Goal: Check status: Check status

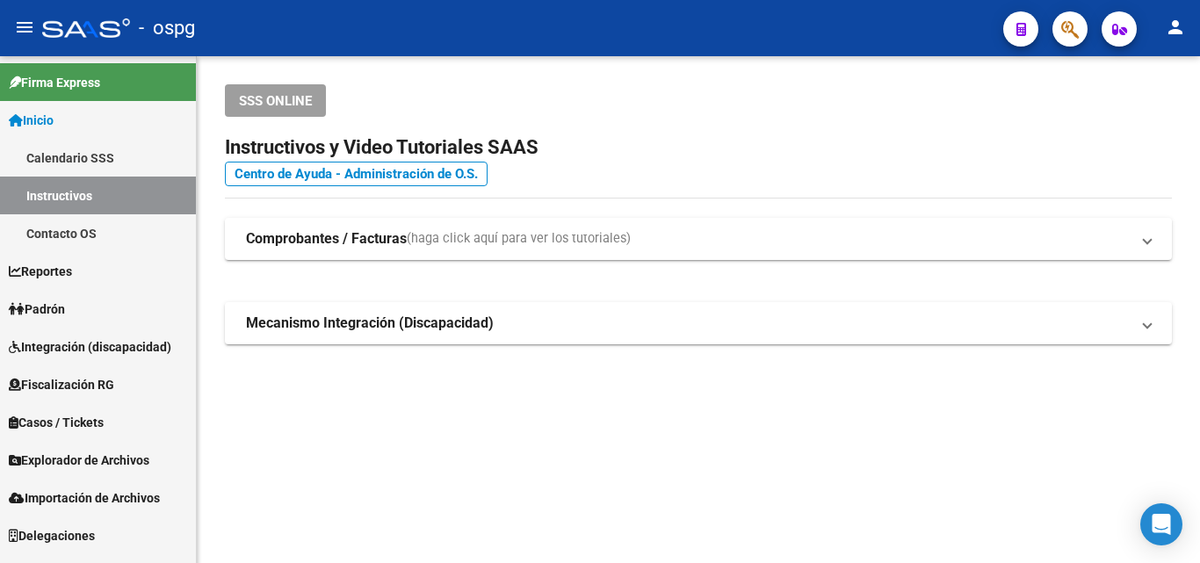
click at [81, 305] on link "Padrón" at bounding box center [98, 309] width 196 height 38
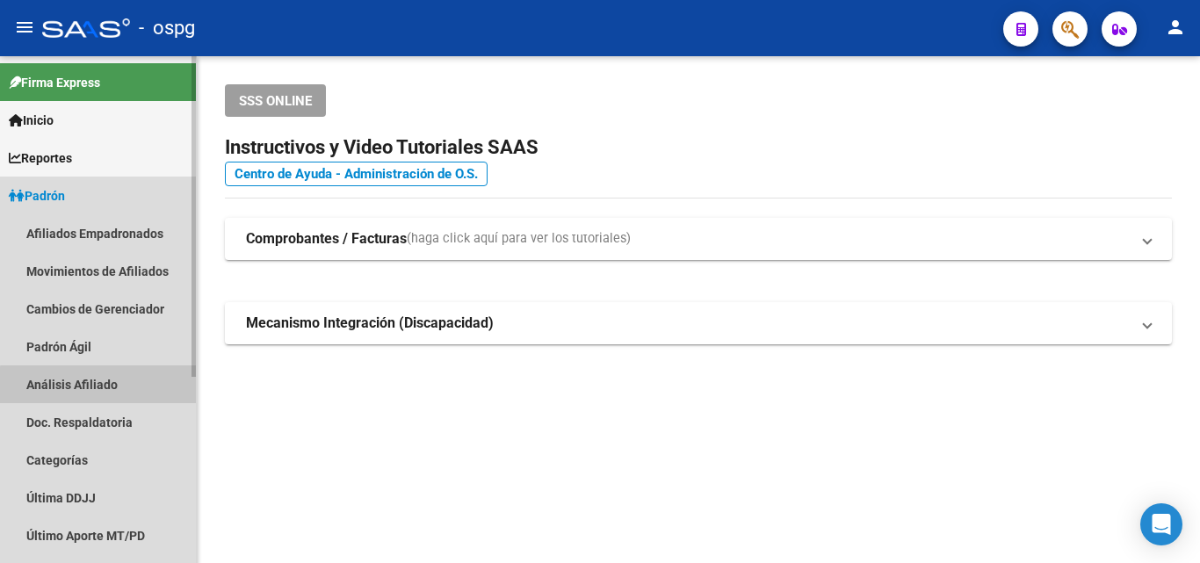
click at [98, 389] on link "Análisis Afiliado" at bounding box center [98, 385] width 196 height 38
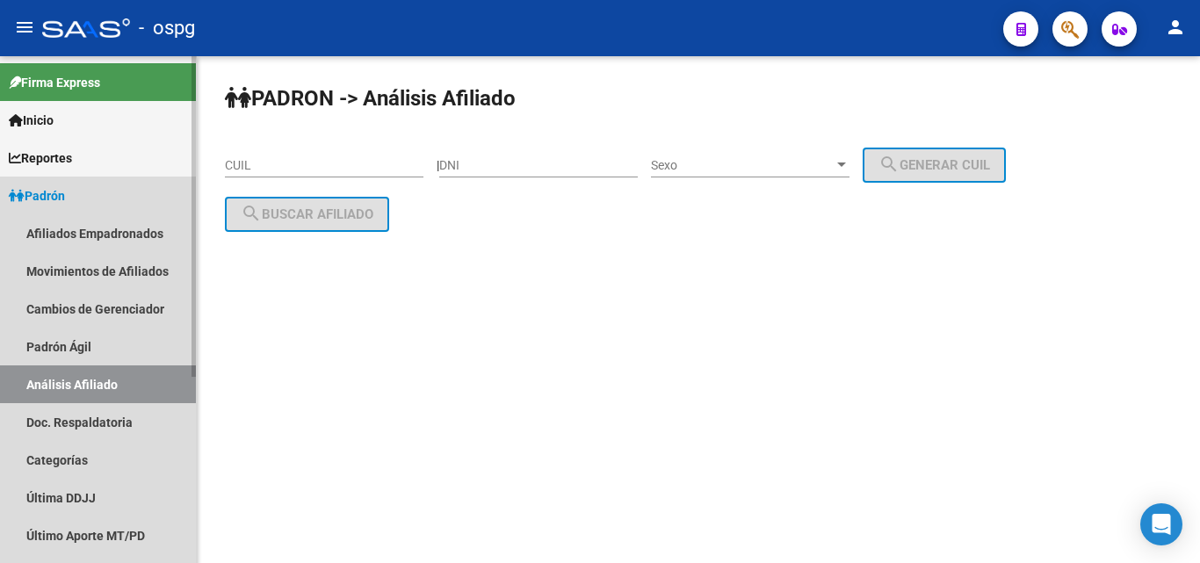
click at [100, 388] on link "Análisis Afiliado" at bounding box center [98, 385] width 196 height 38
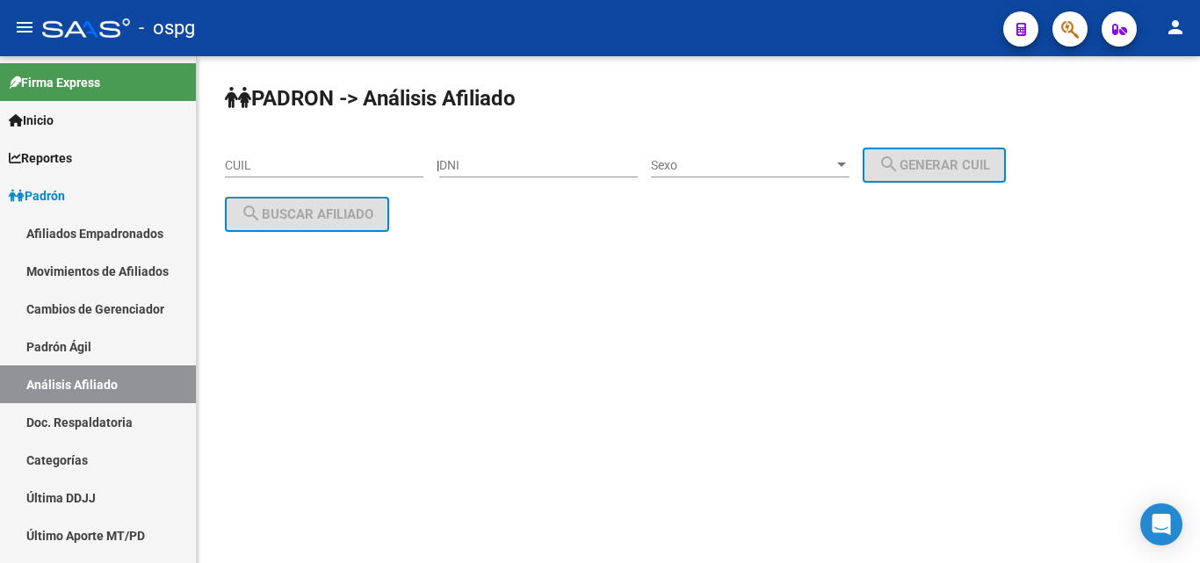
drag, startPoint x: 275, startPoint y: 174, endPoint x: 269, endPoint y: 164, distance: 11.5
click at [273, 174] on div "CUIL" at bounding box center [324, 159] width 199 height 35
paste input "20-22537934-4"
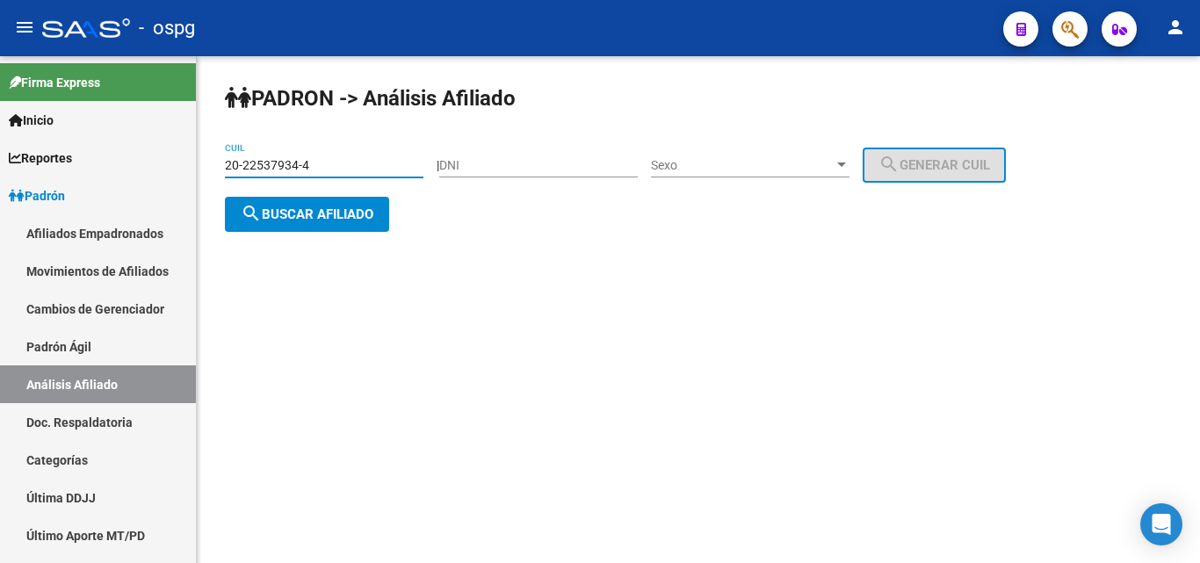
click at [304, 219] on span "search Buscar afiliado" at bounding box center [307, 215] width 133 height 16
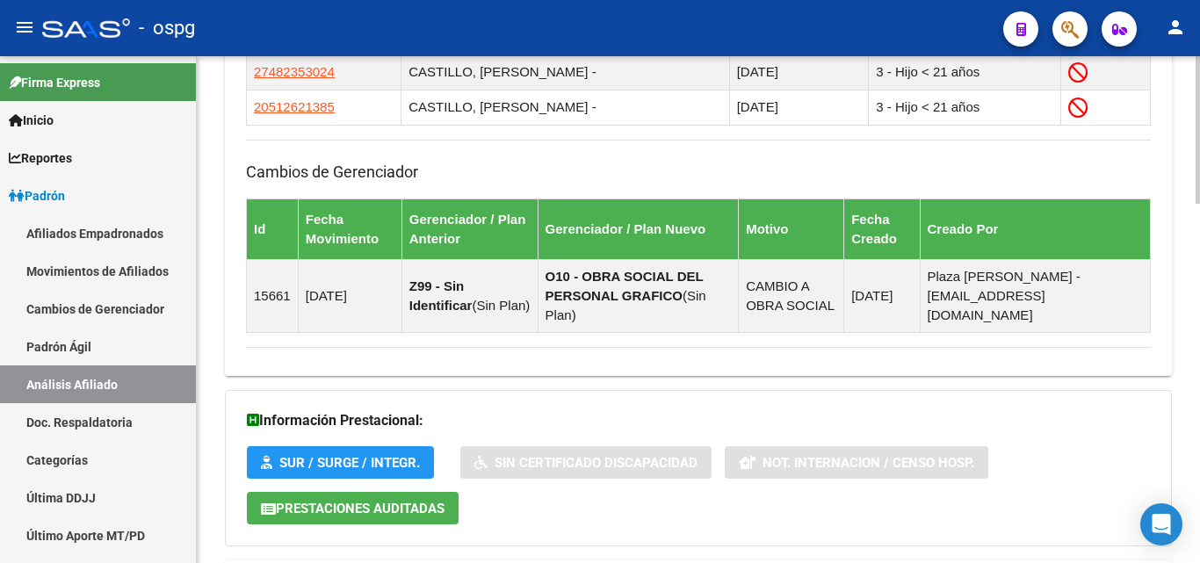
scroll to position [1234, 0]
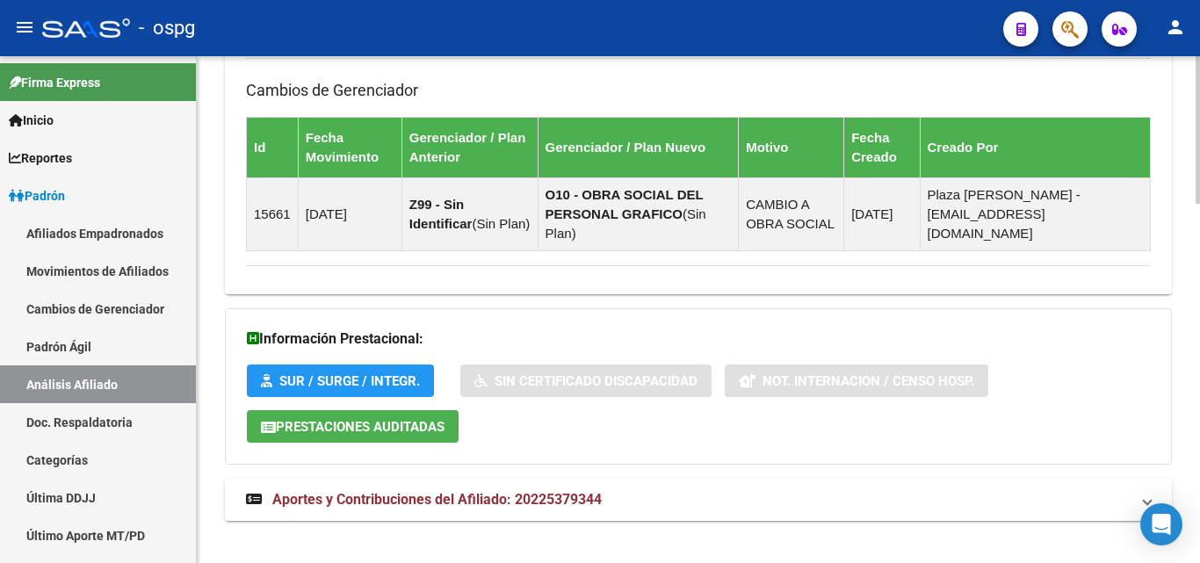
click at [839, 491] on mat-expansion-panel-header "Aportes y Contribuciones del Afiliado: 20225379344" at bounding box center [698, 500] width 947 height 42
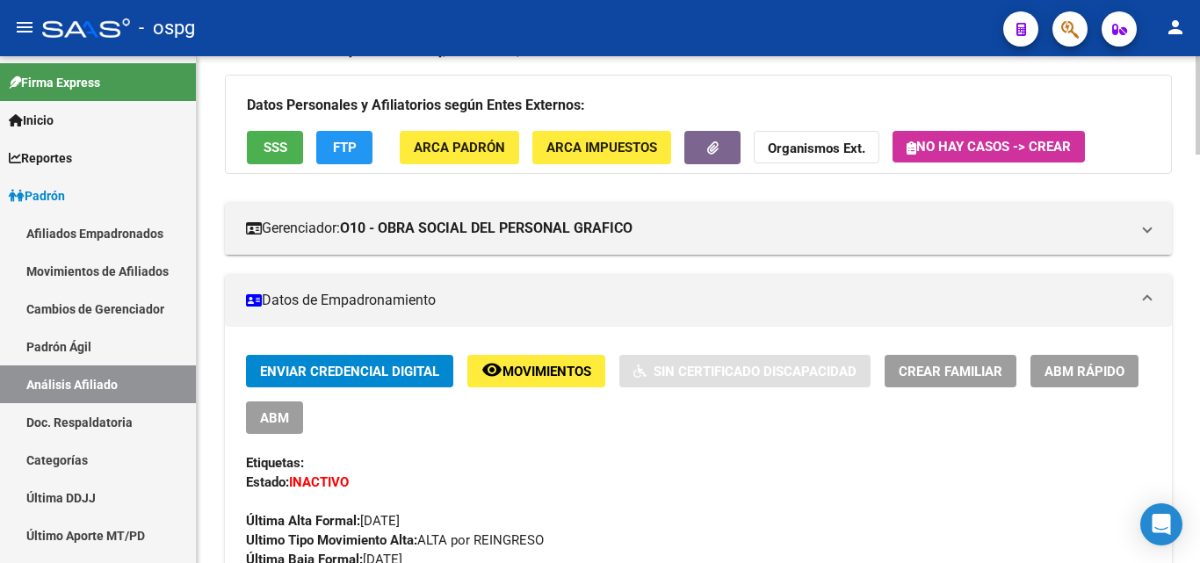
scroll to position [0, 0]
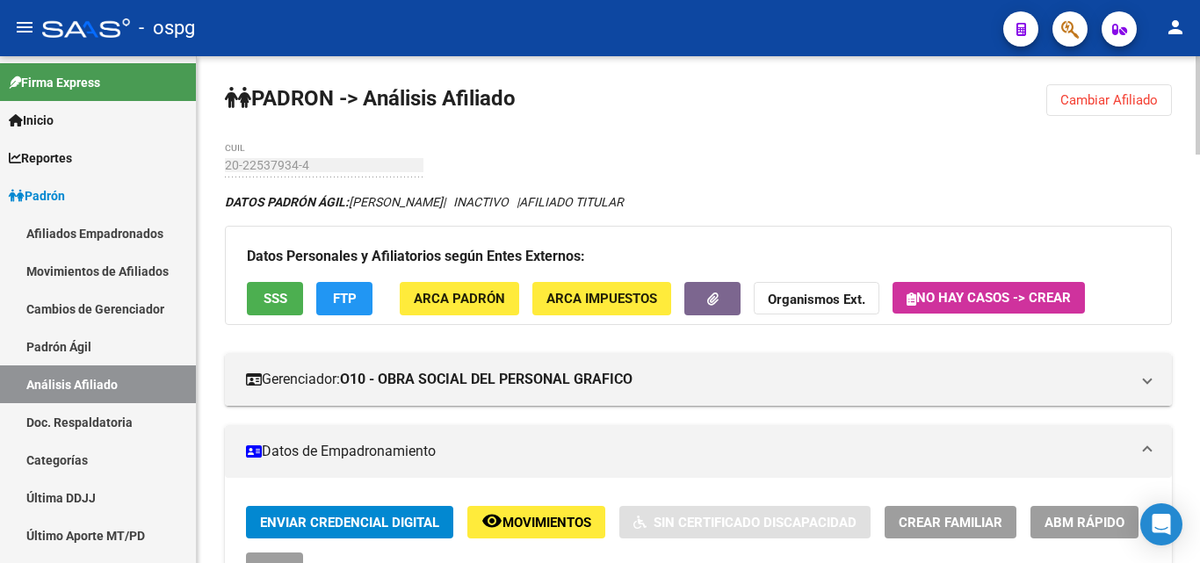
drag, startPoint x: 1142, startPoint y: 98, endPoint x: 462, endPoint y: 194, distance: 687.0
click at [1142, 98] on span "Cambiar Afiliado" at bounding box center [1110, 100] width 98 height 16
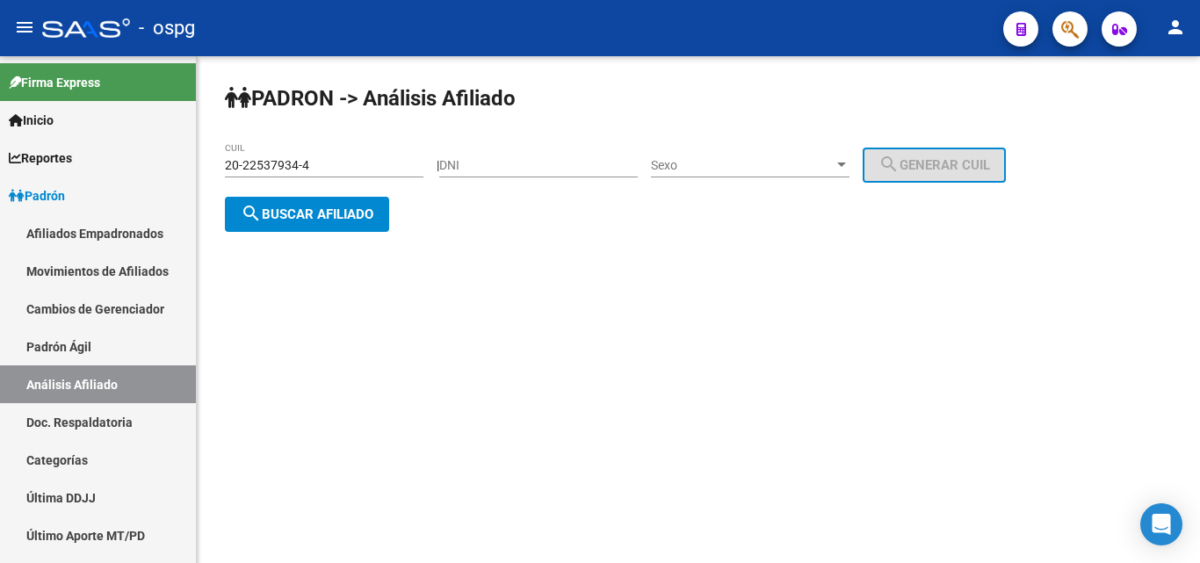
drag, startPoint x: 326, startPoint y: 173, endPoint x: 273, endPoint y: 159, distance: 54.6
click at [108, 157] on mat-sidenav-container "Firma Express Inicio Calendario SSS Instructivos Contacto OS Reportes Ingresos …" at bounding box center [600, 309] width 1200 height 507
click at [323, 163] on input "20-22537934-4" at bounding box center [324, 165] width 199 height 15
drag, startPoint x: 329, startPoint y: 164, endPoint x: 333, endPoint y: 185, distance: 20.7
click at [89, 188] on mat-sidenav-container "Firma Express Inicio Calendario SSS Instructivos Contacto OS Reportes Ingresos …" at bounding box center [600, 309] width 1200 height 507
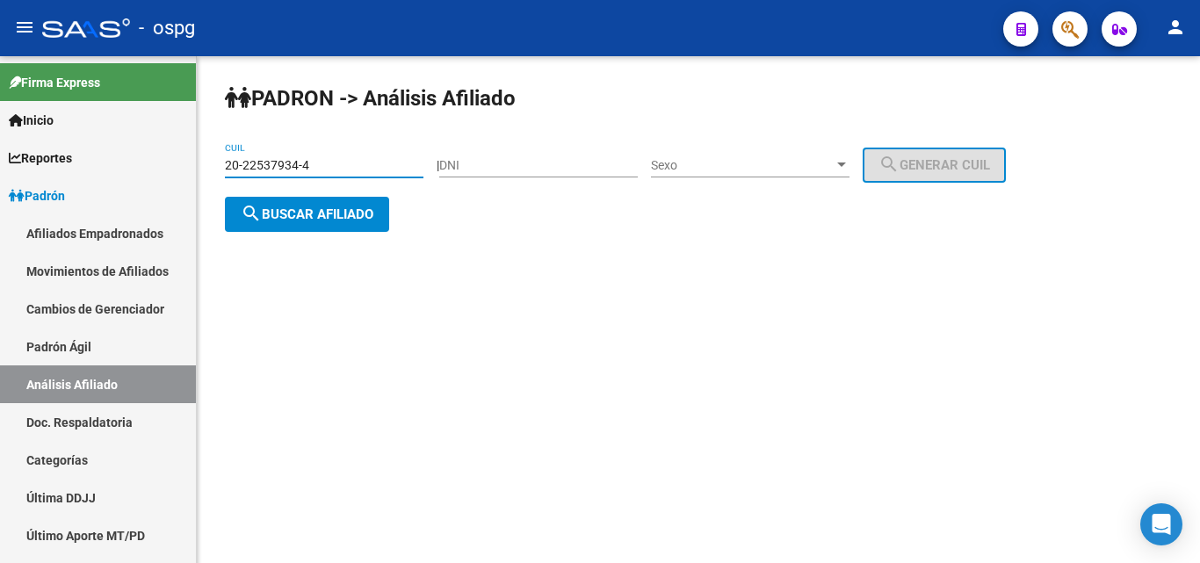
paste input "3-24233835-9"
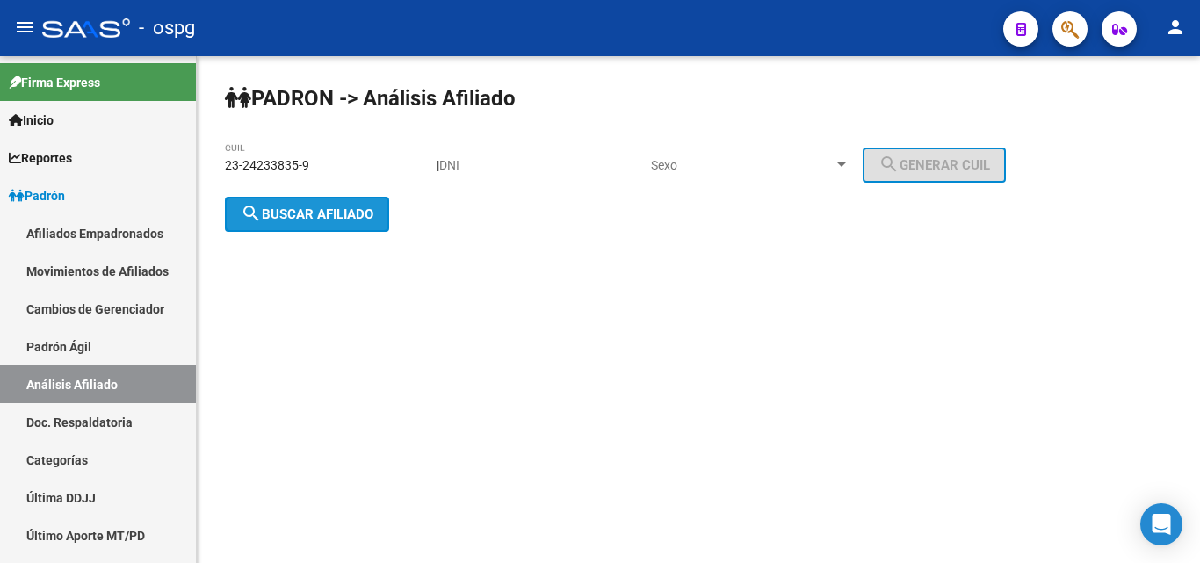
click at [318, 211] on span "search Buscar afiliado" at bounding box center [307, 215] width 133 height 16
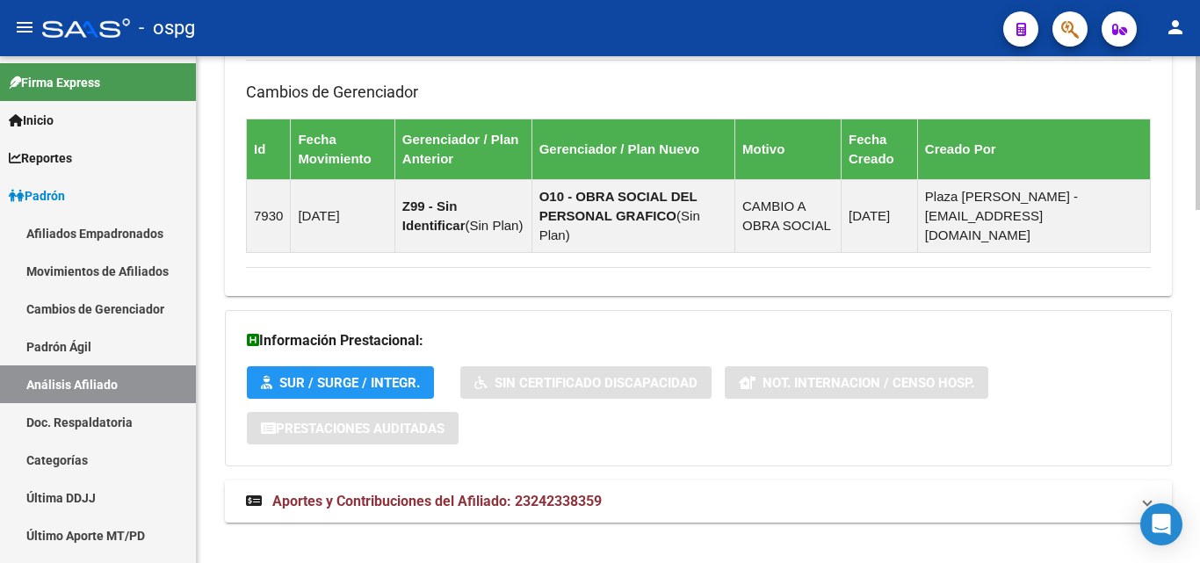
scroll to position [1168, 0]
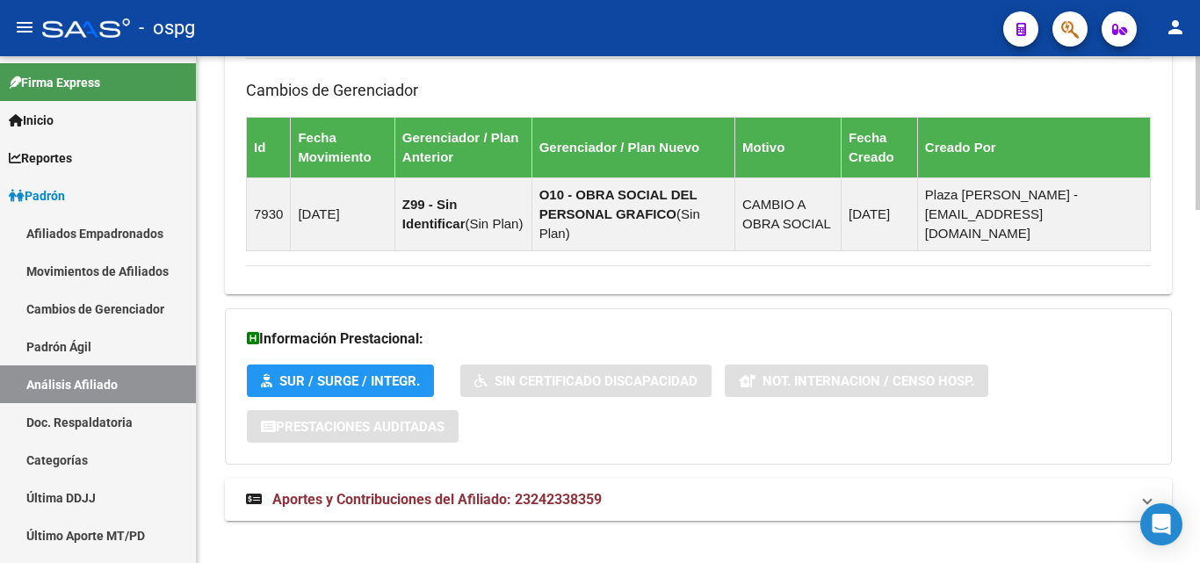
drag, startPoint x: 523, startPoint y: 491, endPoint x: 514, endPoint y: 465, distance: 27.8
click at [523, 487] on mat-expansion-panel-header "Aportes y Contribuciones del Afiliado: 23242338359" at bounding box center [698, 500] width 947 height 42
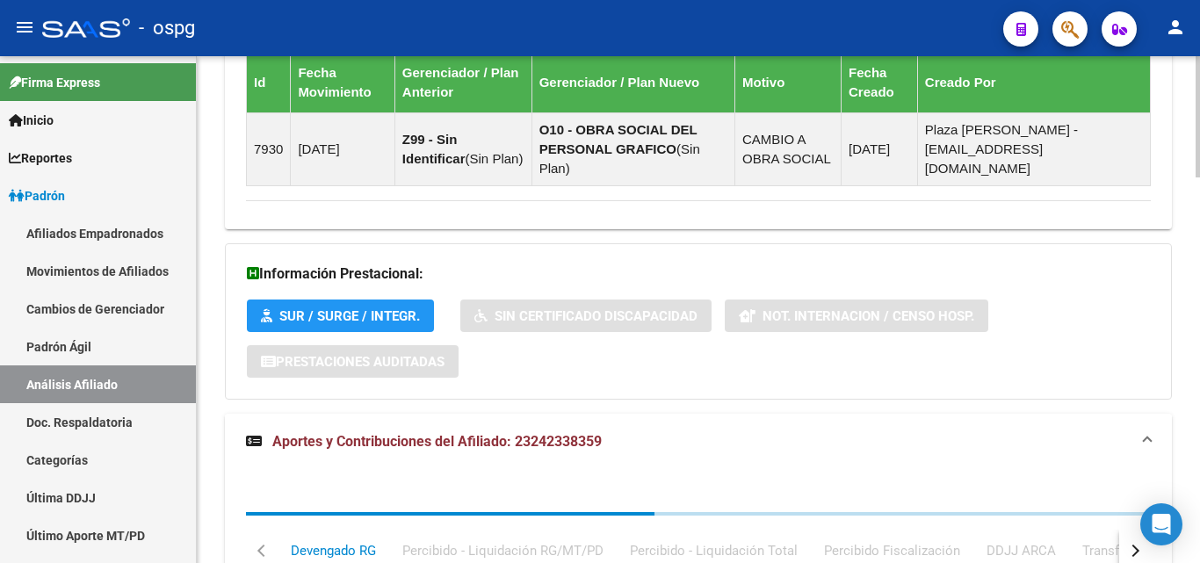
scroll to position [1271, 0]
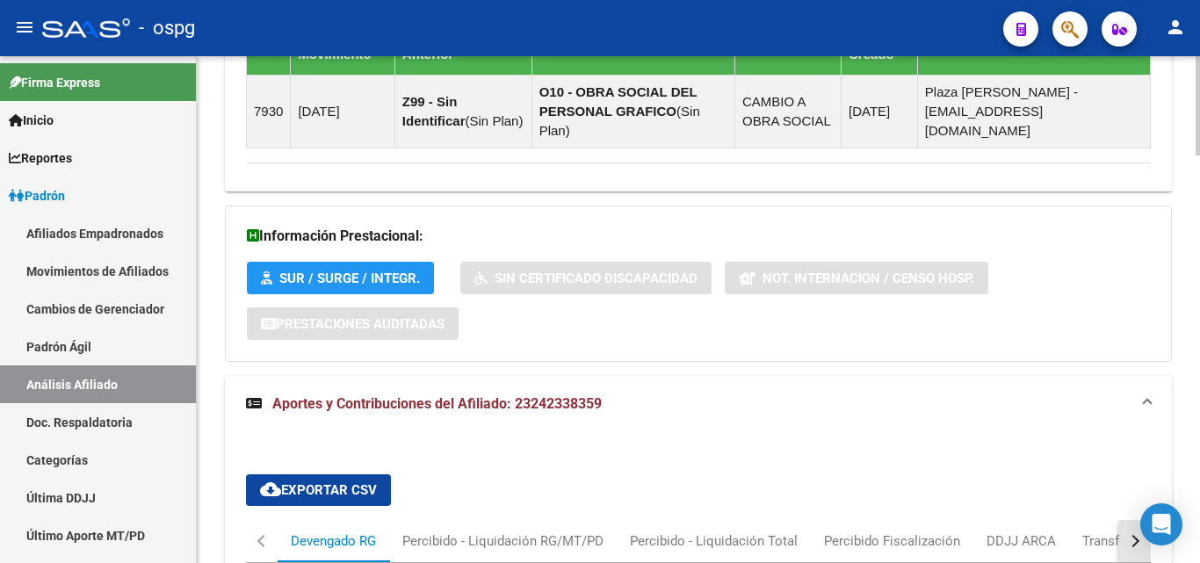
click at [1127, 535] on div "button" at bounding box center [1133, 541] width 12 height 12
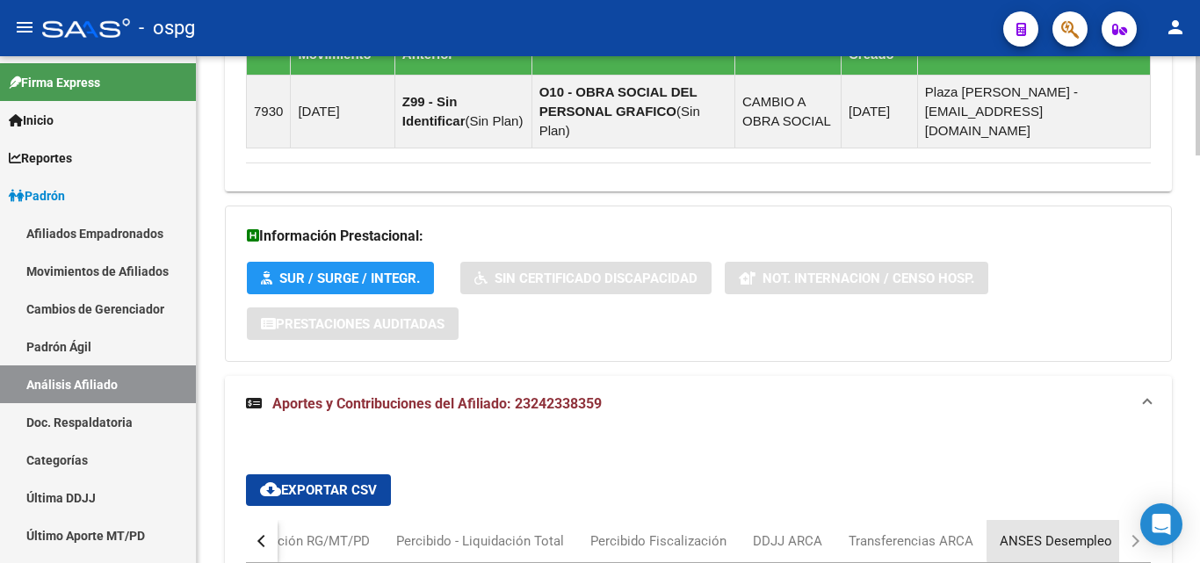
click at [1092, 532] on div "ANSES Desempleo" at bounding box center [1056, 541] width 112 height 19
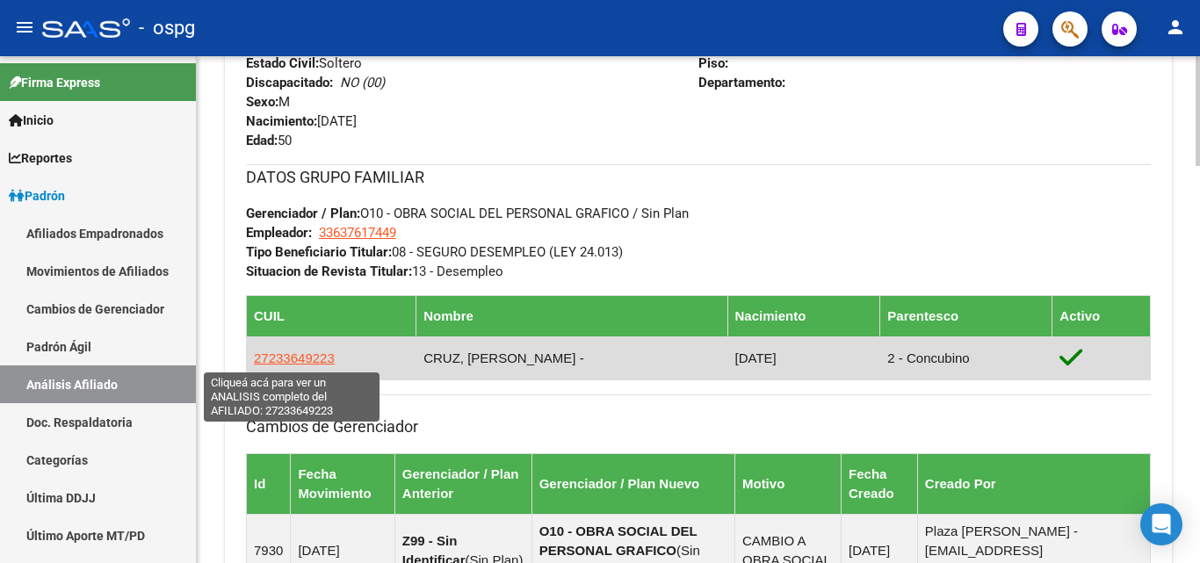
click at [292, 357] on span "27233649223" at bounding box center [294, 358] width 81 height 15
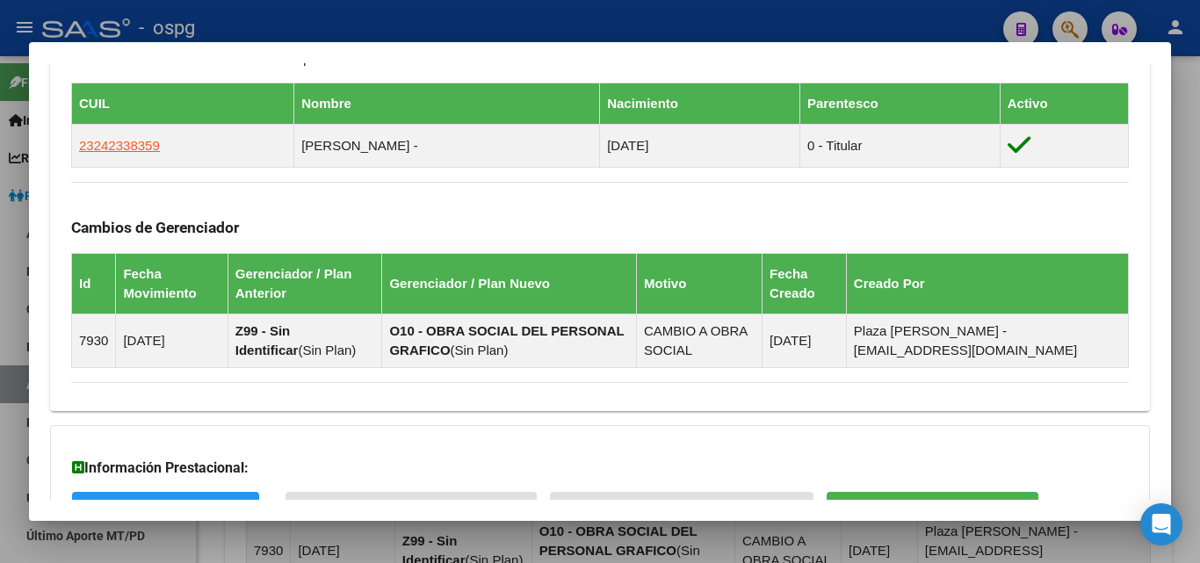
scroll to position [1148, 0]
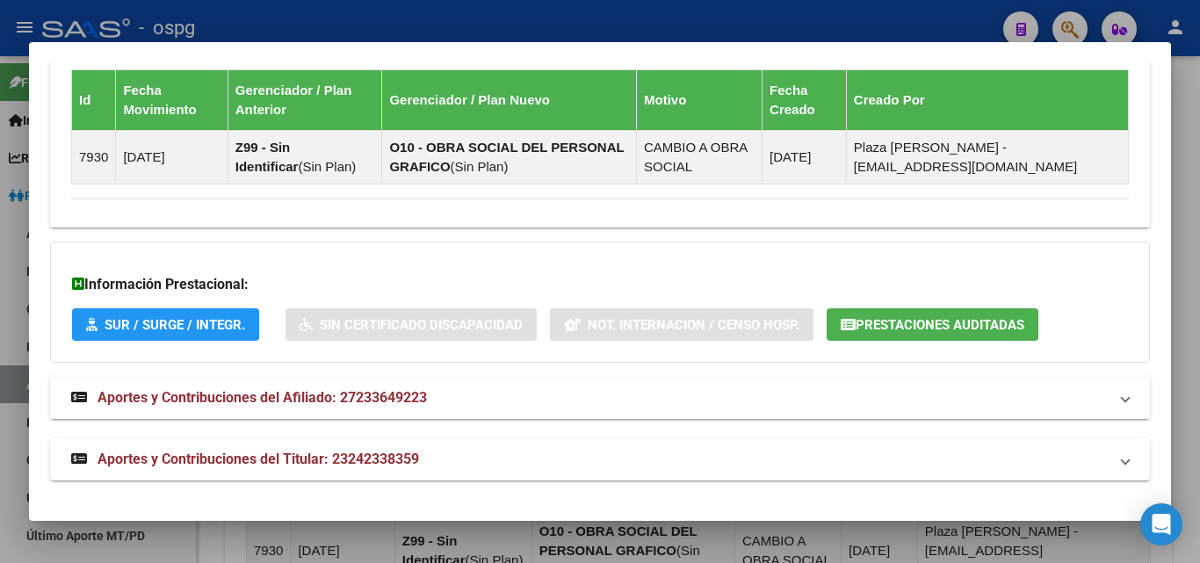
click at [373, 396] on span "Aportes y Contribuciones del Afiliado: 27233649223" at bounding box center [263, 397] width 330 height 17
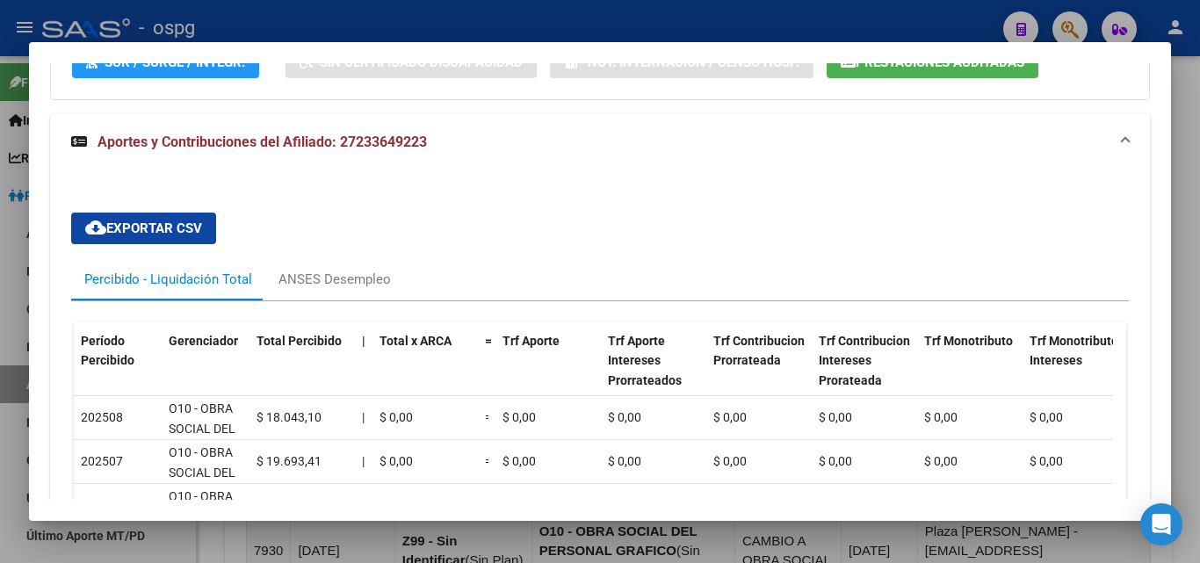
scroll to position [1411, 0]
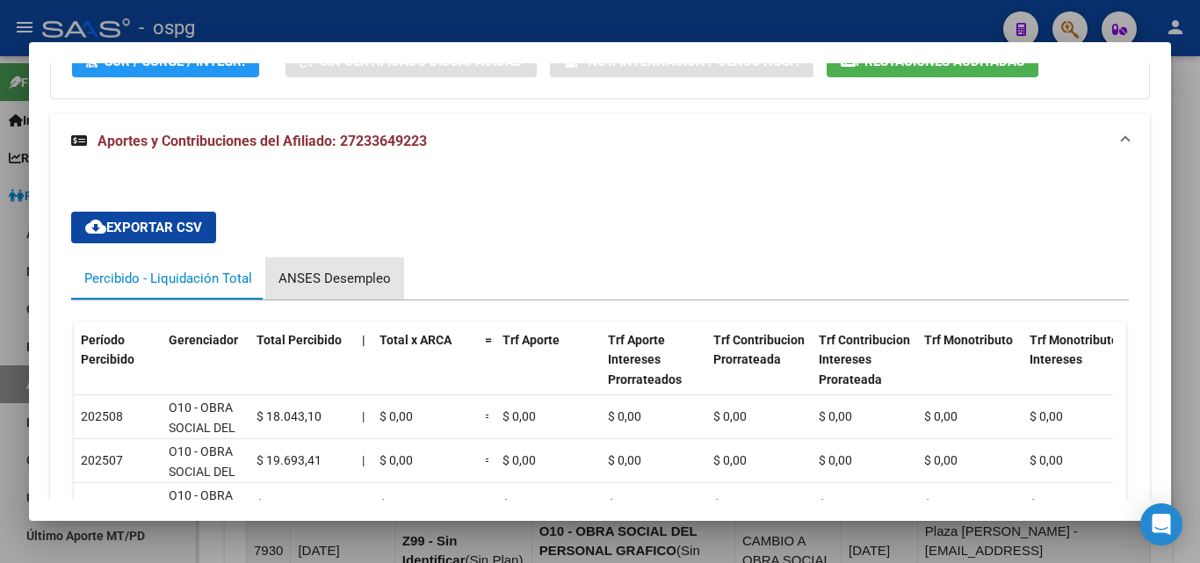
click at [352, 283] on div "ANSES Desempleo" at bounding box center [335, 278] width 112 height 19
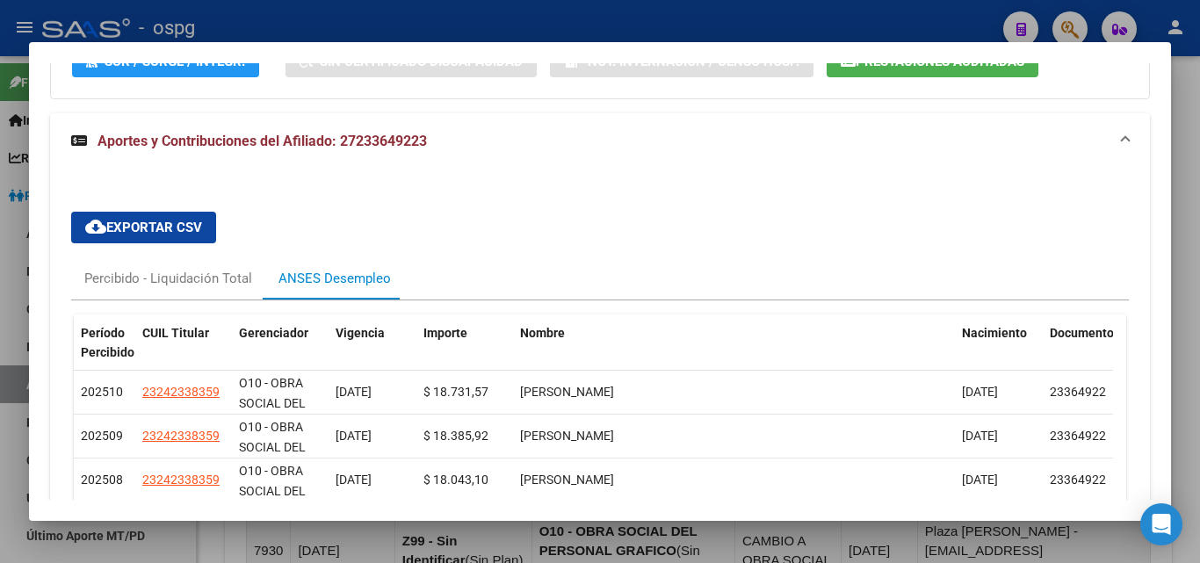
click at [1181, 155] on div at bounding box center [600, 281] width 1200 height 563
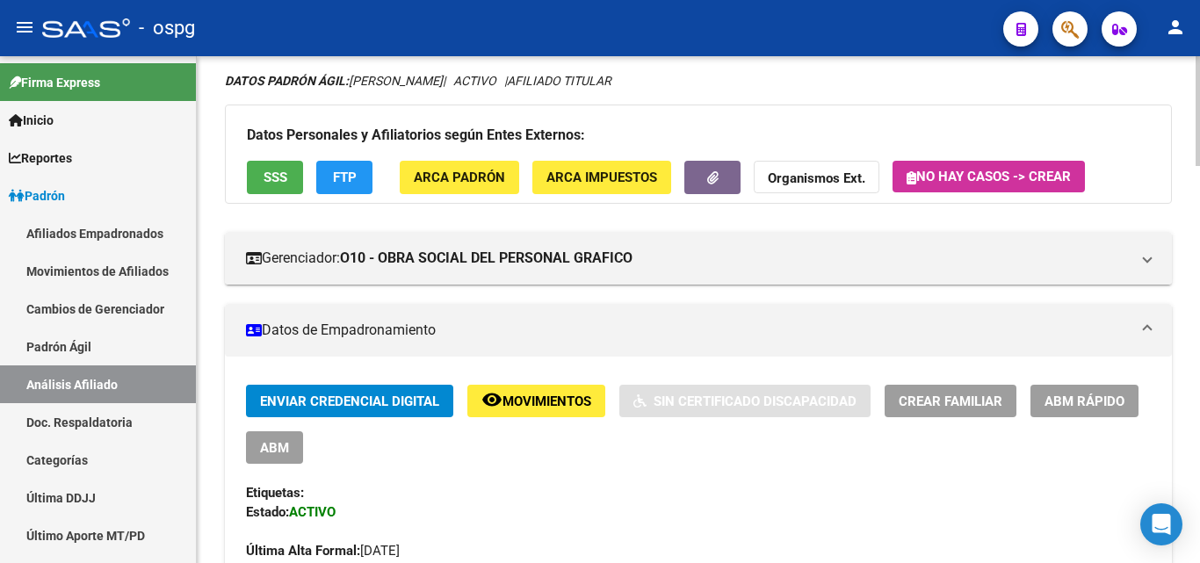
scroll to position [0, 0]
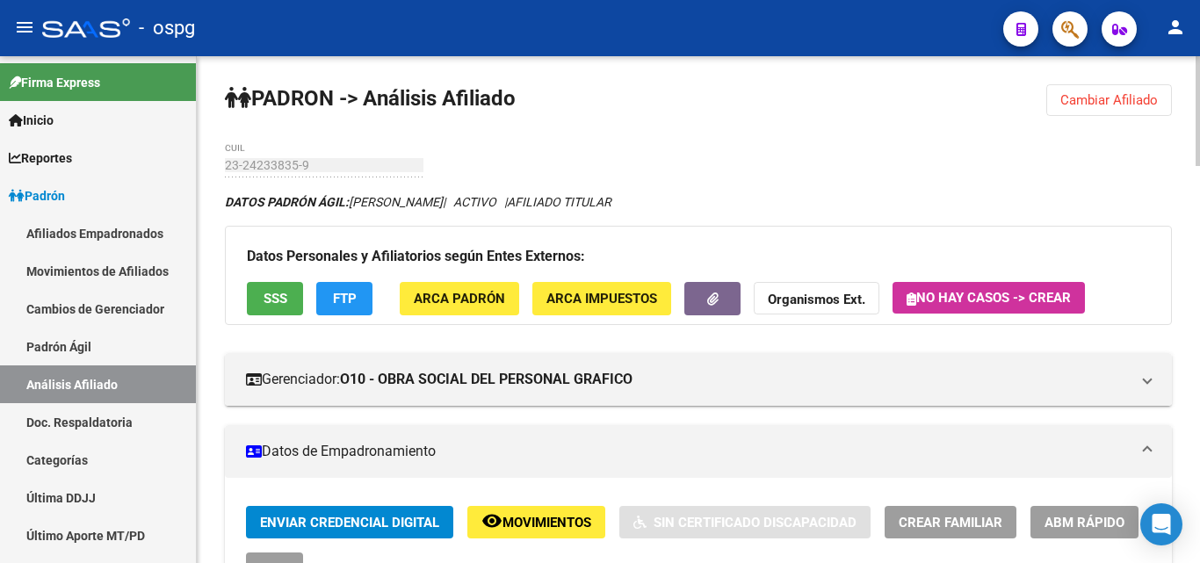
drag, startPoint x: 1156, startPoint y: 98, endPoint x: 1142, endPoint y: 101, distance: 14.3
click at [1142, 101] on span "Cambiar Afiliado" at bounding box center [1110, 100] width 98 height 16
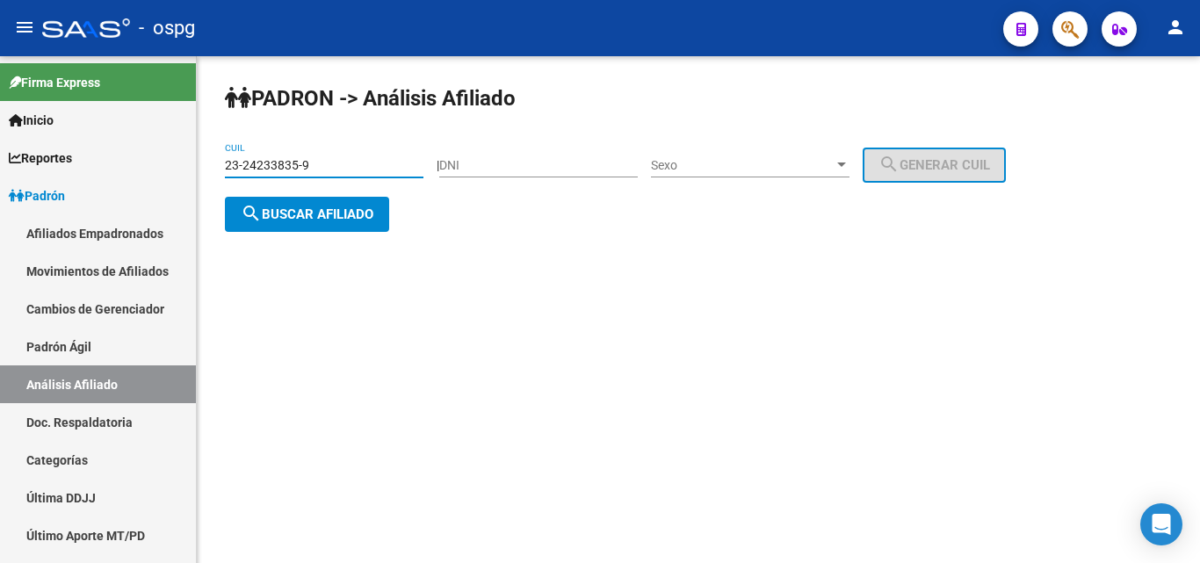
drag, startPoint x: 337, startPoint y: 165, endPoint x: 327, endPoint y: 164, distance: 9.7
click at [178, 163] on mat-sidenav-container "Firma Express Inicio Calendario SSS Instructivos Contacto OS Reportes Ingresos …" at bounding box center [600, 309] width 1200 height 507
paste input "0-92861413-2"
click at [323, 212] on span "search Buscar afiliado" at bounding box center [307, 215] width 133 height 16
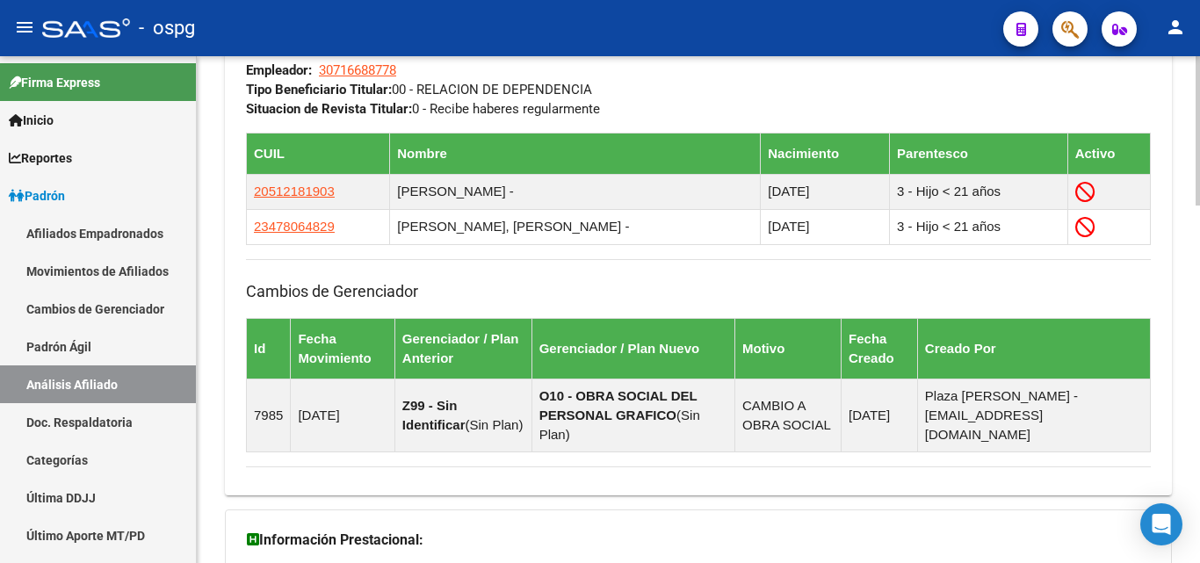
scroll to position [1214, 0]
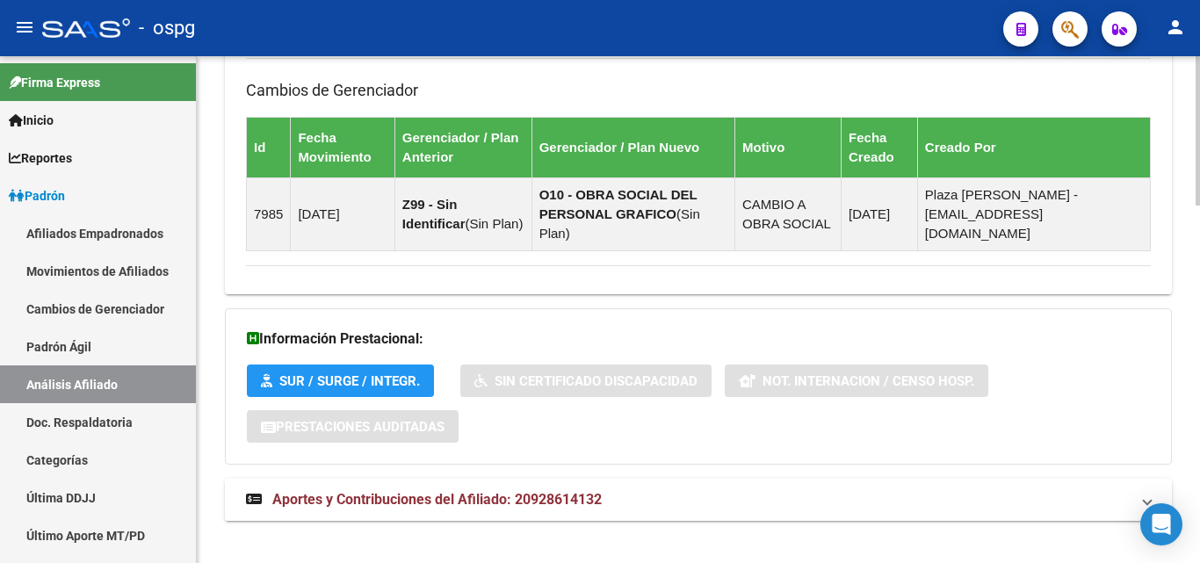
click at [630, 479] on mat-expansion-panel-header "Aportes y Contribuciones del Afiliado: 20928614132" at bounding box center [698, 500] width 947 height 42
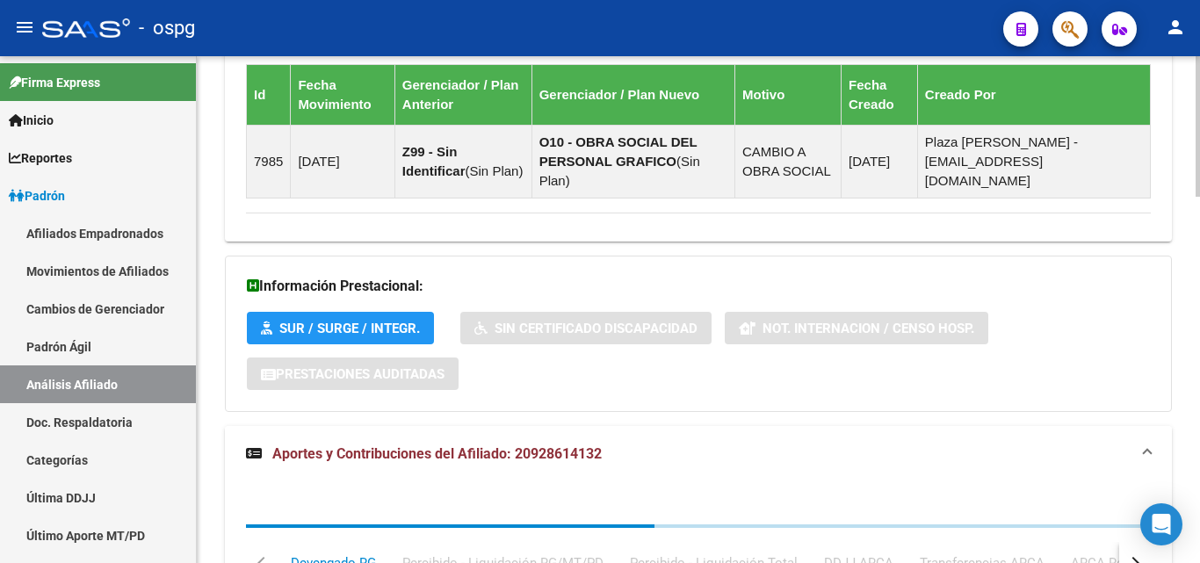
scroll to position [1317, 0]
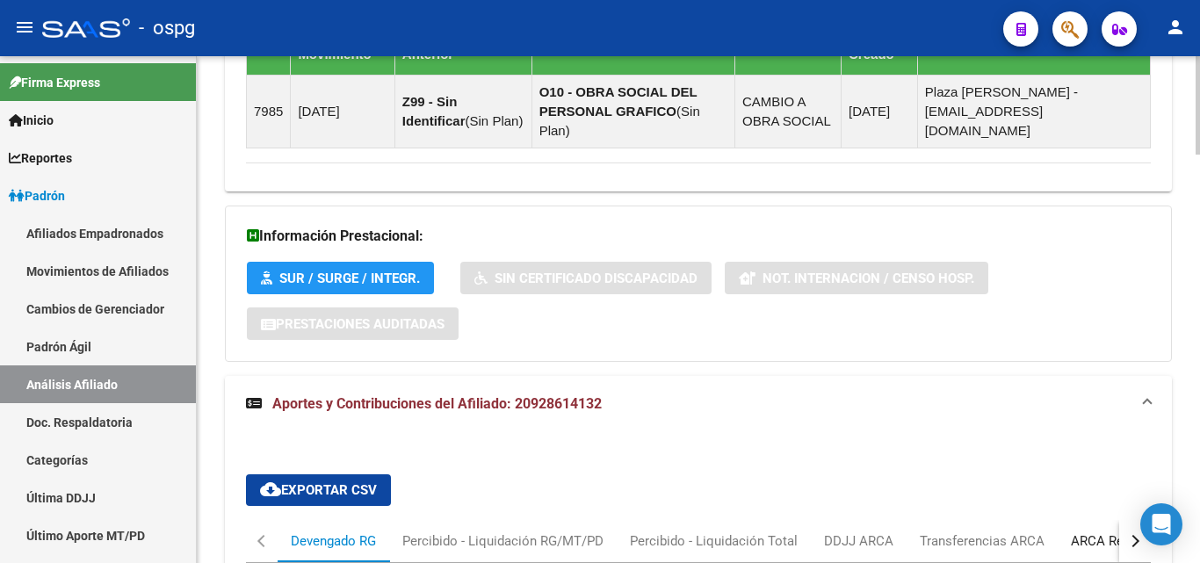
drag, startPoint x: 1097, startPoint y: 534, endPoint x: 1078, endPoint y: 511, distance: 29.4
click at [1097, 533] on div "ARCA Relaciones Laborales" at bounding box center [1153, 541] width 191 height 42
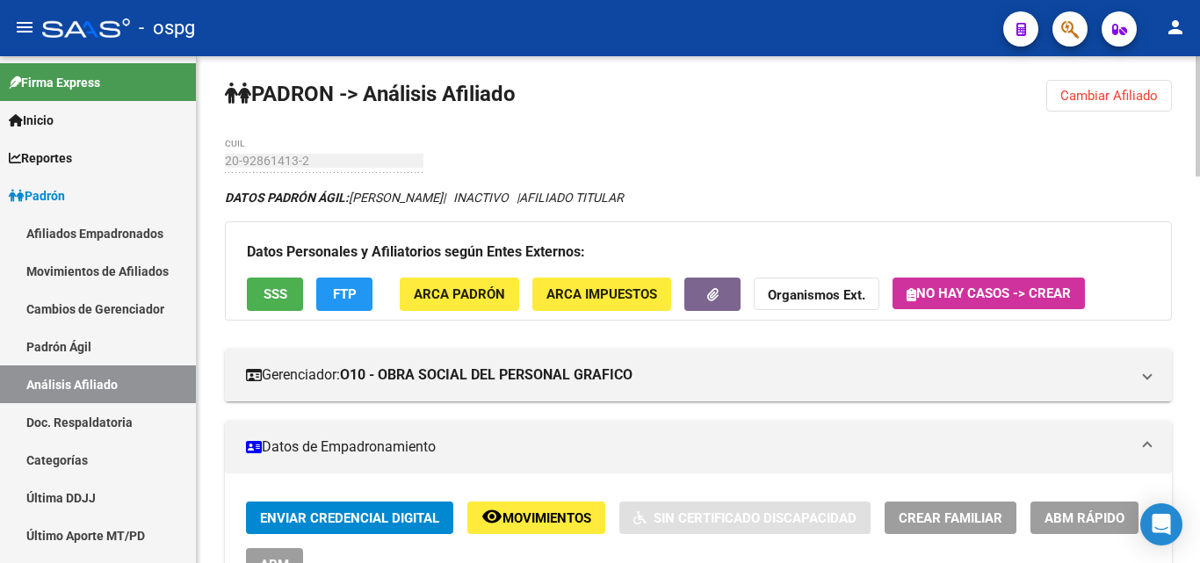
scroll to position [0, 0]
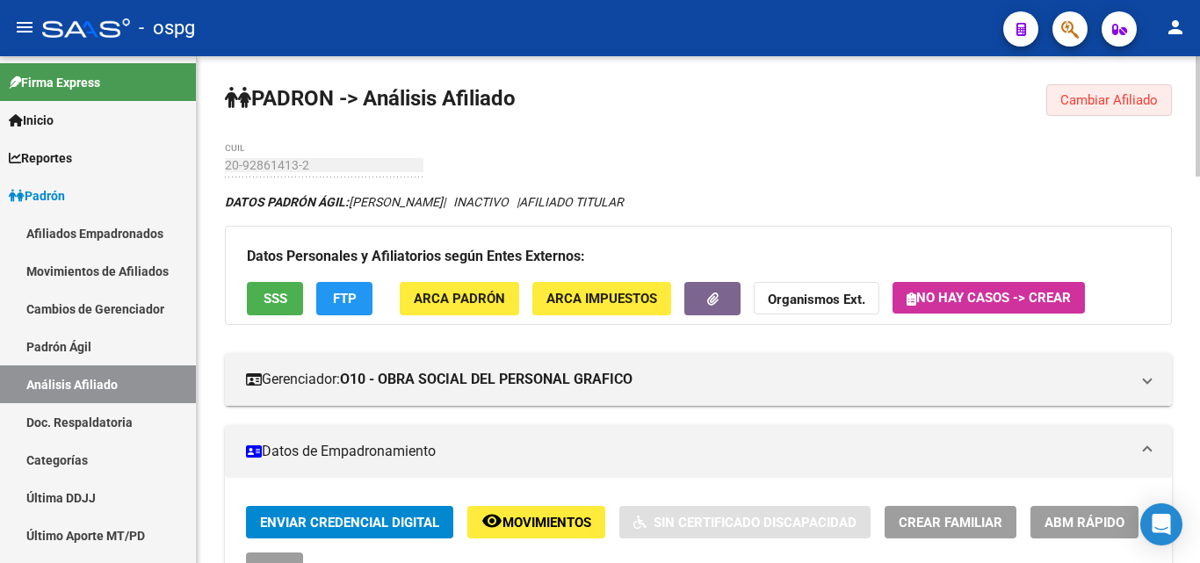
click at [1111, 94] on span "Cambiar Afiliado" at bounding box center [1110, 100] width 98 height 16
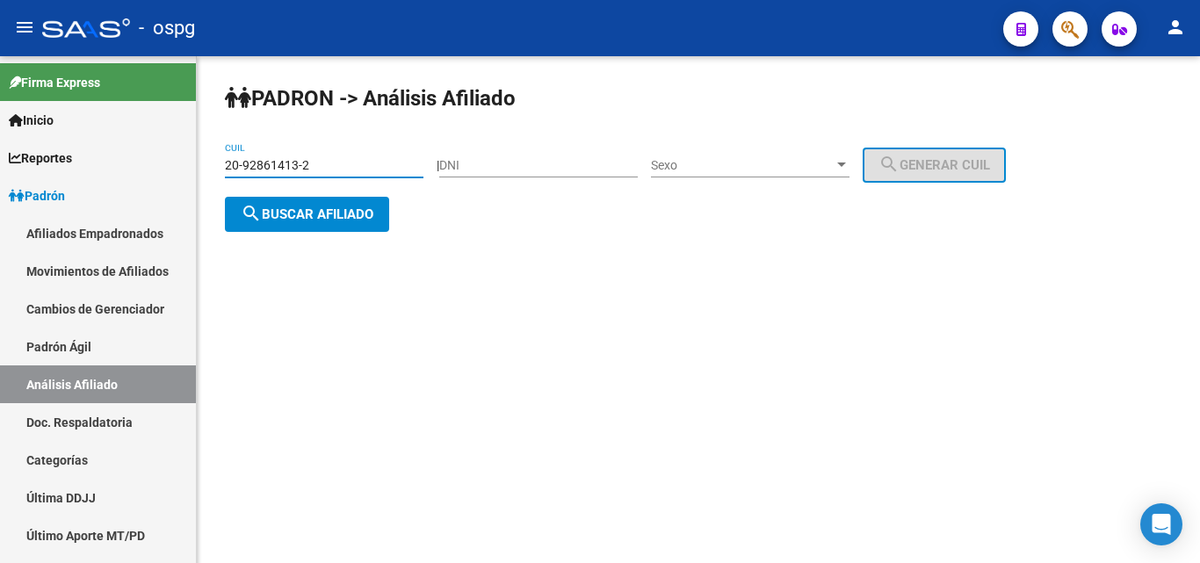
drag, startPoint x: 331, startPoint y: 159, endPoint x: 203, endPoint y: 160, distance: 128.3
click at [203, 160] on div "PADRON -> Análisis Afiliado 20-92861413-2 CUIL | DNI Sexo Sexo search Generar C…" at bounding box center [699, 172] width 1004 height 232
paste input "24993249-4"
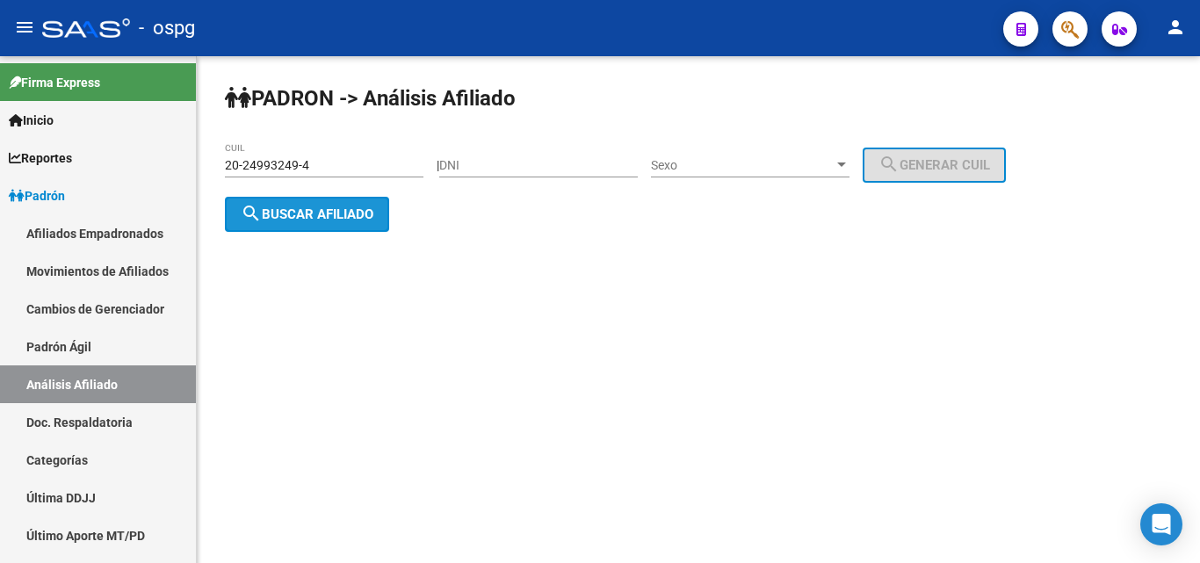
click at [312, 215] on span "search Buscar afiliado" at bounding box center [307, 215] width 133 height 16
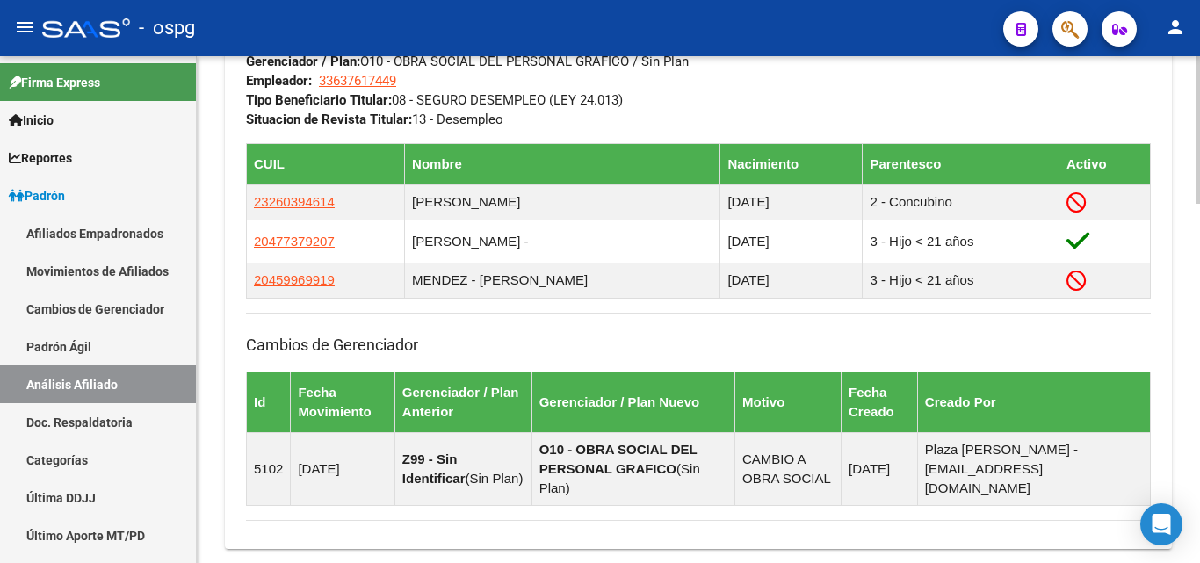
scroll to position [1238, 0]
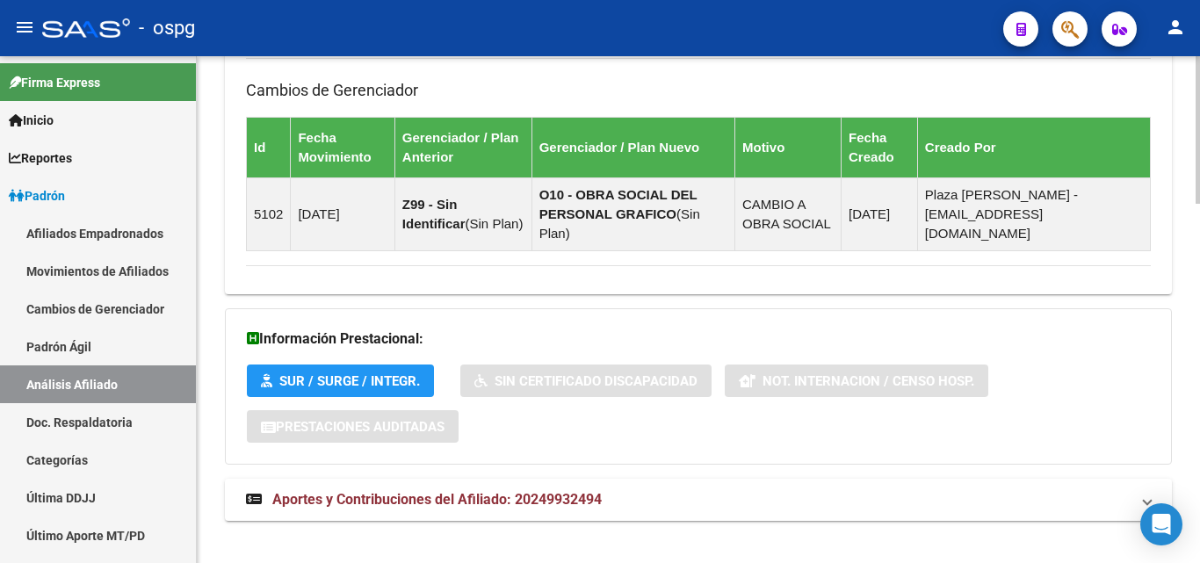
drag, startPoint x: 388, startPoint y: 470, endPoint x: 497, endPoint y: 454, distance: 110.1
click at [388, 479] on mat-expansion-panel-header "Aportes y Contribuciones del Afiliado: 20249932494" at bounding box center [698, 500] width 947 height 42
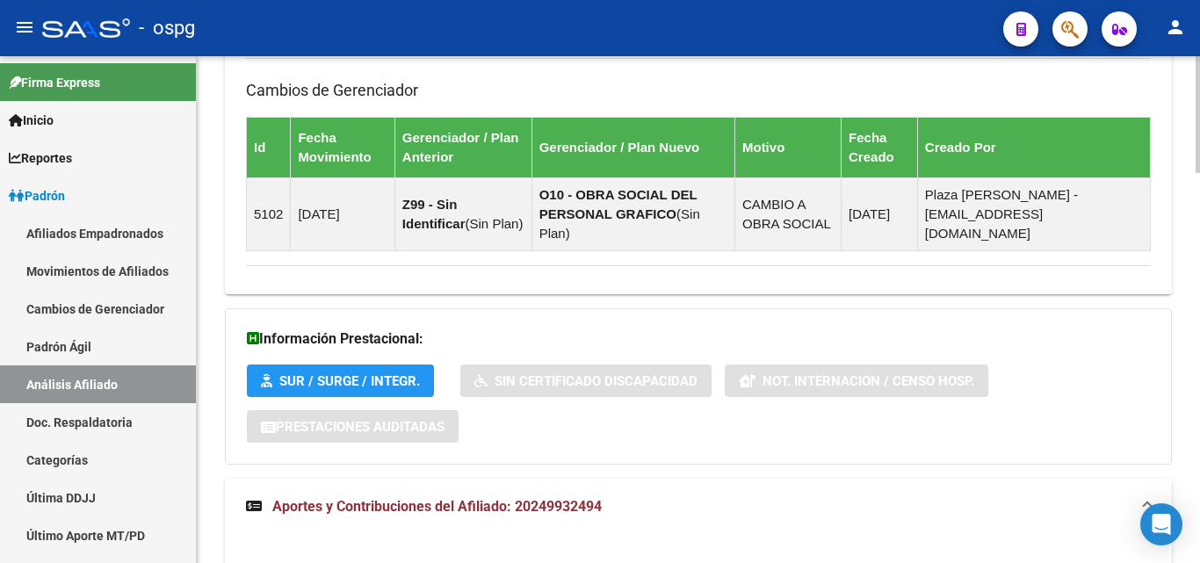
scroll to position [1414, 0]
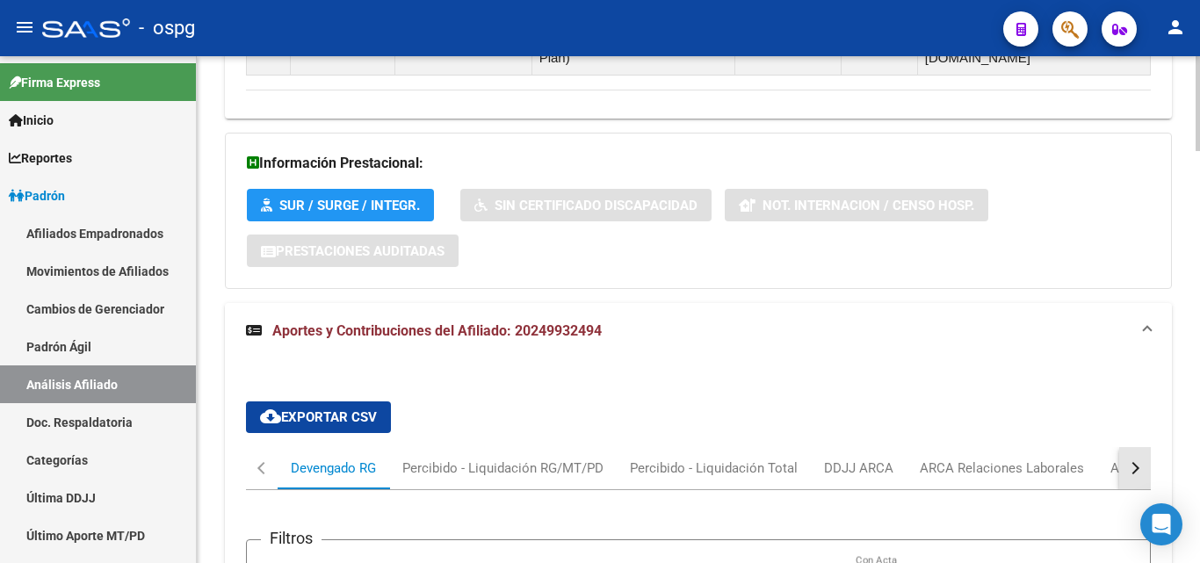
click at [1135, 462] on div "button" at bounding box center [1133, 468] width 12 height 12
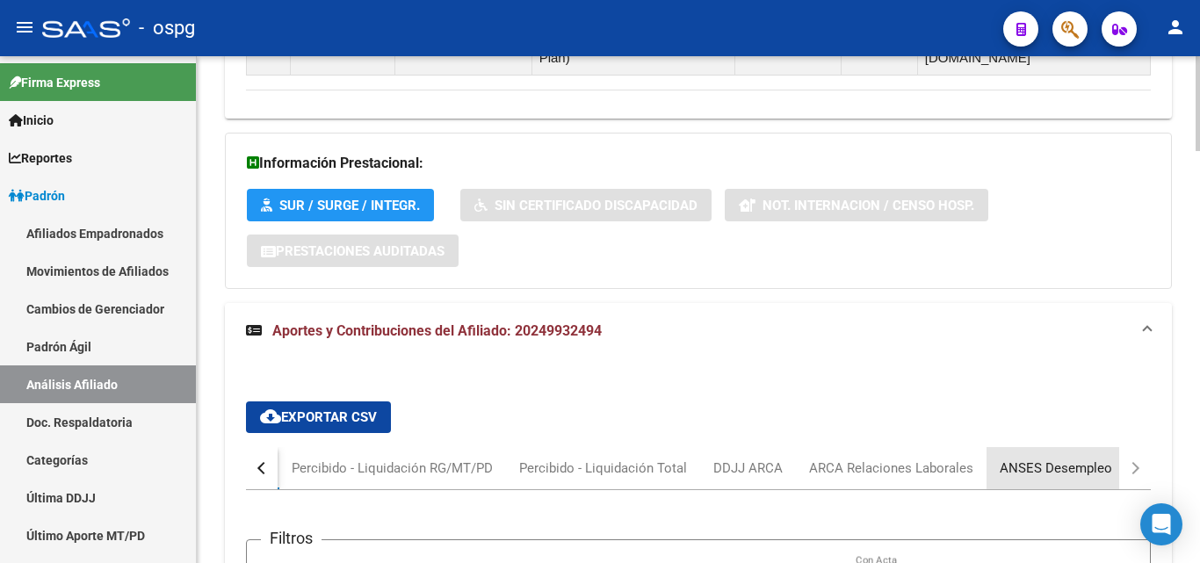
click at [1090, 459] on div "ANSES Desempleo" at bounding box center [1056, 468] width 112 height 19
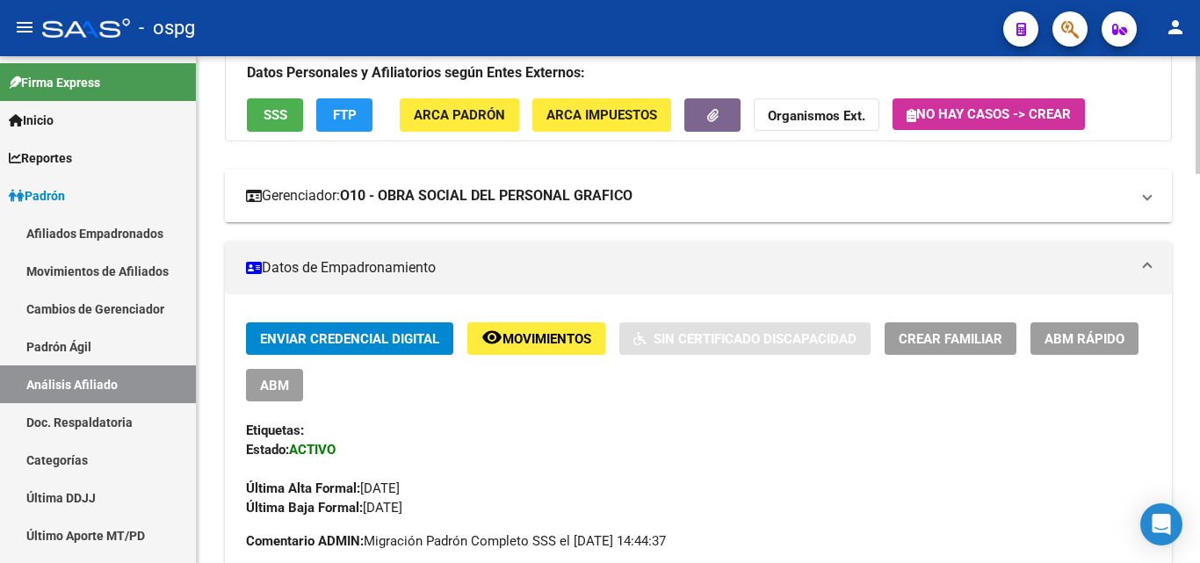
scroll to position [0, 0]
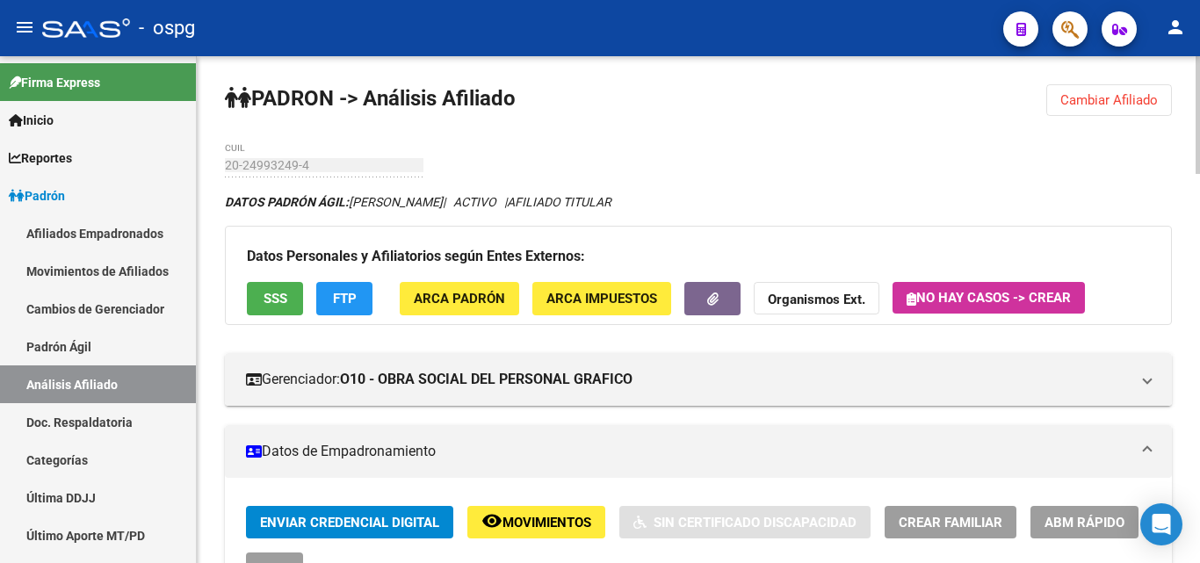
drag, startPoint x: 1070, startPoint y: 103, endPoint x: 570, endPoint y: 98, distance: 500.1
click at [1066, 103] on span "Cambiar Afiliado" at bounding box center [1110, 100] width 98 height 16
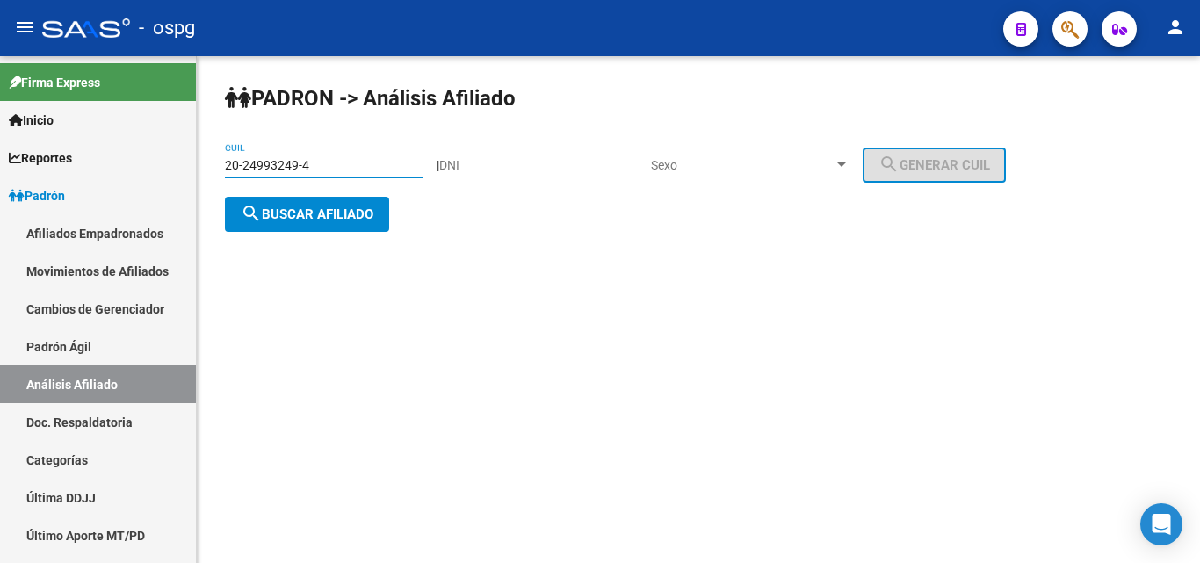
drag, startPoint x: 330, startPoint y: 163, endPoint x: 220, endPoint y: 167, distance: 109.9
click at [184, 159] on mat-sidenav-container "Firma Express Inicio Calendario SSS Instructivos Contacto OS Reportes Ingresos …" at bounding box center [600, 309] width 1200 height 507
paste input "4-08214626-5"
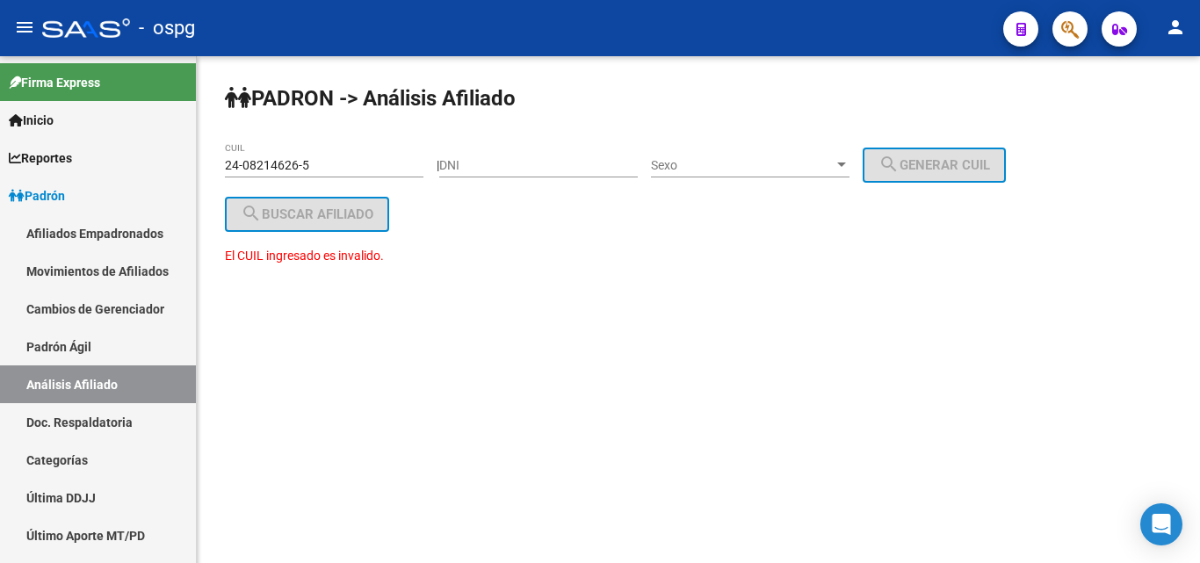
click at [509, 247] on div "El CUIL ingresado es invalido." at bounding box center [698, 265] width 947 height 39
click at [391, 156] on div "24-08214626-5 CUIL" at bounding box center [324, 159] width 199 height 35
drag, startPoint x: 357, startPoint y: 166, endPoint x: 236, endPoint y: 164, distance: 121.3
click at [179, 160] on mat-sidenav-container "Firma Express Inicio Calendario SSS Instructivos Contacto OS Reportes Ingresos …" at bounding box center [600, 309] width 1200 height 507
paste input "3-08241626-9"
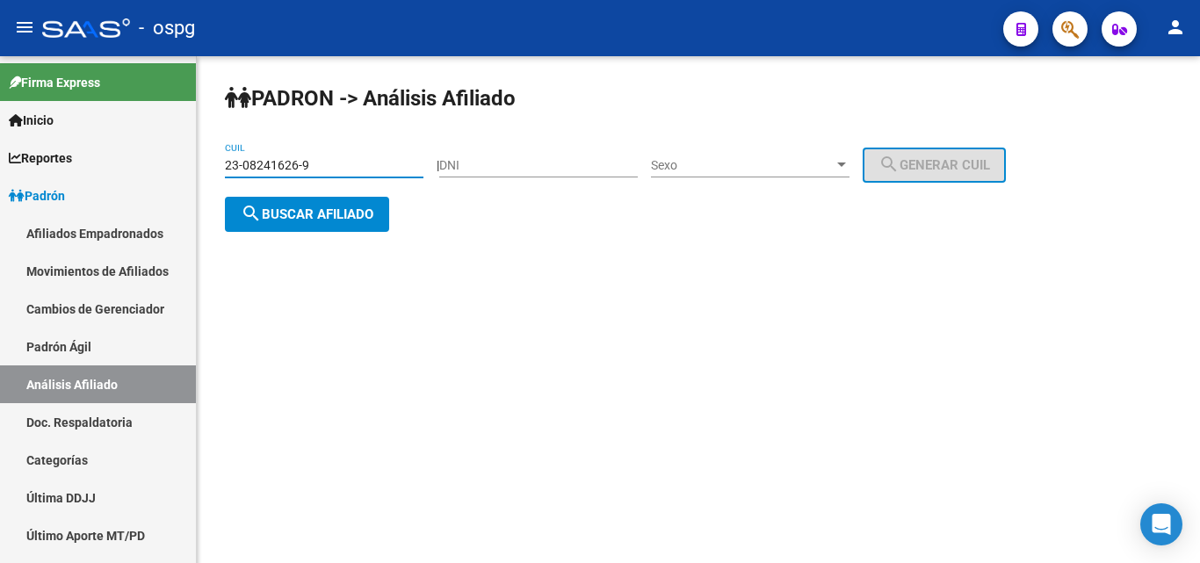
click at [328, 217] on span "search Buscar afiliado" at bounding box center [307, 215] width 133 height 16
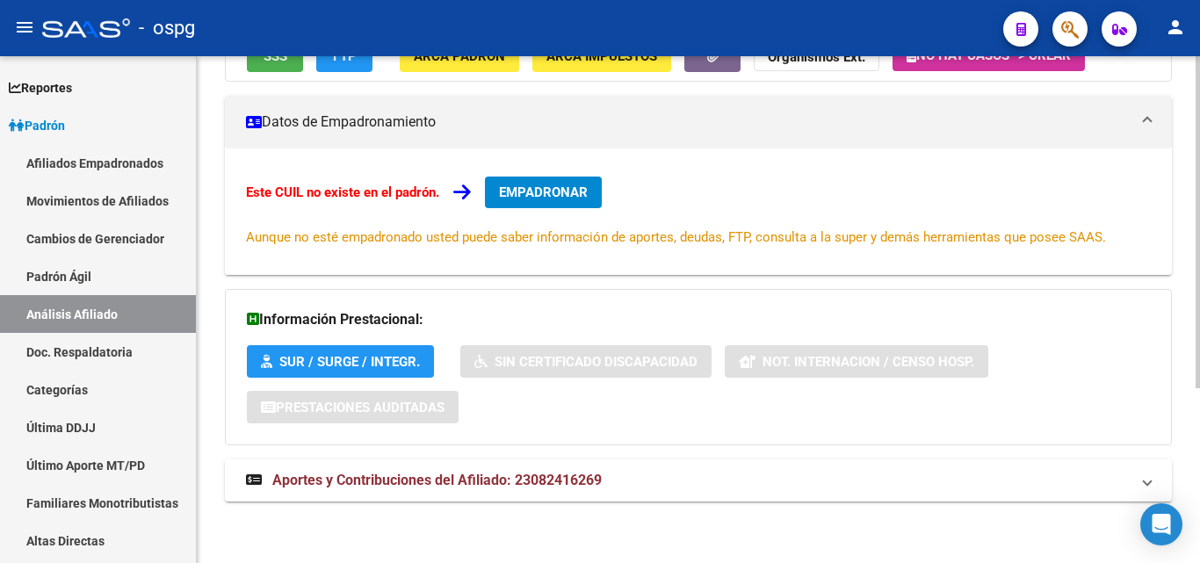
scroll to position [264, 0]
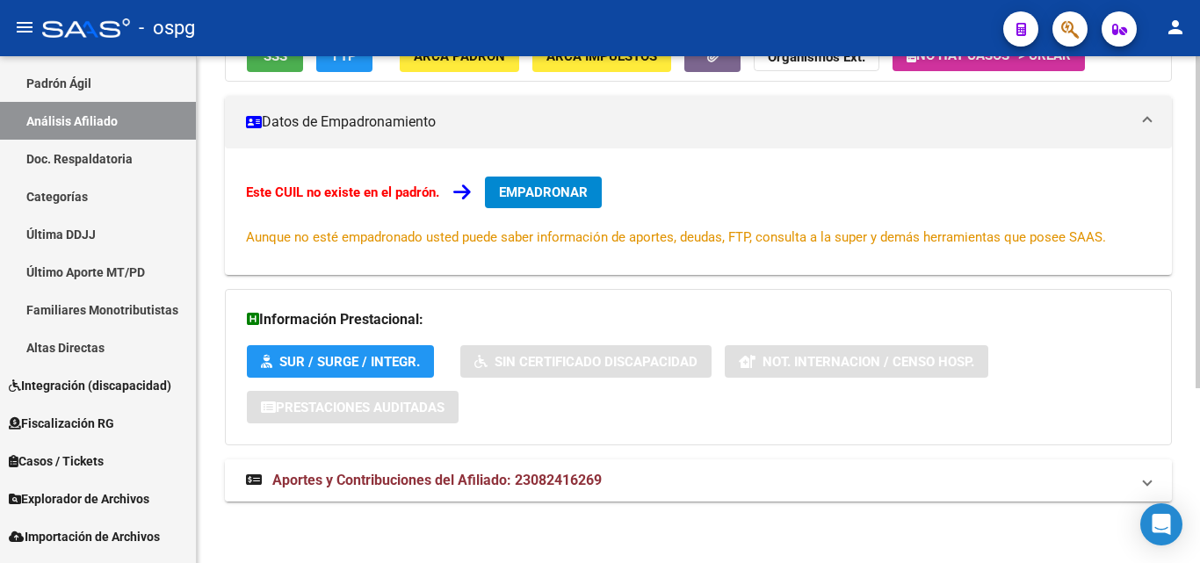
click at [637, 475] on mat-panel-title "Aportes y Contribuciones del Afiliado: 23082416269" at bounding box center [688, 480] width 884 height 19
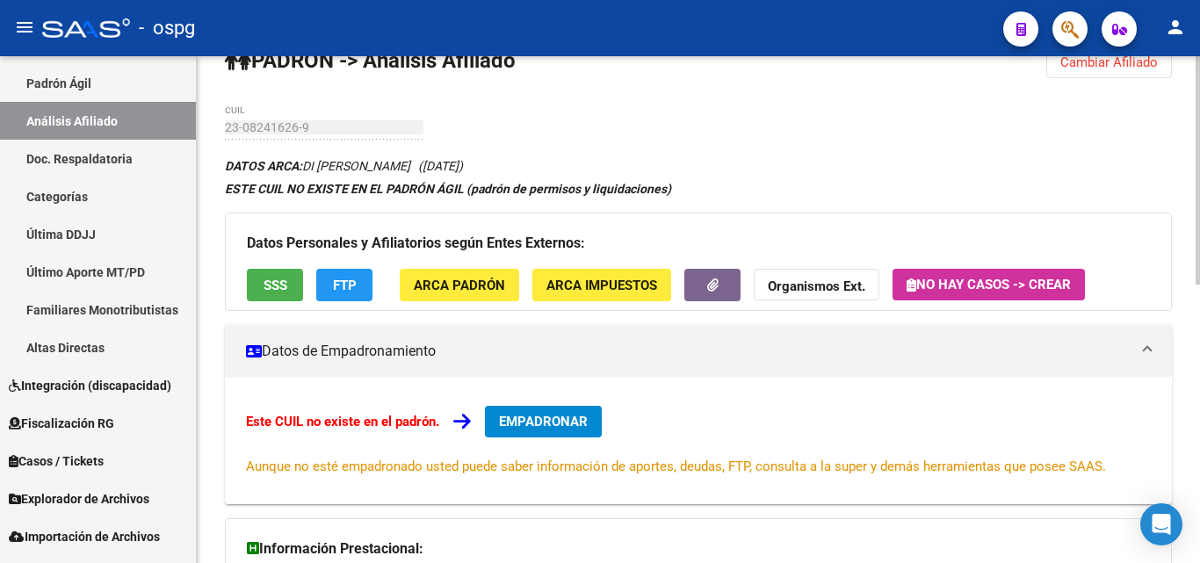
scroll to position [0, 0]
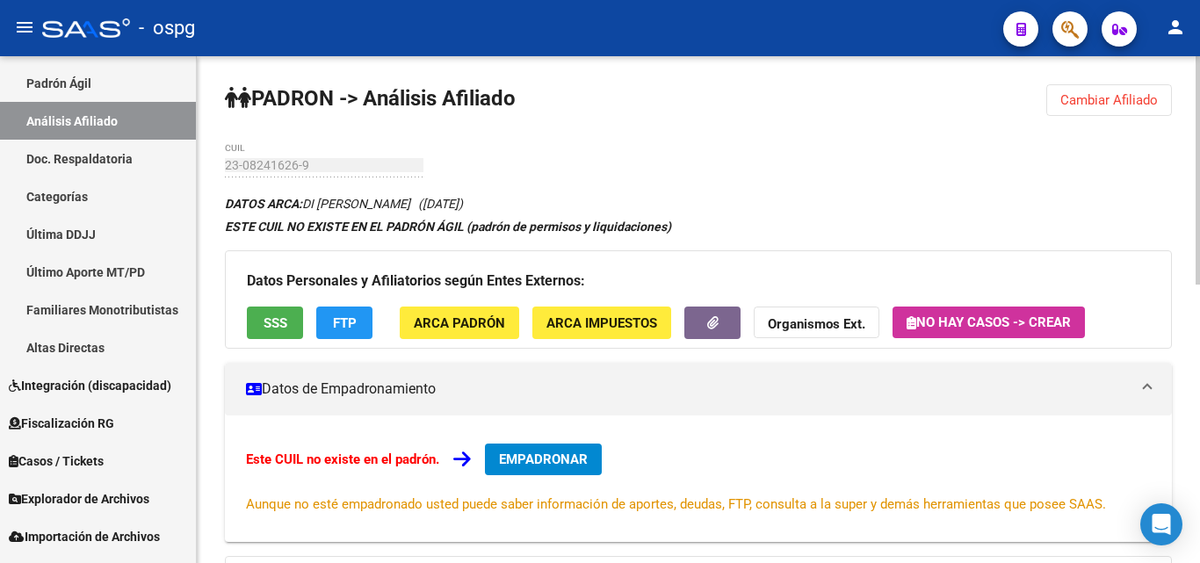
drag, startPoint x: 1105, startPoint y: 107, endPoint x: 446, endPoint y: 145, distance: 660.2
click at [1102, 107] on span "Cambiar Afiliado" at bounding box center [1110, 100] width 98 height 16
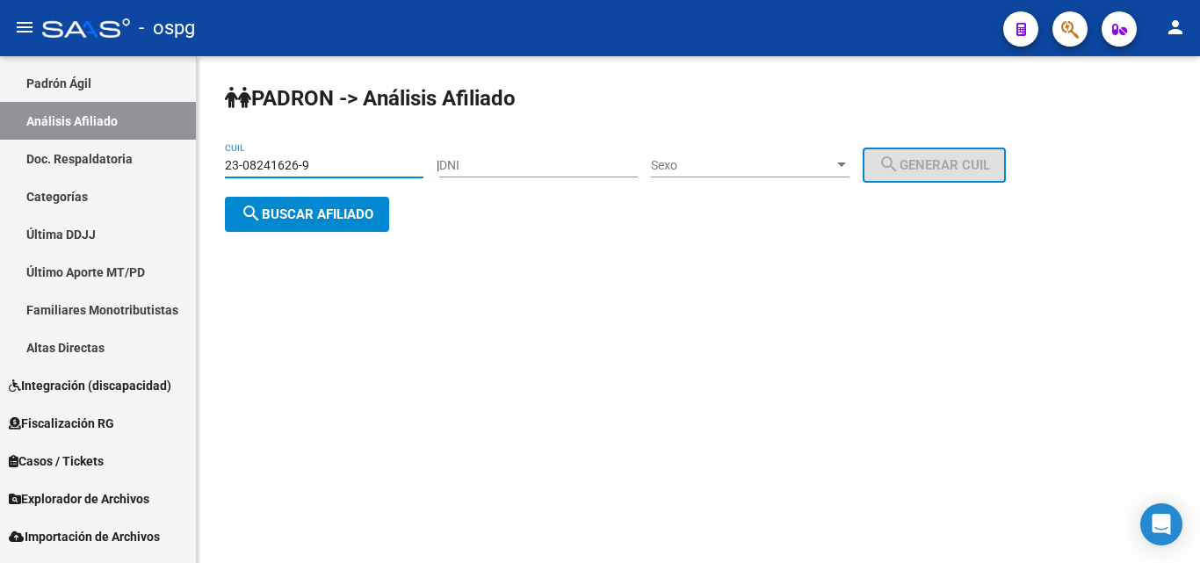
drag, startPoint x: 300, startPoint y: 156, endPoint x: 302, endPoint y: 178, distance: 22.1
click at [141, 171] on mat-sidenav-container "Firma Express Inicio Calendario SSS Instructivos Contacto OS Reportes Ingresos …" at bounding box center [600, 309] width 1200 height 507
paste input "0-21723296-2"
type input "20-21723296-2"
click at [355, 218] on span "search Buscar afiliado" at bounding box center [307, 215] width 133 height 16
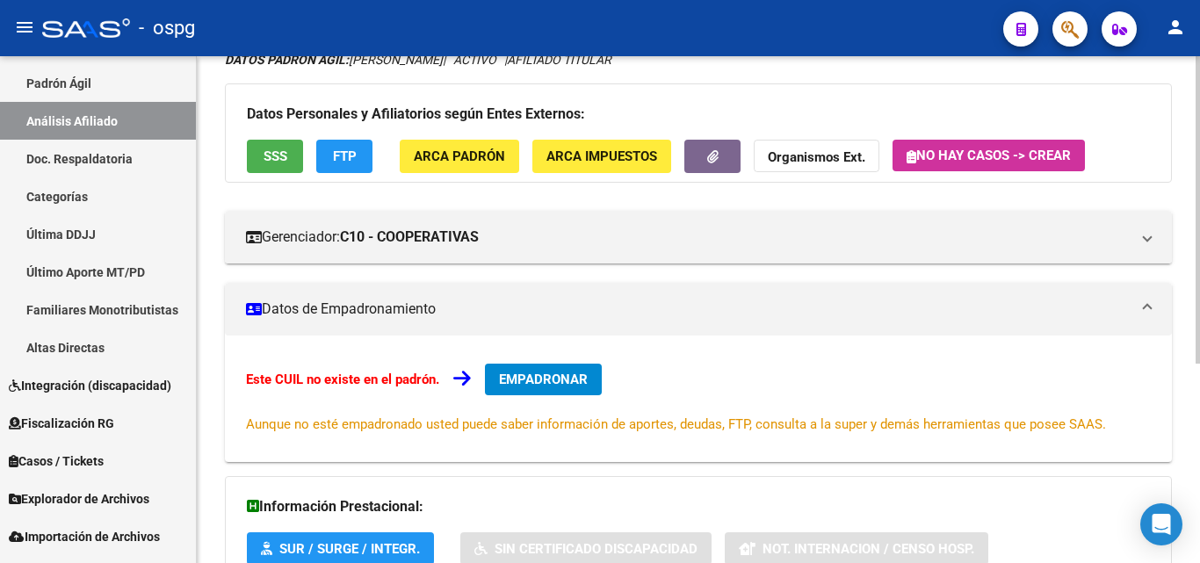
scroll to position [330, 0]
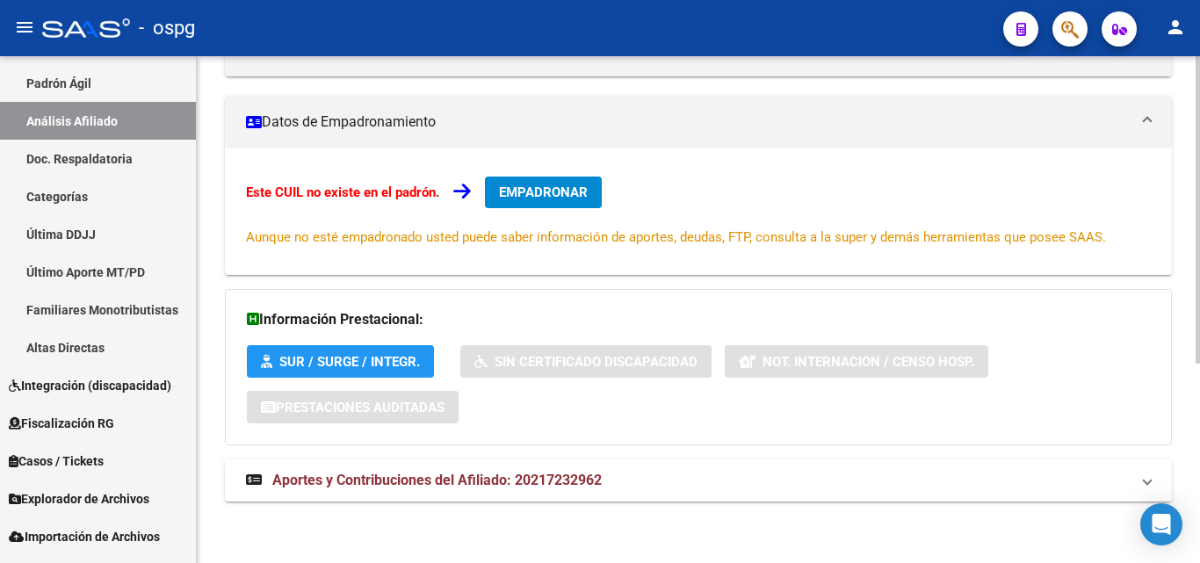
drag, startPoint x: 388, startPoint y: 484, endPoint x: 466, endPoint y: 475, distance: 78.8
click at [410, 485] on span "Aportes y Contribuciones del Afiliado: 20217232962" at bounding box center [437, 480] width 330 height 17
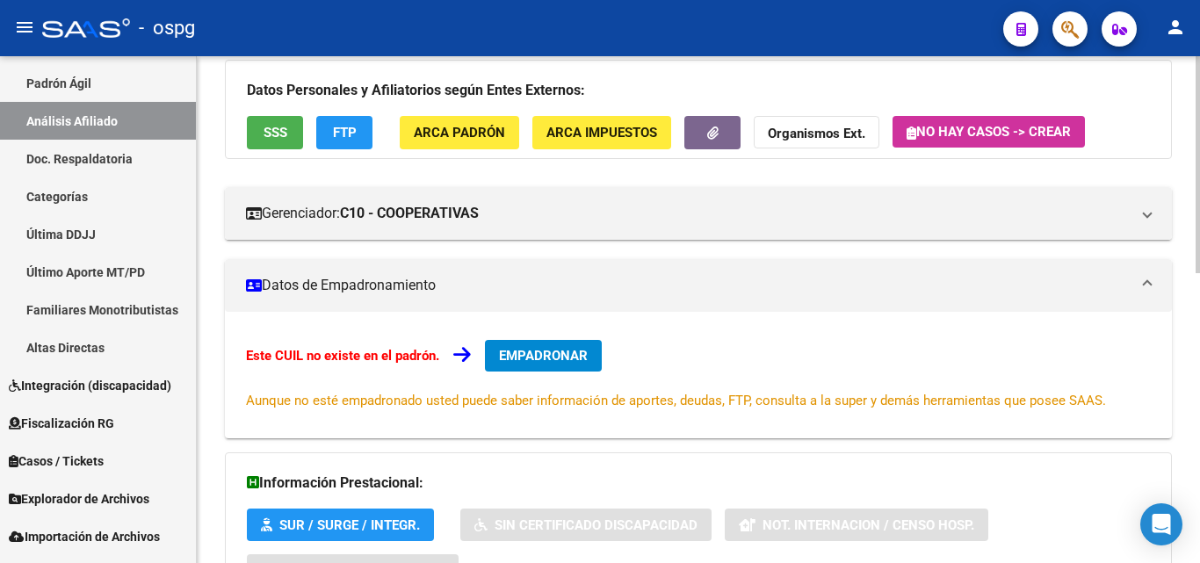
scroll to position [0, 0]
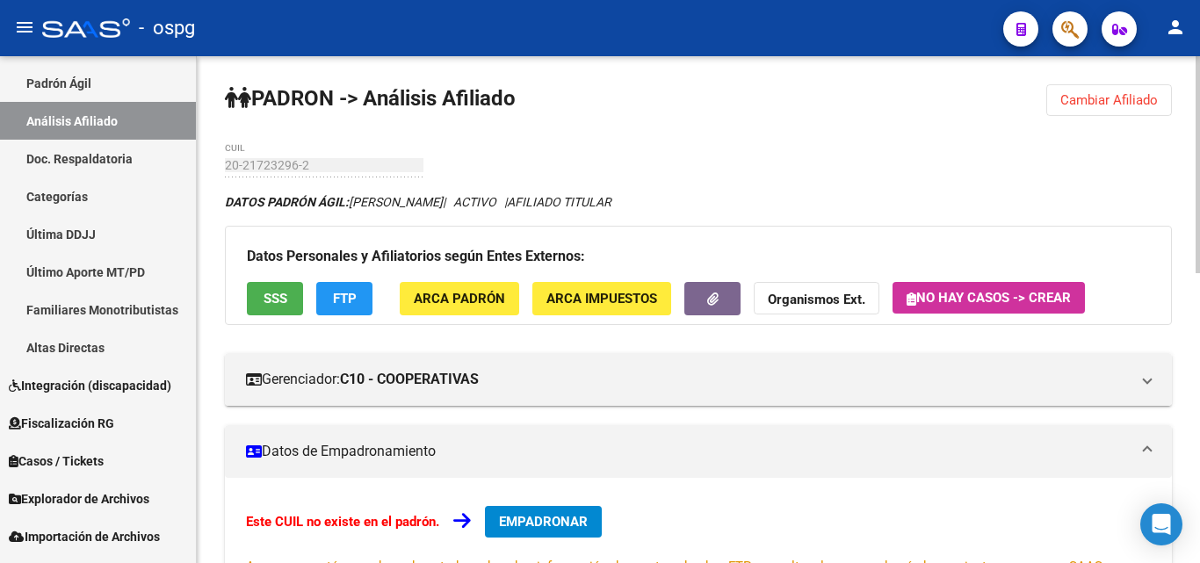
click at [1077, 93] on span "Cambiar Afiliado" at bounding box center [1110, 100] width 98 height 16
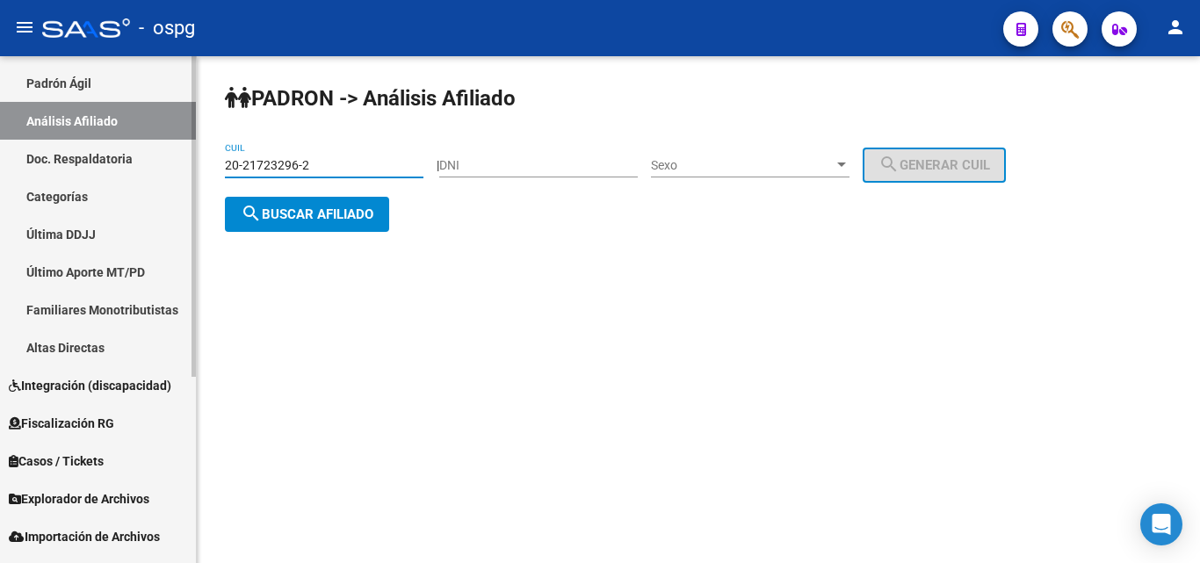
drag, startPoint x: 321, startPoint y: 164, endPoint x: 180, endPoint y: 156, distance: 140.9
click at [167, 156] on mat-sidenav-container "Firma Express Inicio Calendario SSS Instructivos Contacto OS Reportes Ingresos …" at bounding box center [600, 309] width 1200 height 507
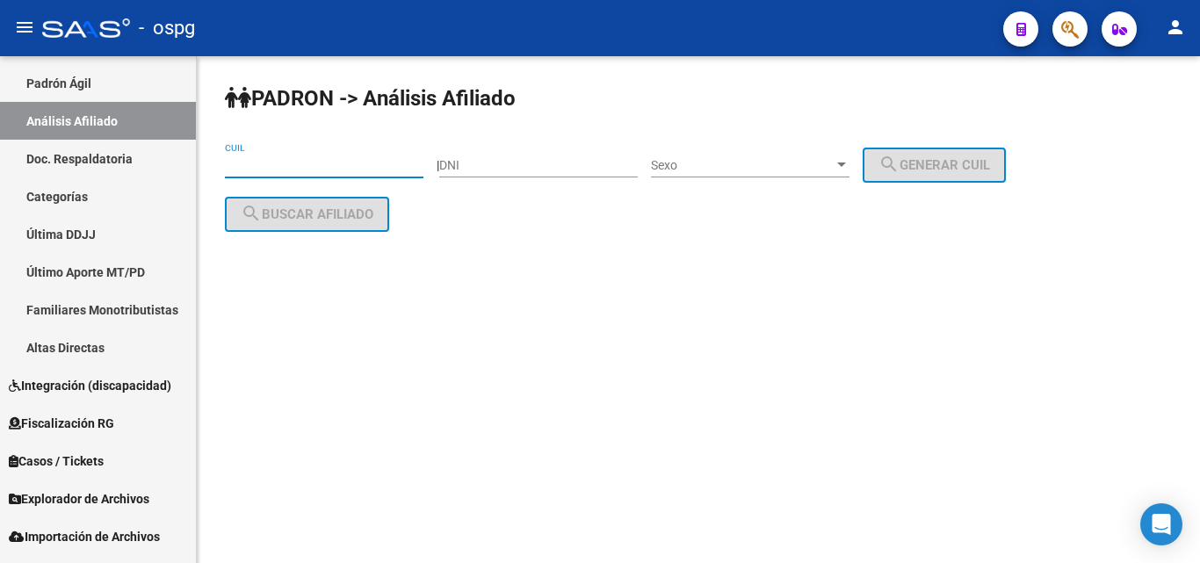
click at [395, 164] on input "CUIL" at bounding box center [324, 165] width 199 height 15
paste input "27-93778891-1"
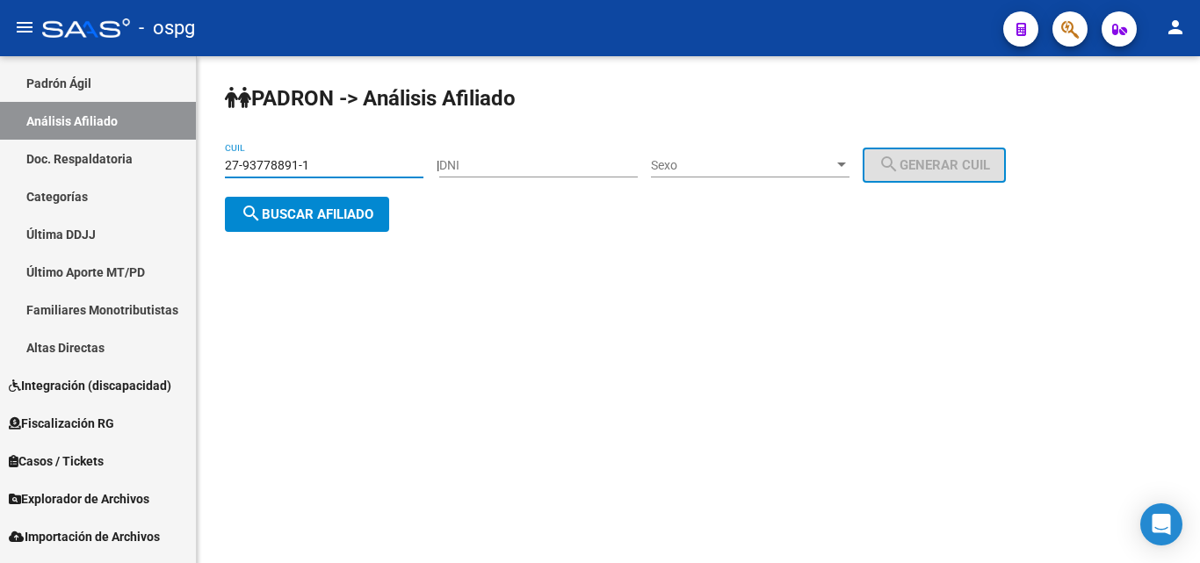
click at [361, 207] on span "search Buscar afiliado" at bounding box center [307, 215] width 133 height 16
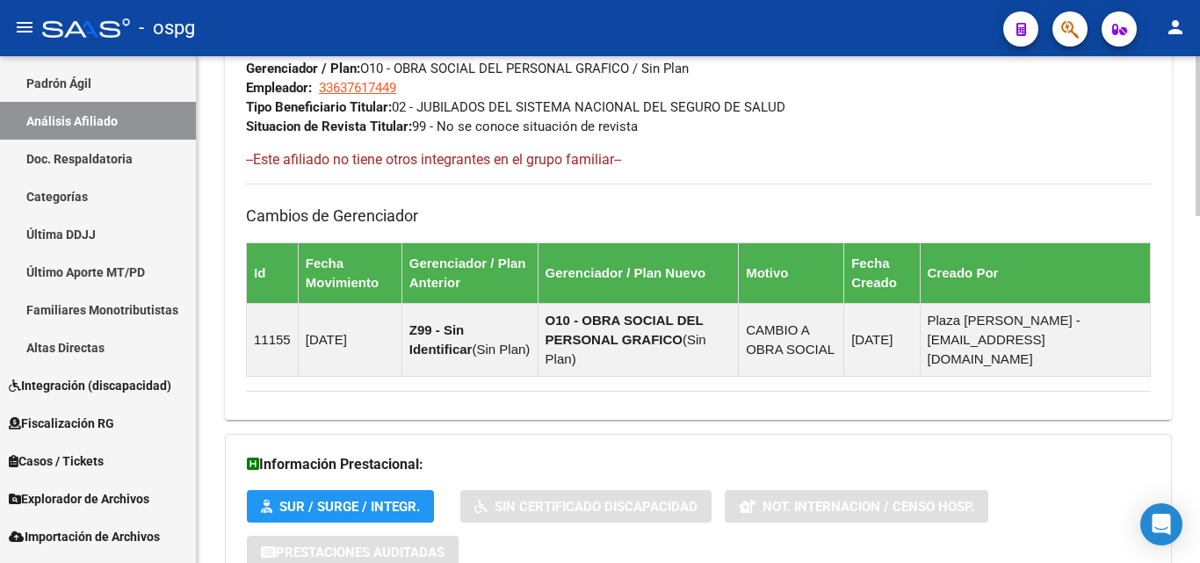
scroll to position [1102, 0]
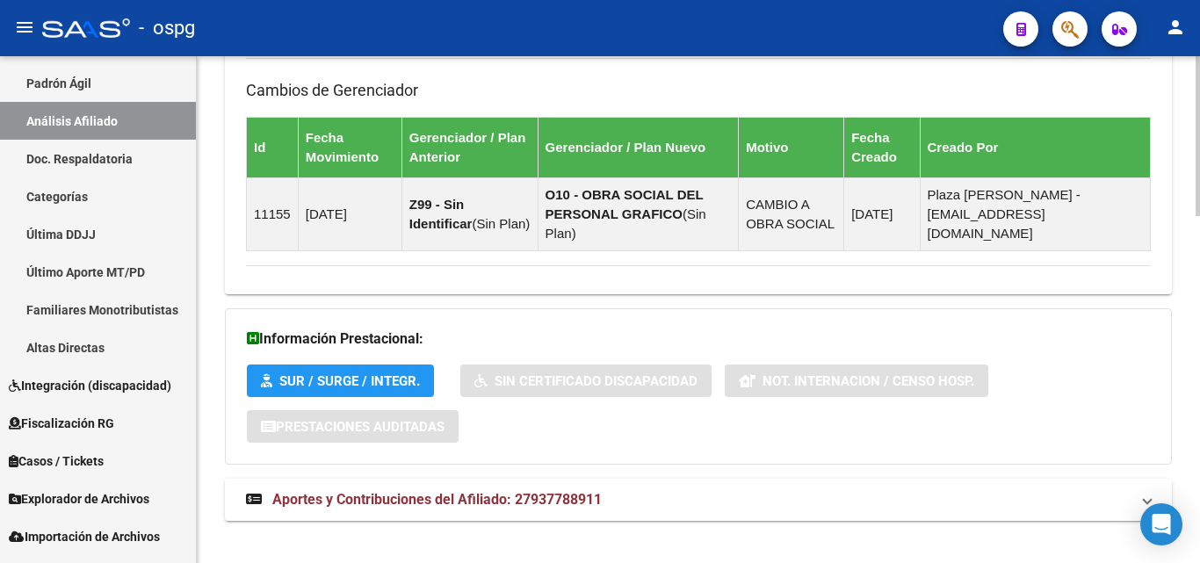
click at [527, 491] on mat-expansion-panel-header "Aportes y Contribuciones del Afiliado: 27937788911" at bounding box center [698, 500] width 947 height 42
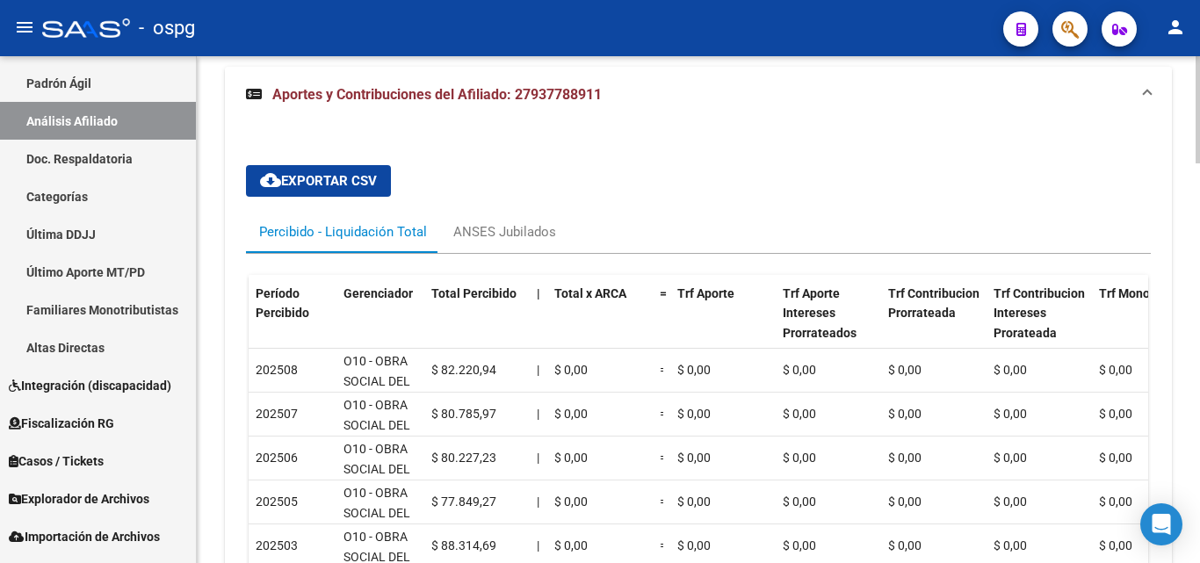
scroll to position [1556, 0]
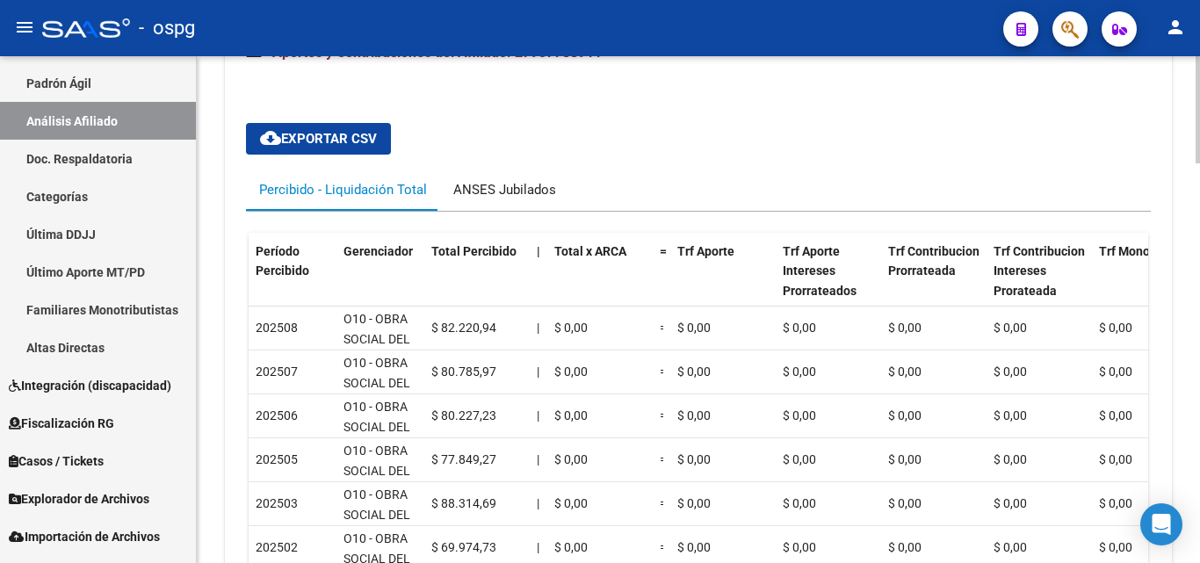
click at [533, 180] on div "ANSES Jubilados" at bounding box center [504, 189] width 103 height 19
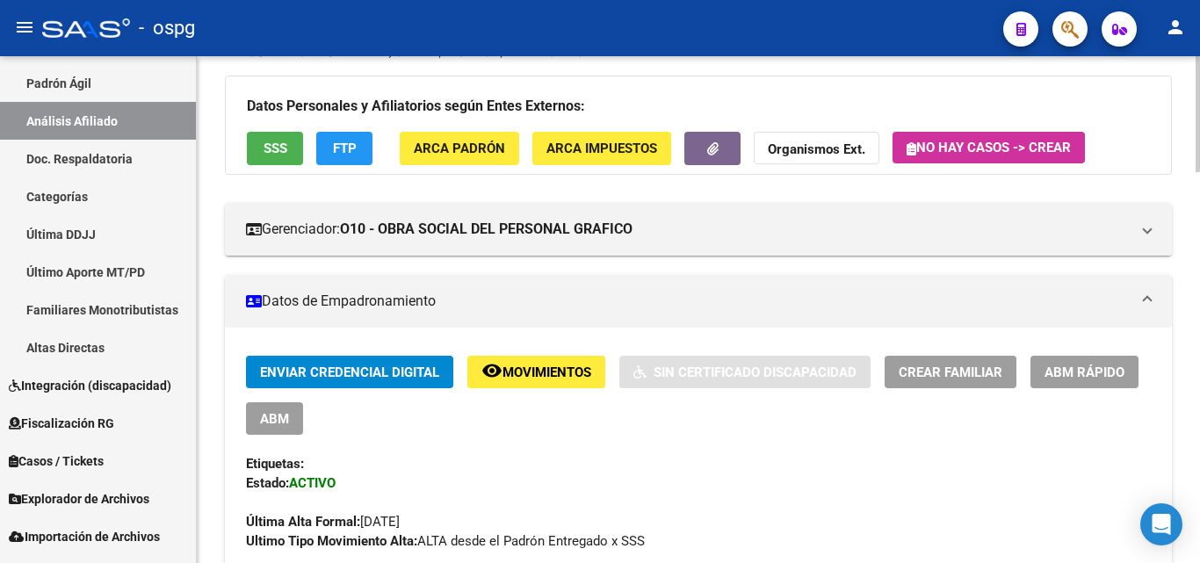
scroll to position [0, 0]
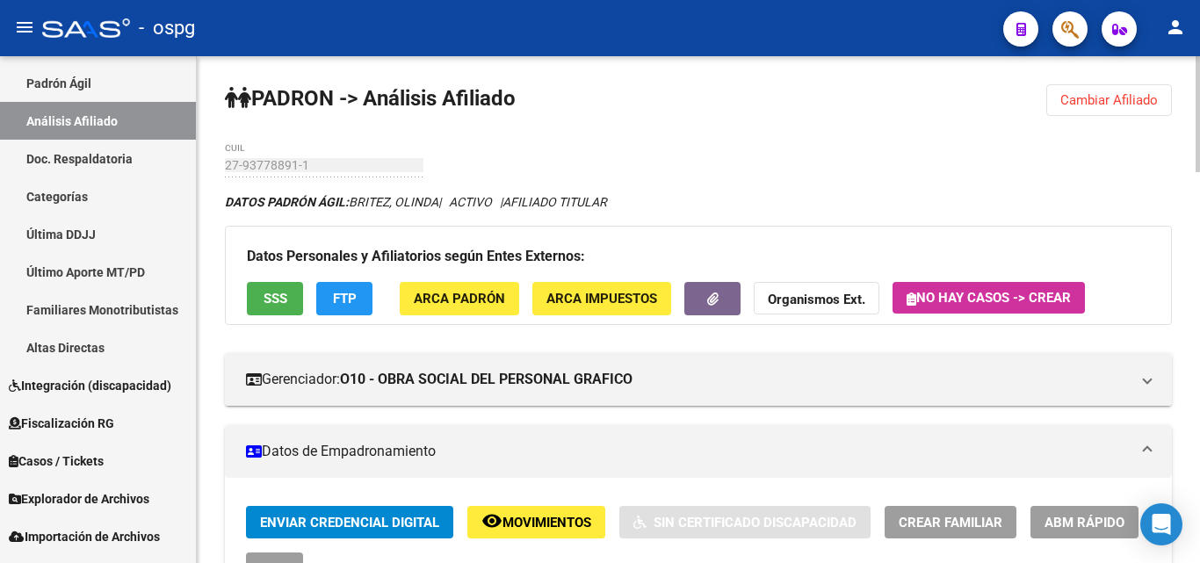
drag, startPoint x: 1106, startPoint y: 98, endPoint x: 632, endPoint y: 96, distance: 473.7
click at [1095, 98] on span "Cambiar Afiliado" at bounding box center [1110, 100] width 98 height 16
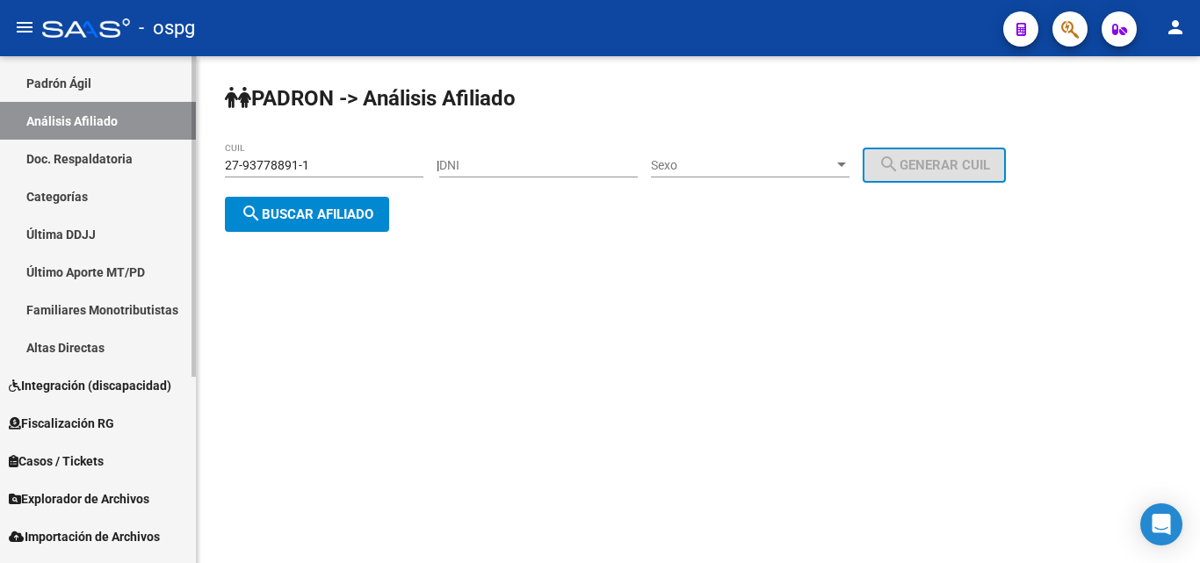
drag, startPoint x: 294, startPoint y: 154, endPoint x: 149, endPoint y: 146, distance: 146.1
click at [149, 146] on mat-sidenav-container "Firma Express Inicio Calendario SSS Instructivos Contacto OS Reportes Ingresos …" at bounding box center [600, 309] width 1200 height 507
click at [342, 166] on input "27-93778891-1" at bounding box center [324, 165] width 199 height 15
drag, startPoint x: 376, startPoint y: 169, endPoint x: 252, endPoint y: 150, distance: 125.3
click at [218, 153] on div "PADRON -> Análisis Afiliado 27-93778891-1 CUIL | DNI Sexo Sexo search Generar C…" at bounding box center [699, 172] width 1004 height 232
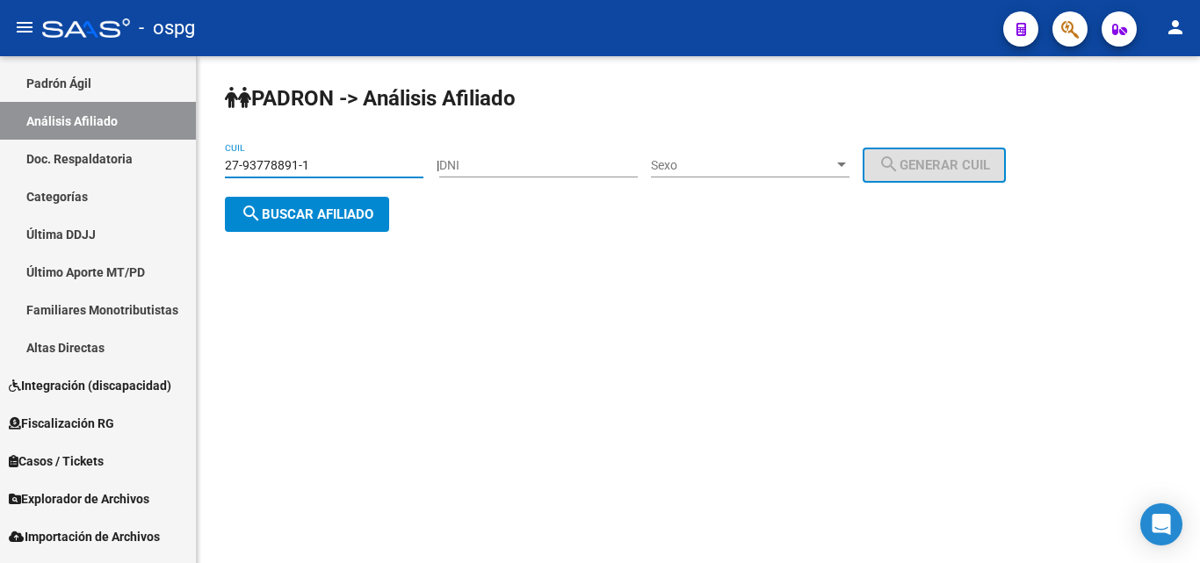
paste input "0-24222056"
click at [317, 216] on span "search Buscar afiliado" at bounding box center [307, 215] width 133 height 16
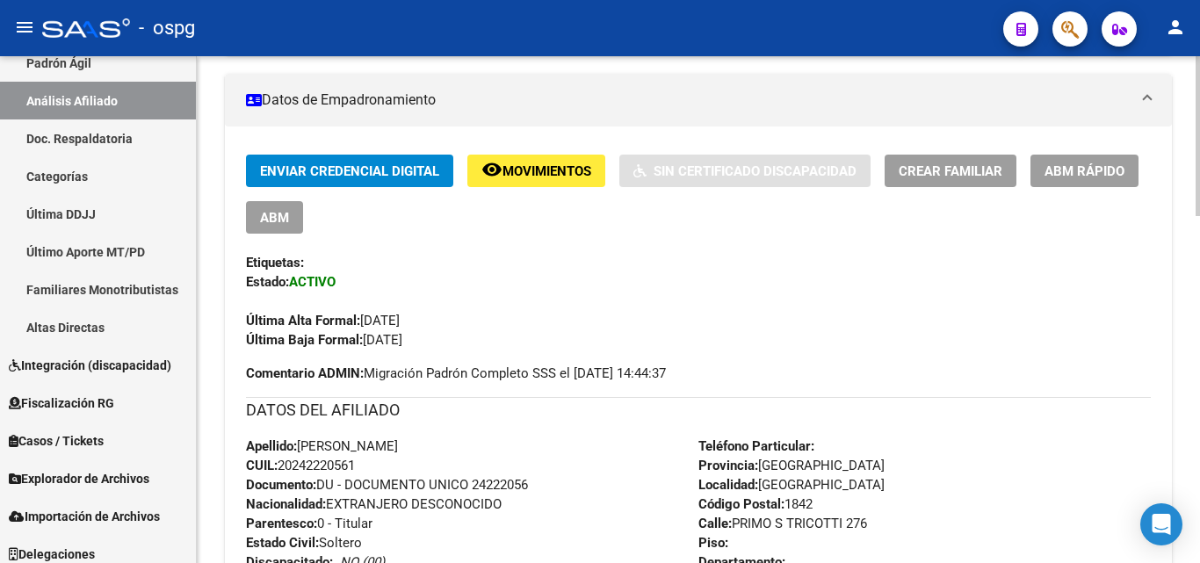
scroll to position [294, 0]
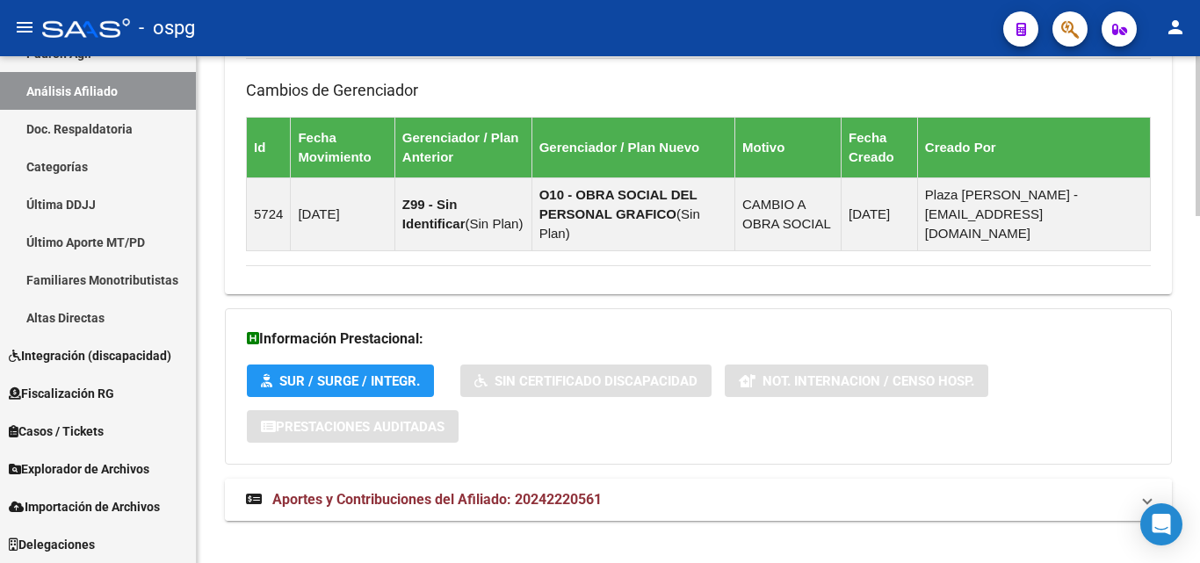
click at [408, 479] on mat-expansion-panel-header "Aportes y Contribuciones del Afiliado: 20242220561" at bounding box center [698, 500] width 947 height 42
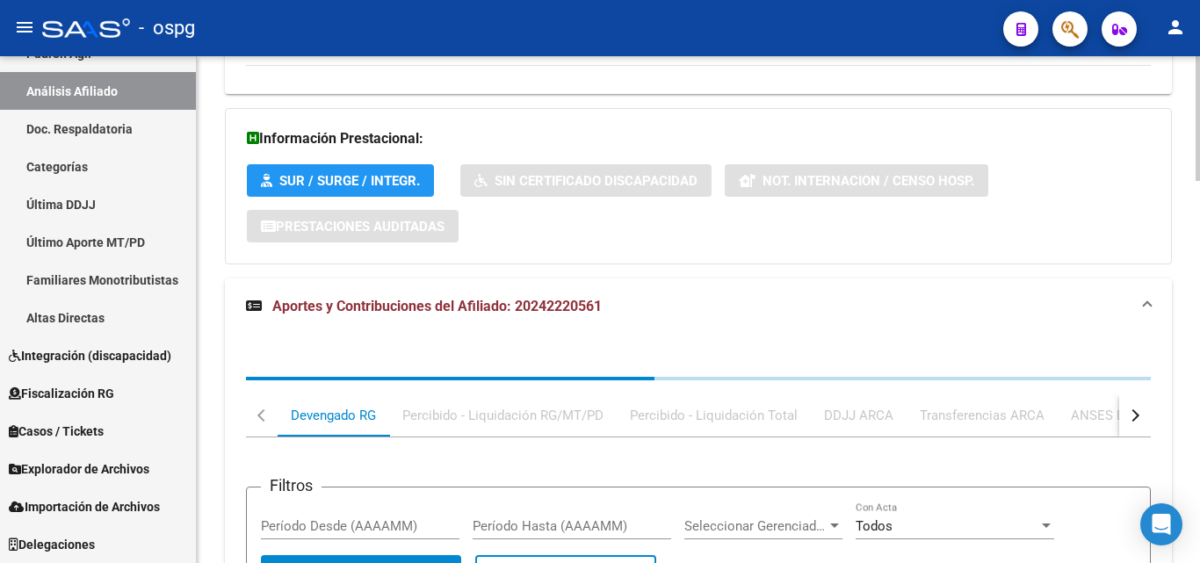
scroll to position [1468, 0]
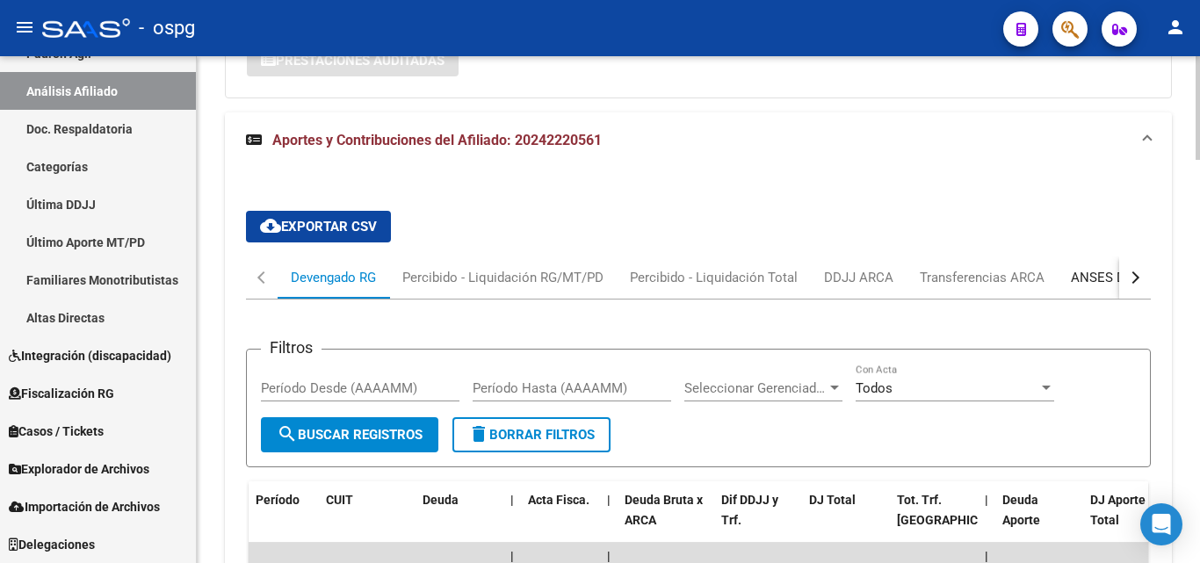
click at [1106, 268] on div "ANSES Desempleo" at bounding box center [1127, 277] width 112 height 19
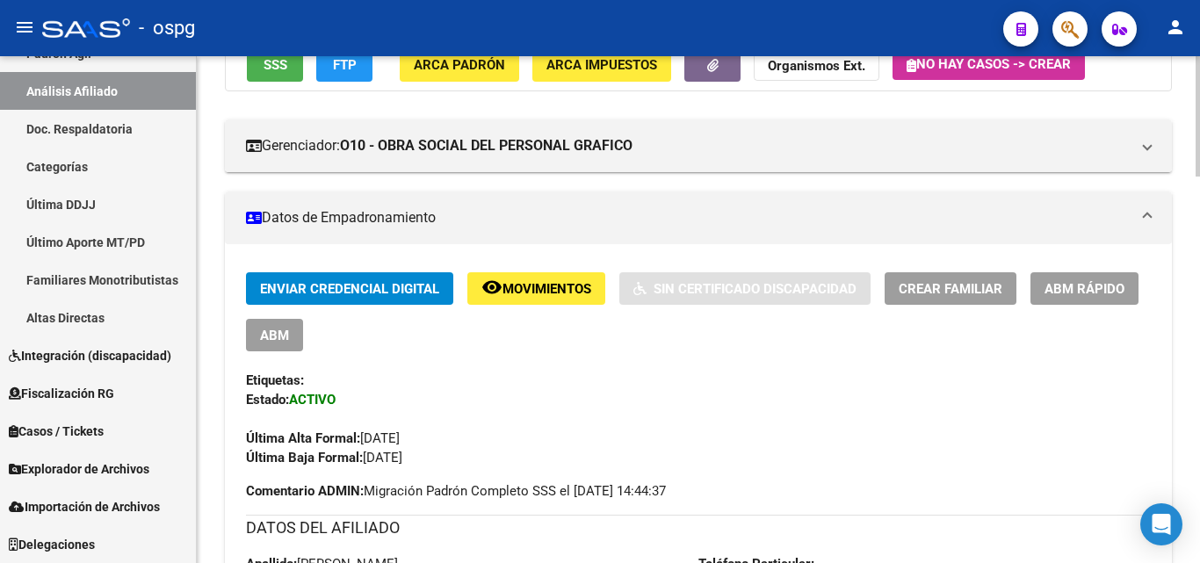
scroll to position [0, 0]
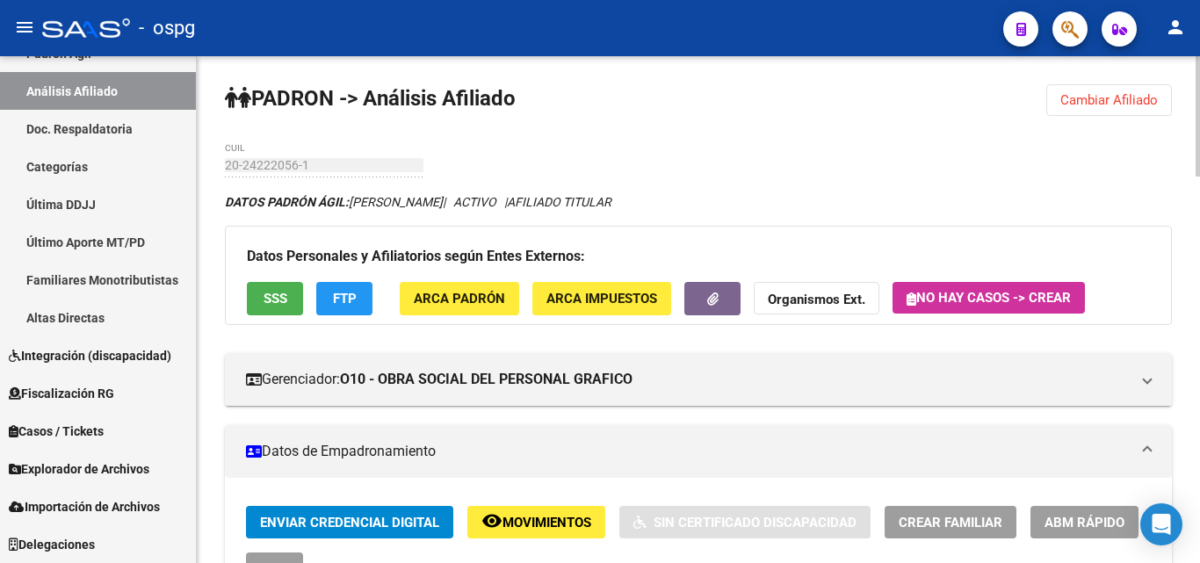
click at [811, 301] on strong "Organismos Ext." at bounding box center [817, 301] width 98 height 16
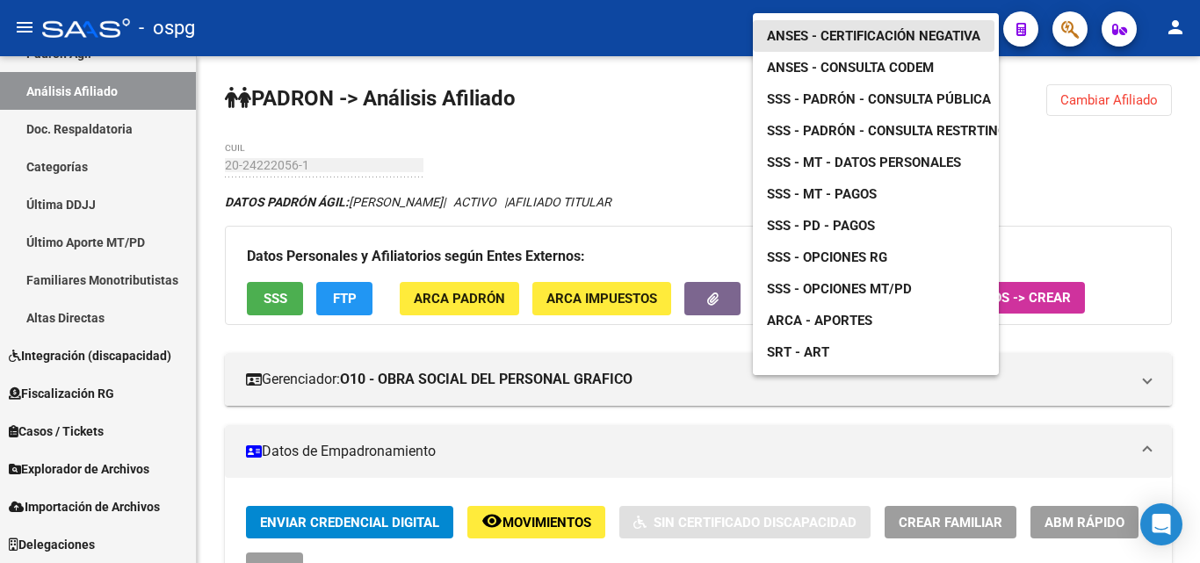
click at [850, 28] on span "ANSES - Certificación Negativa" at bounding box center [874, 36] width 214 height 16
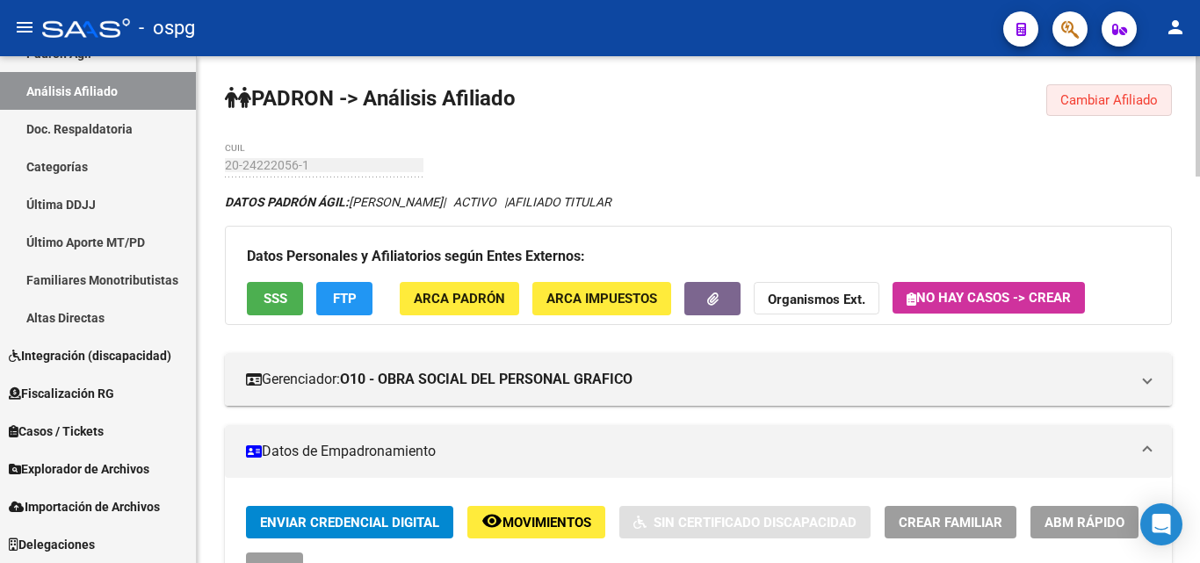
drag, startPoint x: 1087, startPoint y: 91, endPoint x: 1032, endPoint y: 105, distance: 57.3
click at [1087, 91] on button "Cambiar Afiliado" at bounding box center [1110, 100] width 126 height 32
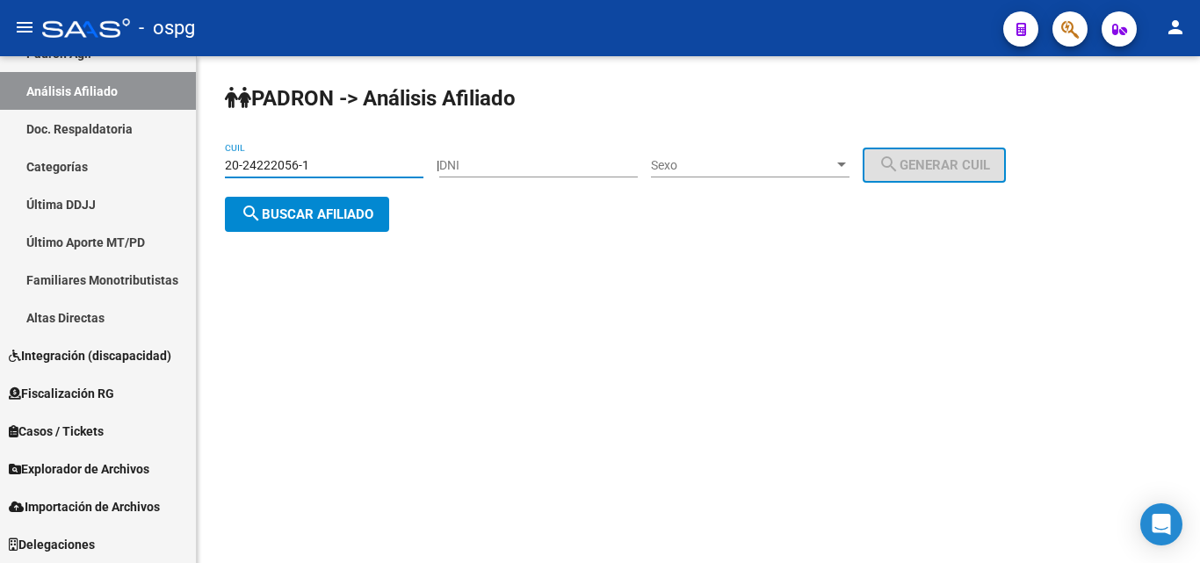
drag, startPoint x: 352, startPoint y: 164, endPoint x: 336, endPoint y: 174, distance: 18.5
click at [136, 155] on mat-sidenav-container "Firma Express Inicio Calendario SSS Instructivos Contacto OS Reportes Ingresos …" at bounding box center [600, 309] width 1200 height 507
paste input "6491594-6"
click at [349, 224] on button "search Buscar afiliado" at bounding box center [307, 214] width 164 height 35
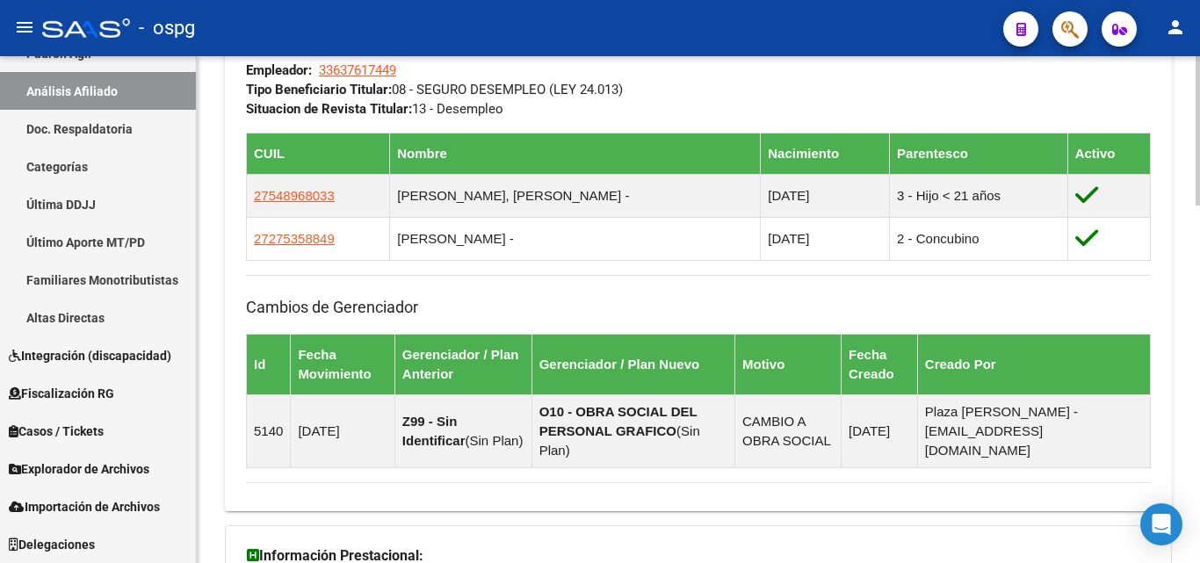
scroll to position [1211, 0]
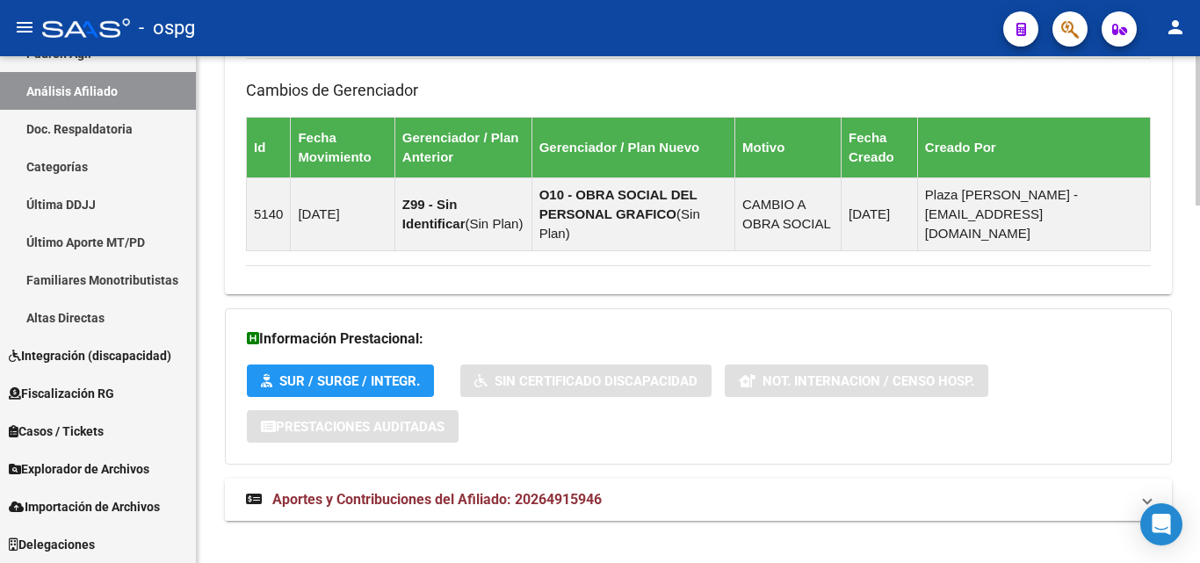
drag, startPoint x: 557, startPoint y: 477, endPoint x: 569, endPoint y: 478, distance: 12.3
click at [566, 491] on span "Aportes y Contribuciones del Afiliado: 20264915946" at bounding box center [437, 499] width 330 height 17
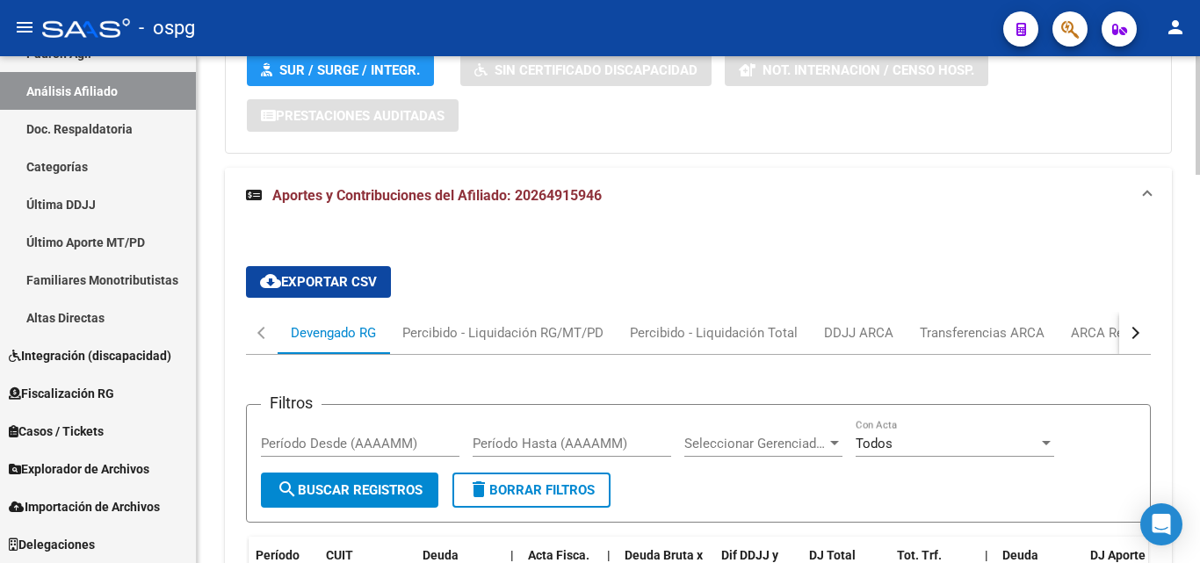
scroll to position [1577, 0]
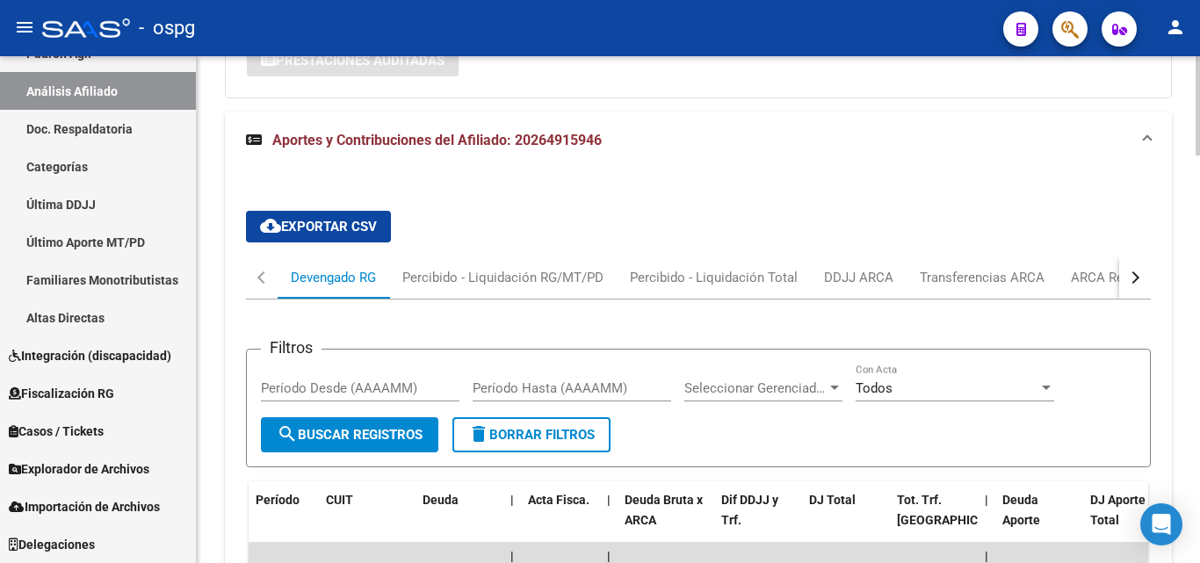
click at [1134, 272] on div "button" at bounding box center [1133, 278] width 12 height 12
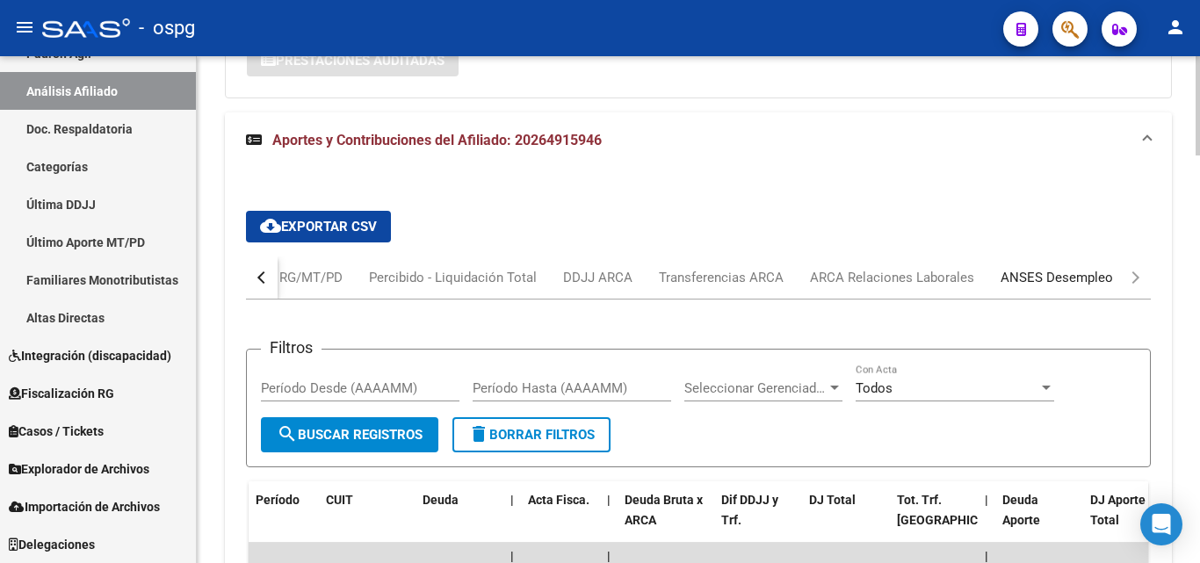
click at [1111, 258] on div "ANSES Desempleo" at bounding box center [1057, 278] width 139 height 42
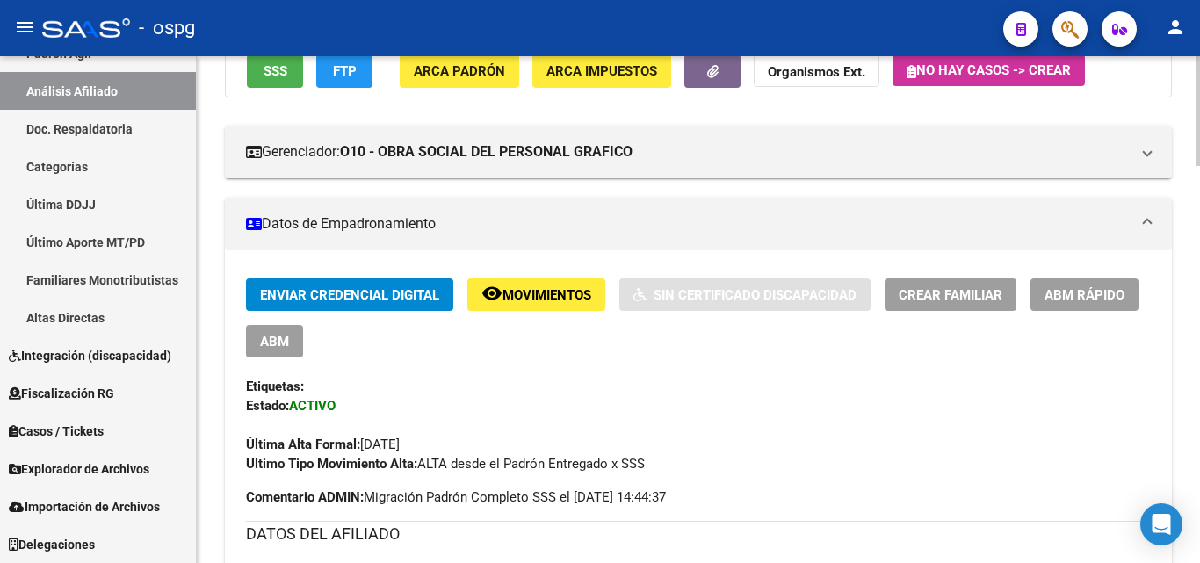
scroll to position [0, 0]
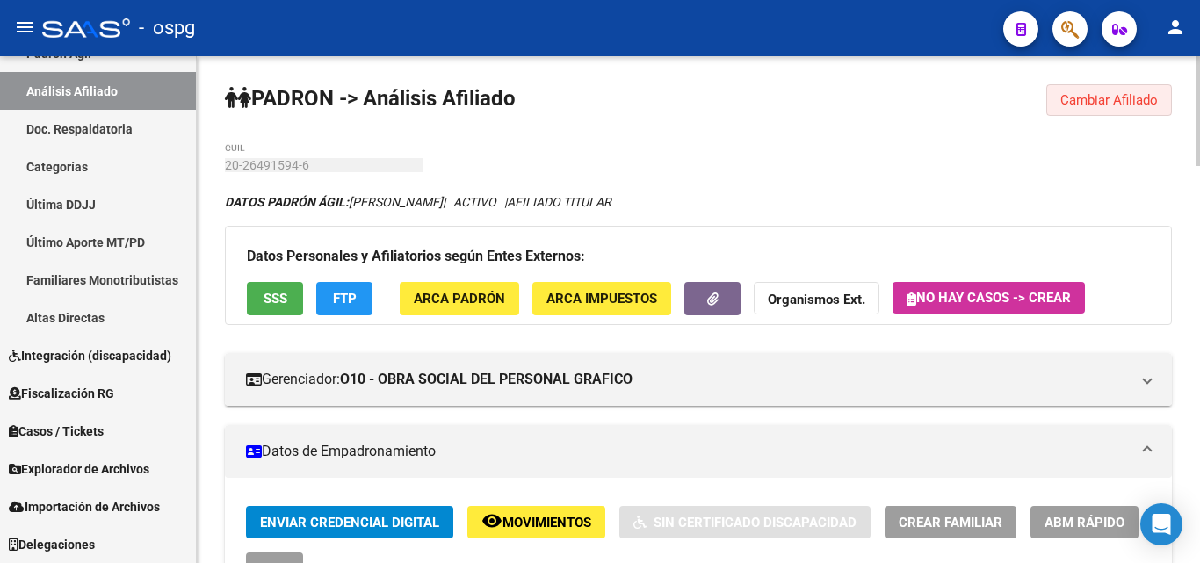
click at [1134, 115] on button "Cambiar Afiliado" at bounding box center [1110, 100] width 126 height 32
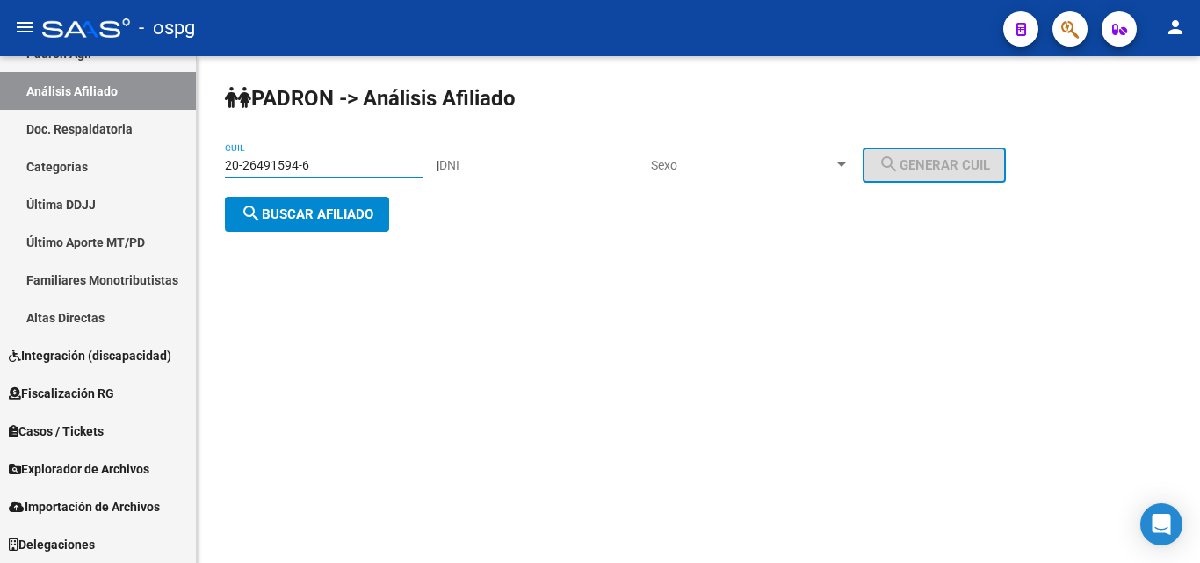
drag, startPoint x: 399, startPoint y: 167, endPoint x: 288, endPoint y: 184, distance: 112.0
click at [199, 181] on div "PADRON -> Análisis Afiliado 20-26491594-6 CUIL | DNI Sexo Sexo search Generar C…" at bounding box center [699, 172] width 1004 height 232
paste input "0824142-8"
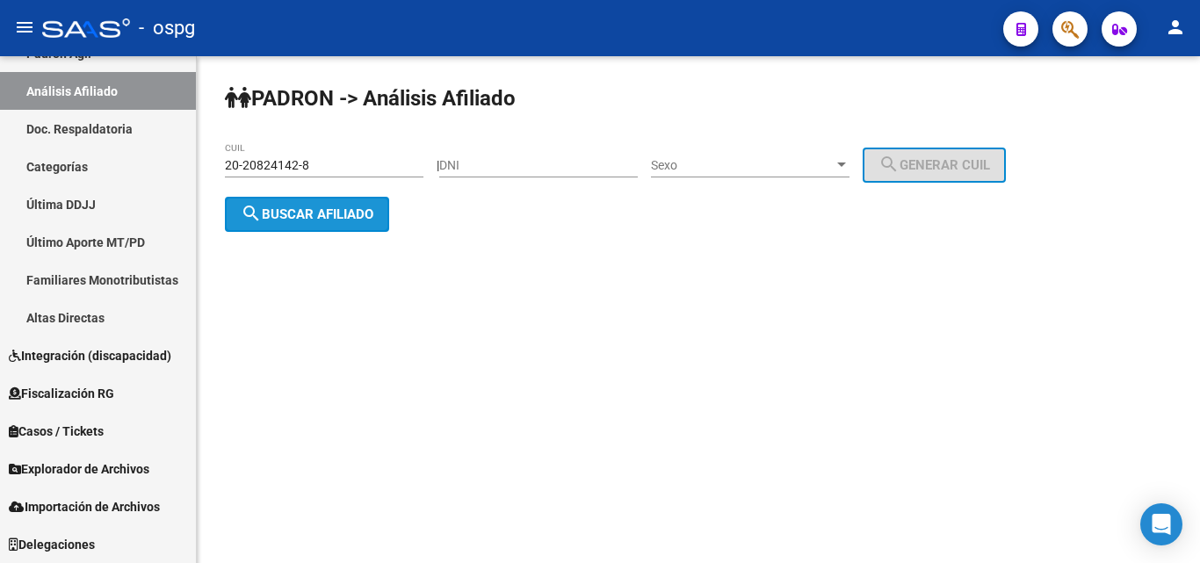
click at [373, 216] on span "search Buscar afiliado" at bounding box center [307, 215] width 133 height 16
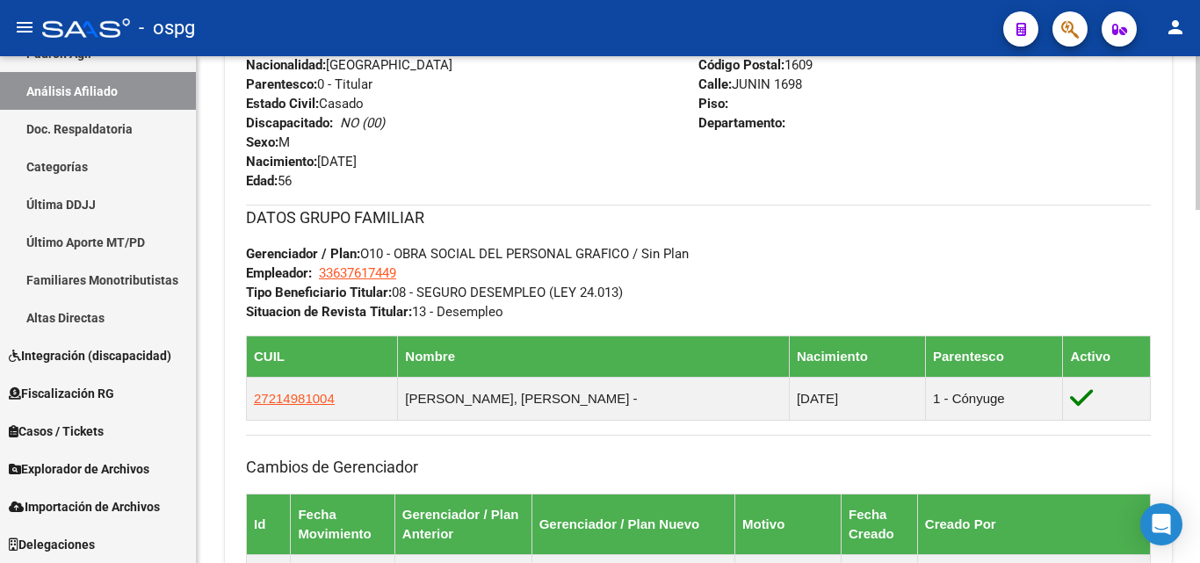
scroll to position [1168, 0]
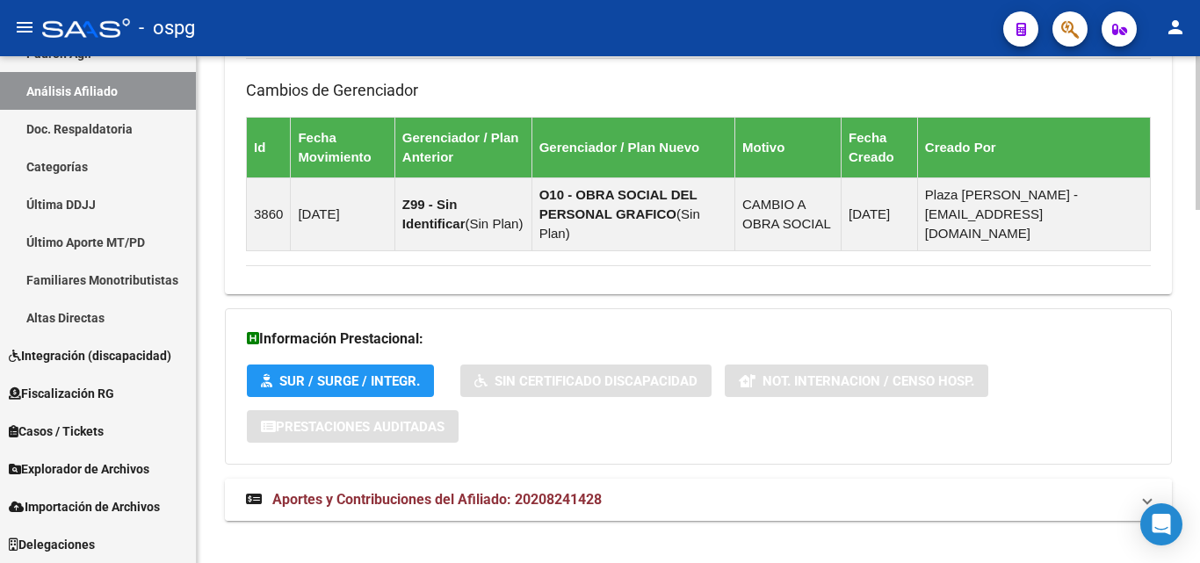
click at [695, 490] on mat-panel-title "Aportes y Contribuciones del Afiliado: 20208241428" at bounding box center [688, 499] width 884 height 19
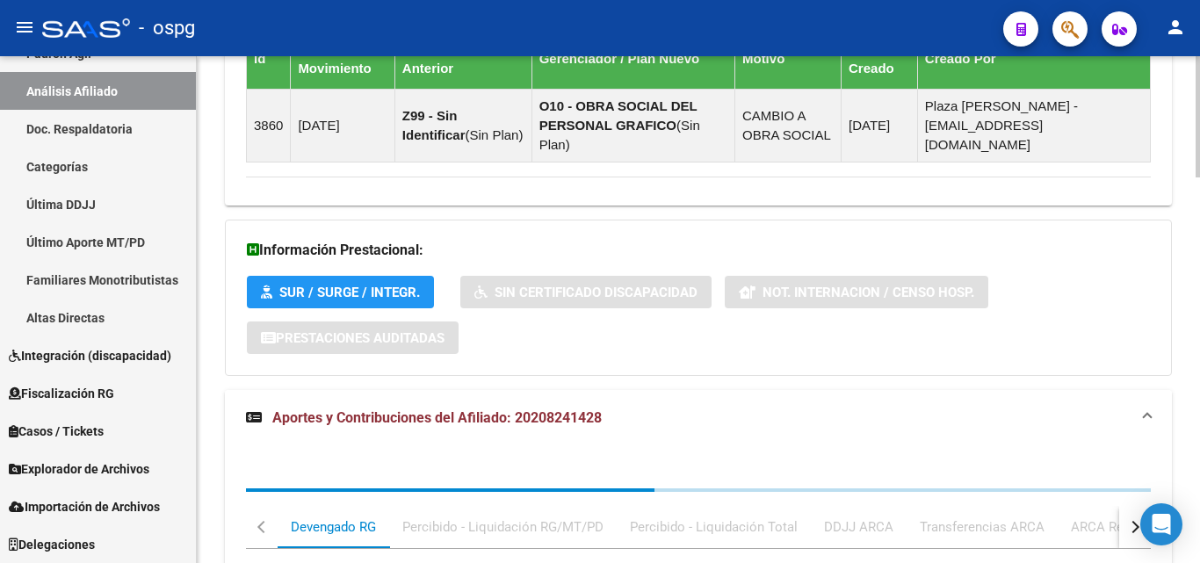
scroll to position [1519, 0]
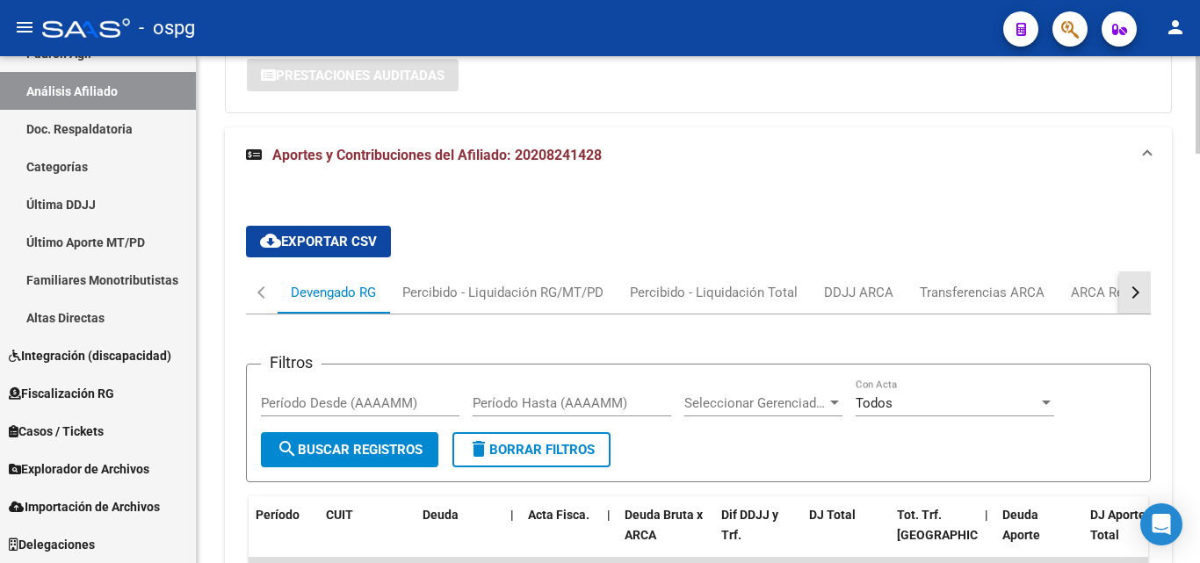
click at [1144, 286] on button "button" at bounding box center [1136, 293] width 32 height 42
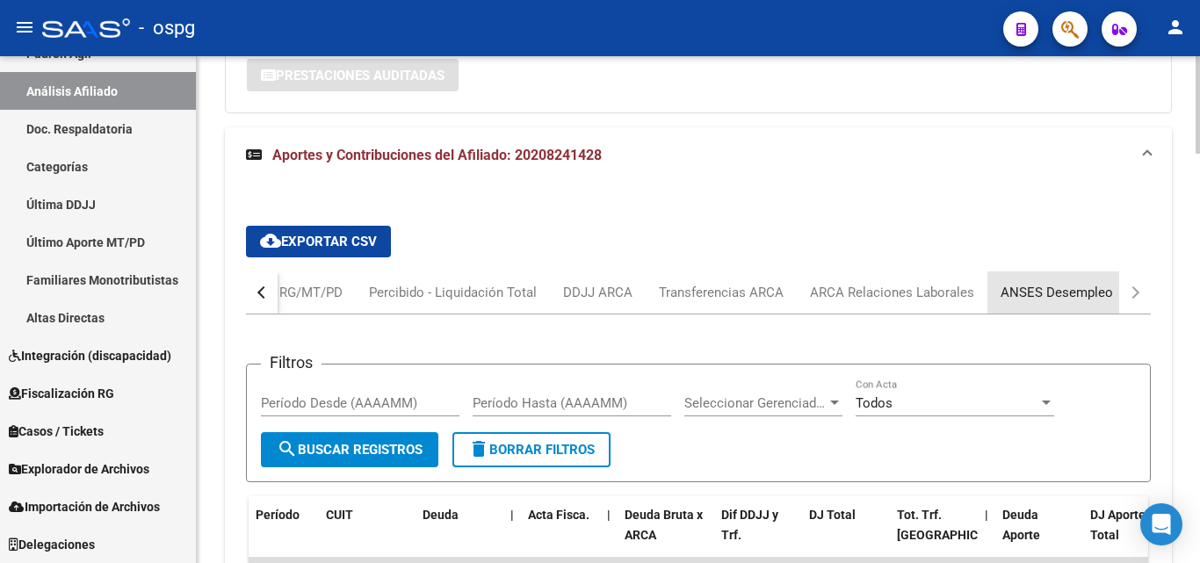
click at [1115, 274] on div "ANSES Desempleo" at bounding box center [1057, 293] width 139 height 42
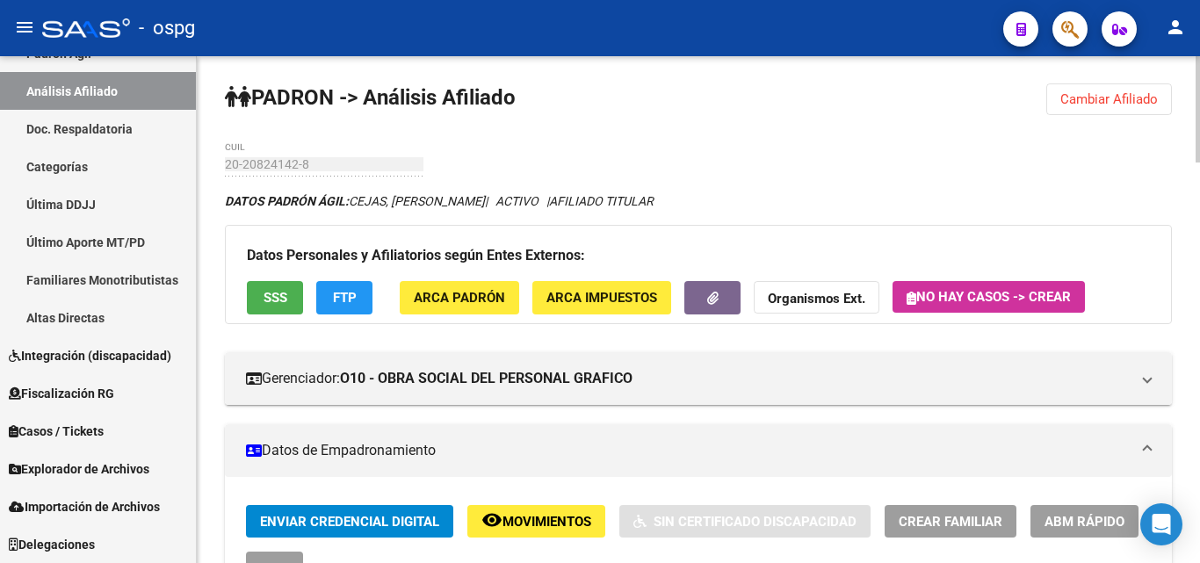
scroll to position [0, 0]
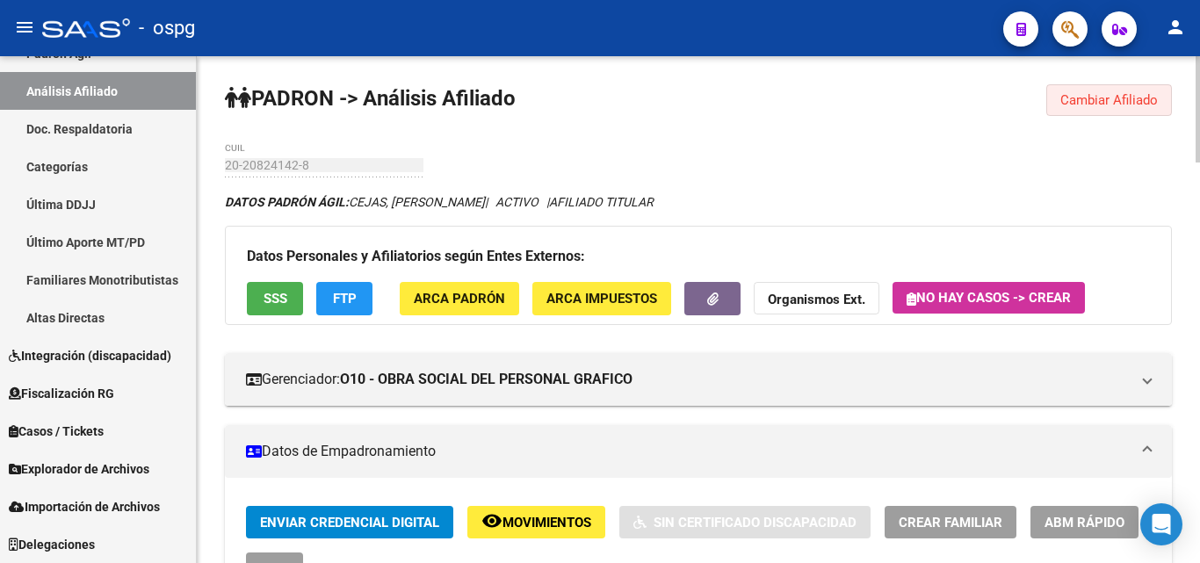
click at [1121, 95] on span "Cambiar Afiliado" at bounding box center [1110, 100] width 98 height 16
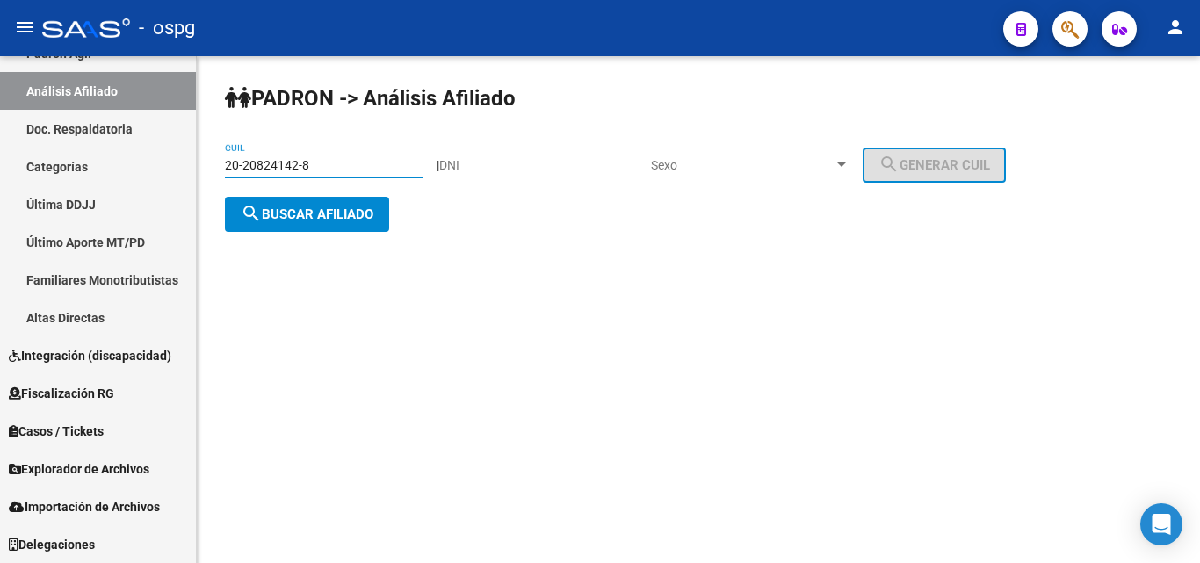
drag, startPoint x: 353, startPoint y: 163, endPoint x: 305, endPoint y: 158, distance: 48.6
click at [137, 153] on mat-sidenav-container "Firma Express Inicio Calendario SSS Instructivos Contacto OS Reportes Ingresos …" at bounding box center [600, 309] width 1200 height 507
paste input "5886788-3"
type input "20-25886788-3"
click at [359, 210] on span "search Buscar afiliado" at bounding box center [307, 215] width 133 height 16
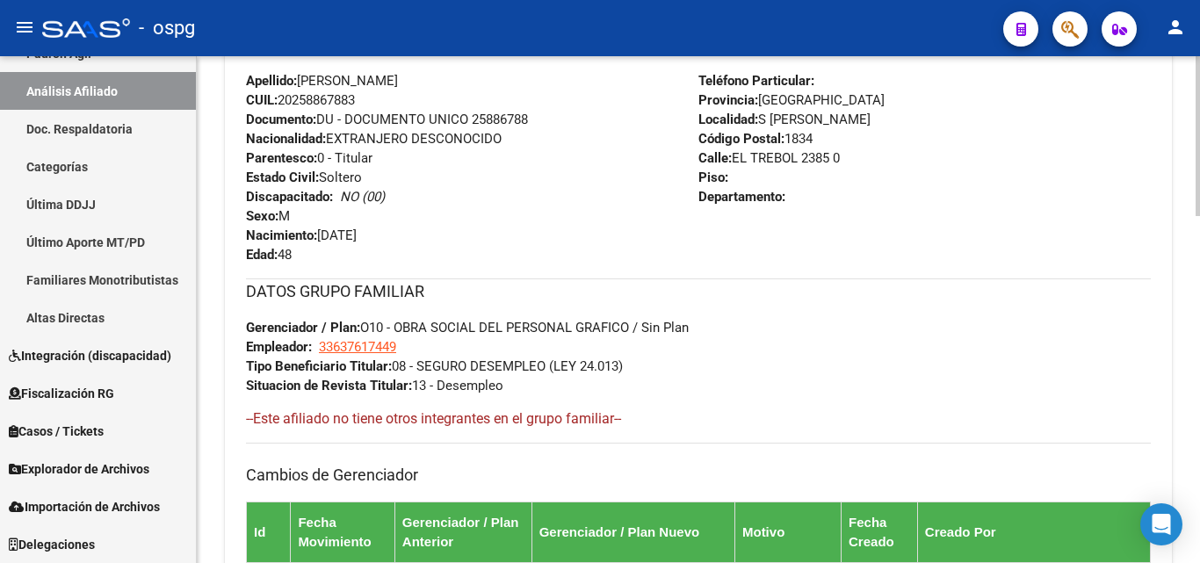
scroll to position [1102, 0]
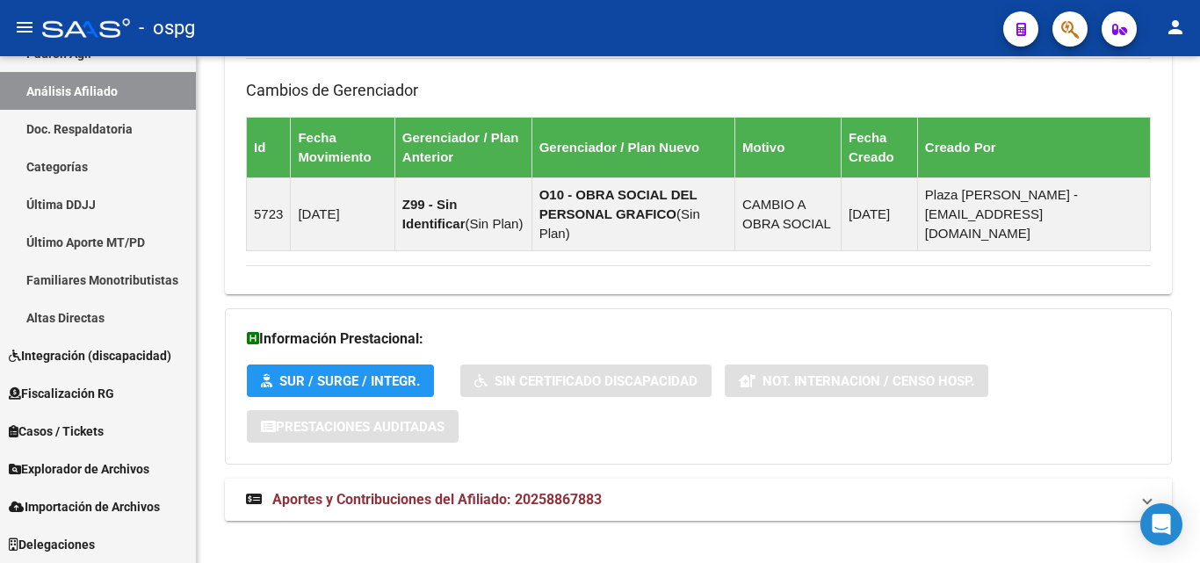
click at [620, 490] on mat-panel-title "Aportes y Contribuciones del Afiliado: 20258867883" at bounding box center [688, 499] width 884 height 19
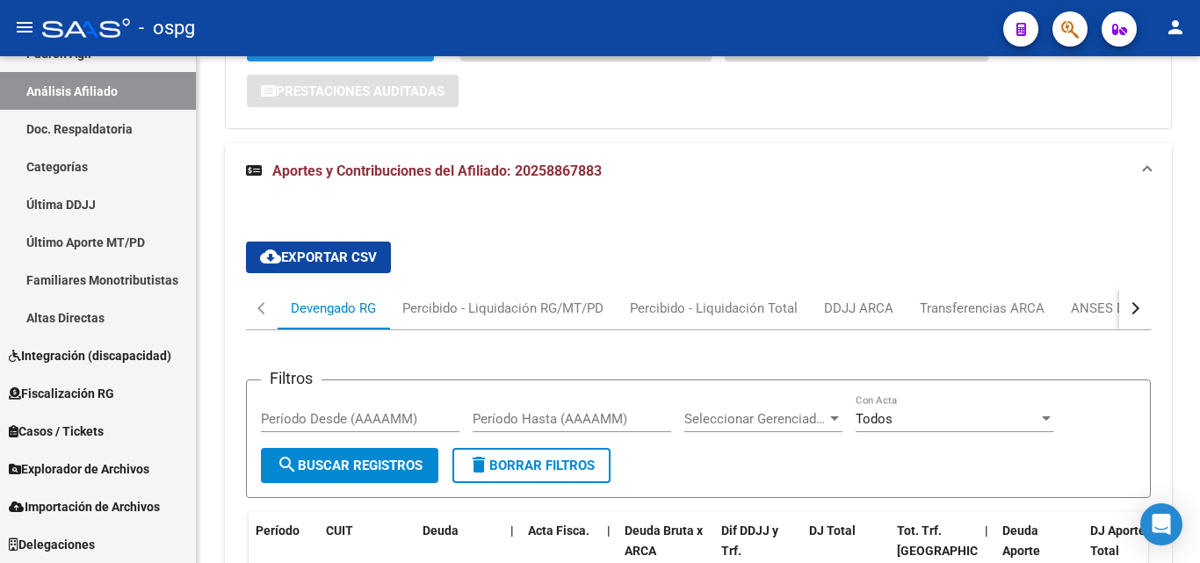
scroll to position [1468, 0]
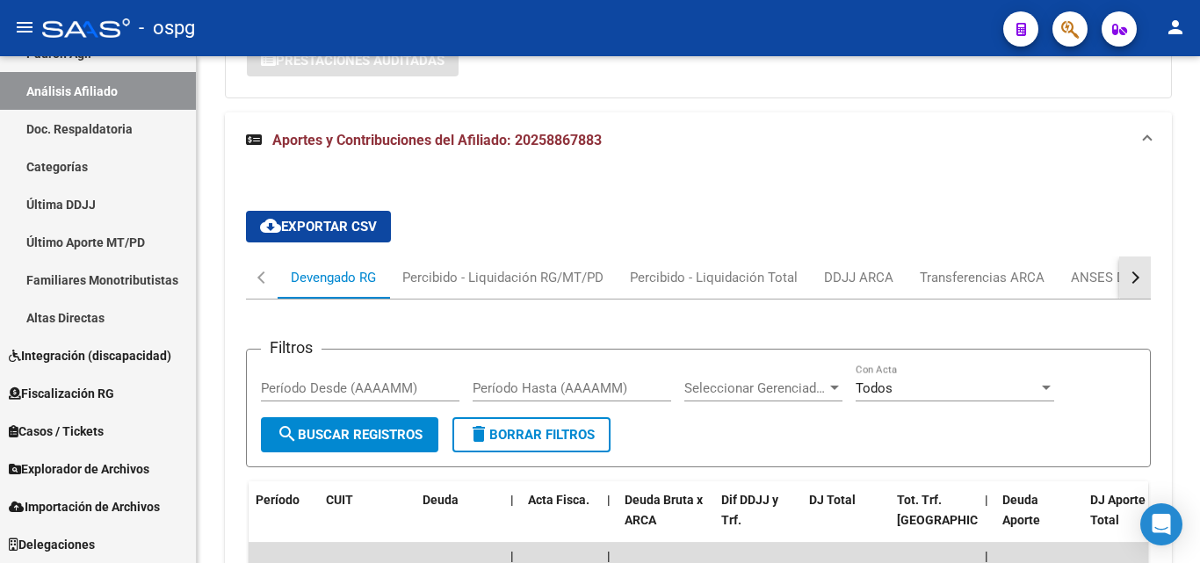
click at [1145, 257] on button "button" at bounding box center [1136, 278] width 32 height 42
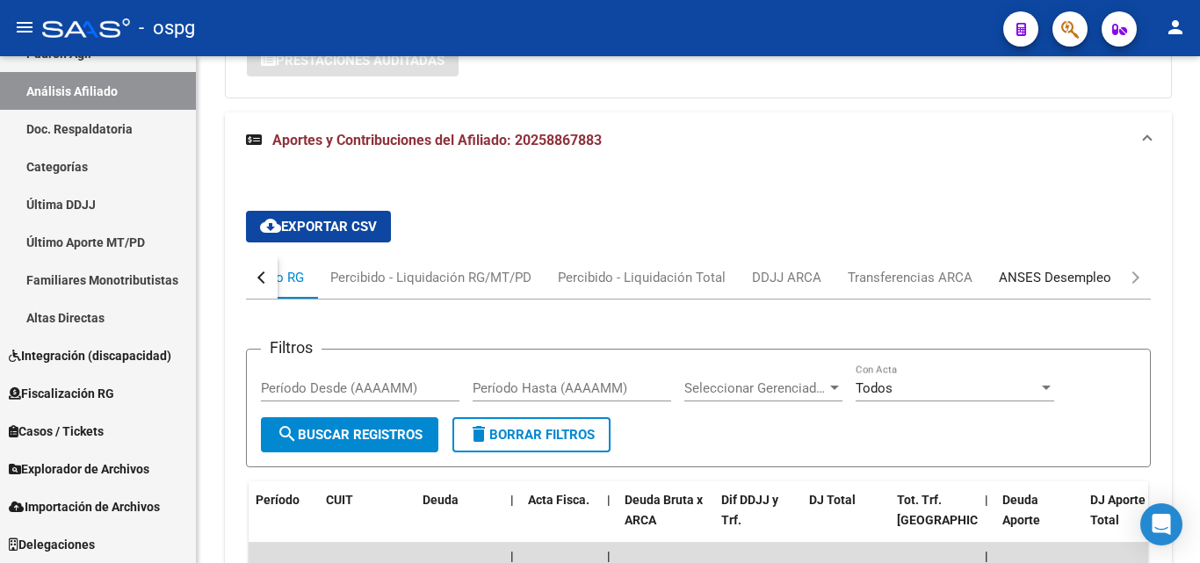
click at [1100, 268] on div "ANSES Desempleo" at bounding box center [1055, 277] width 112 height 19
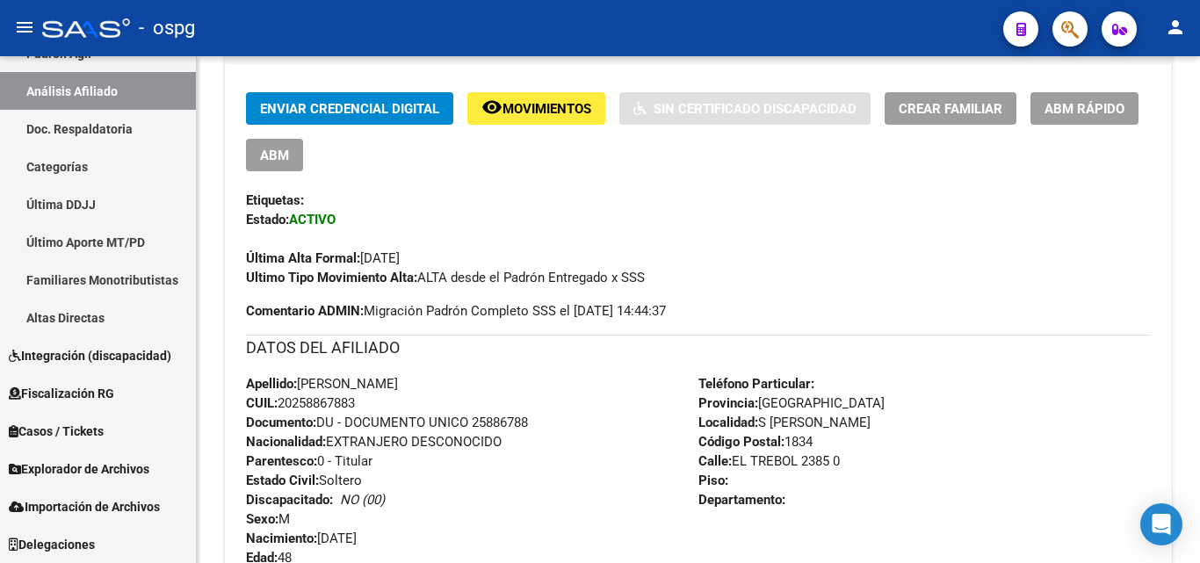
scroll to position [0, 0]
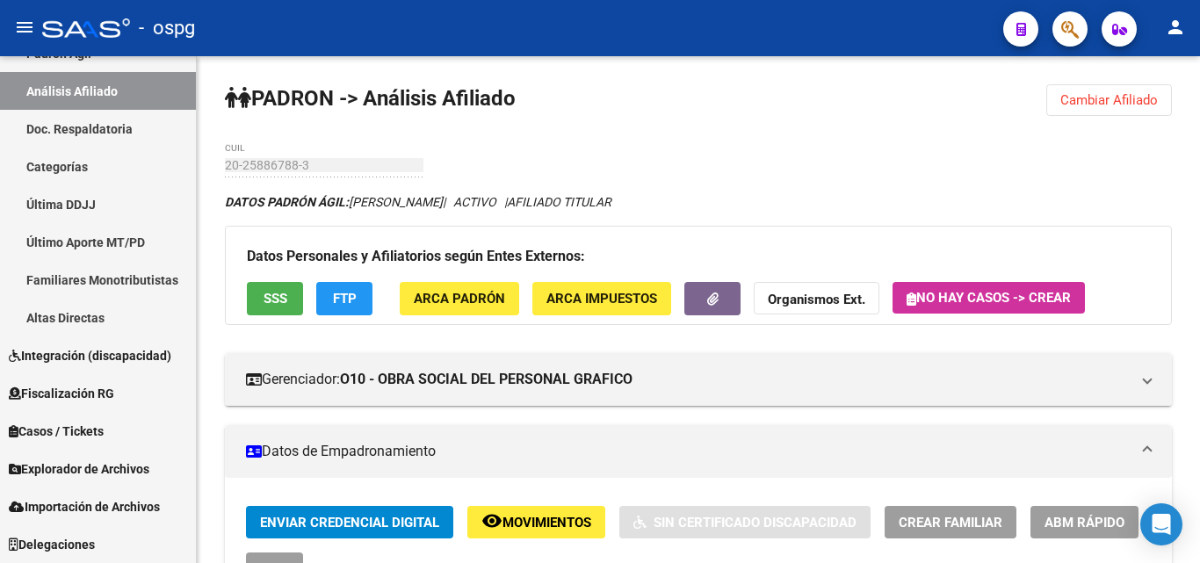
click at [1105, 96] on span "Cambiar Afiliado" at bounding box center [1110, 100] width 98 height 16
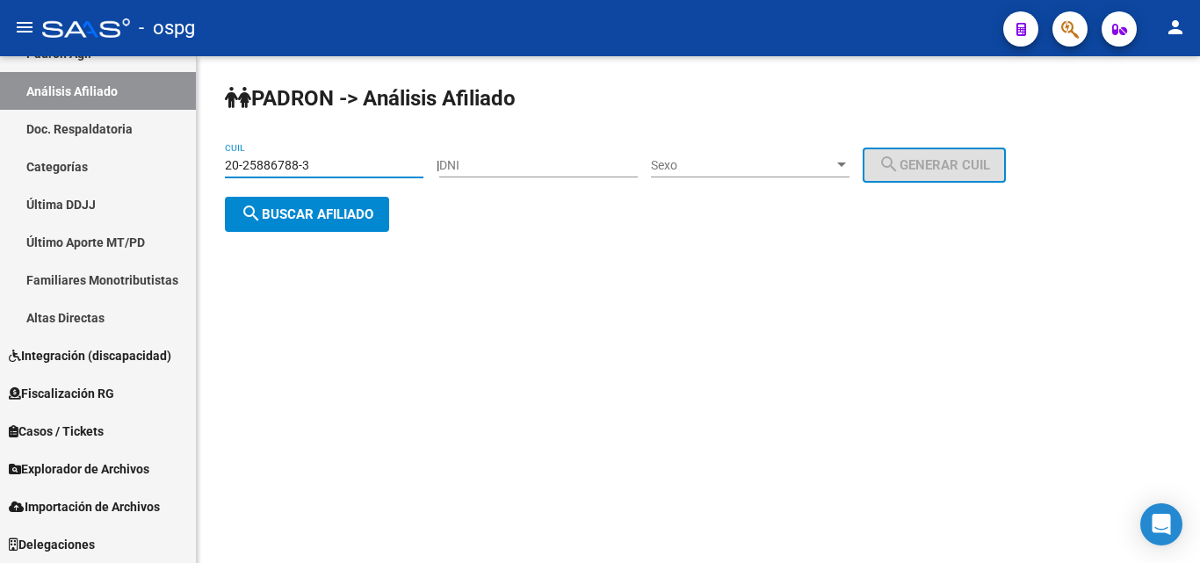
drag, startPoint x: 337, startPoint y: 166, endPoint x: 390, endPoint y: 162, distance: 53.8
click at [175, 163] on mat-sidenav-container "Firma Express Inicio Calendario SSS Instructivos Contacto OS Reportes Ingresos …" at bounding box center [600, 309] width 1200 height 507
